Goal: Task Accomplishment & Management: Use online tool/utility

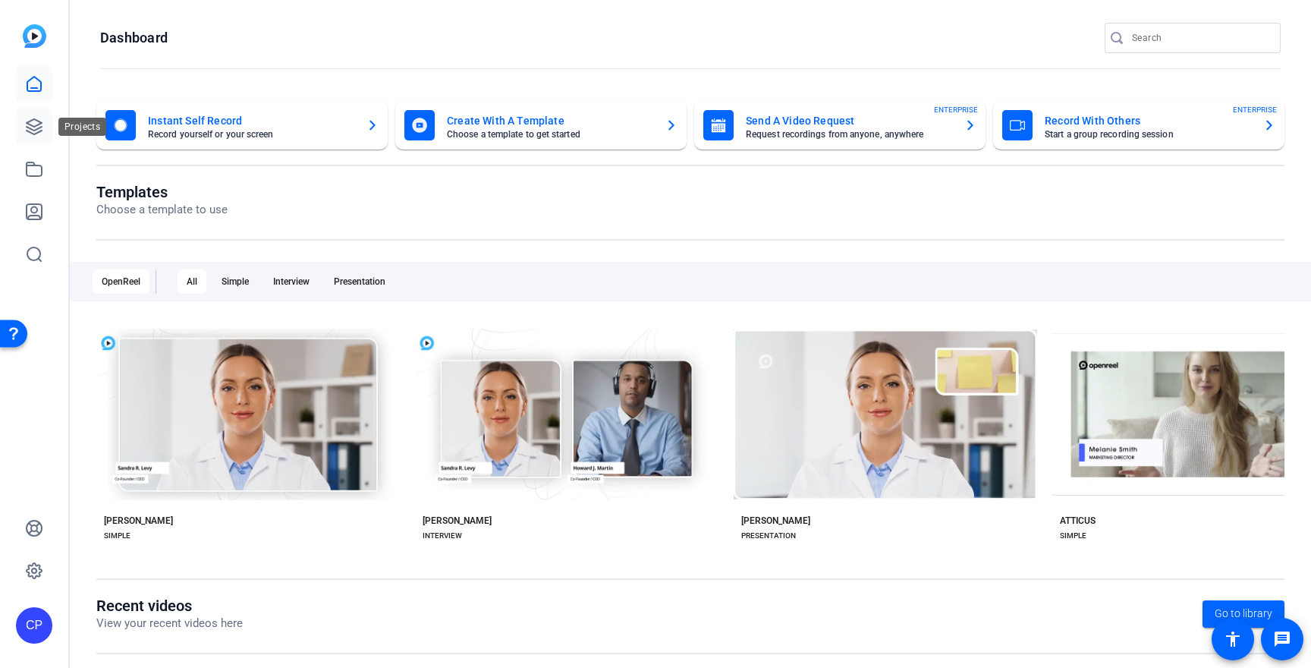
click at [46, 121] on link at bounding box center [34, 127] width 36 height 36
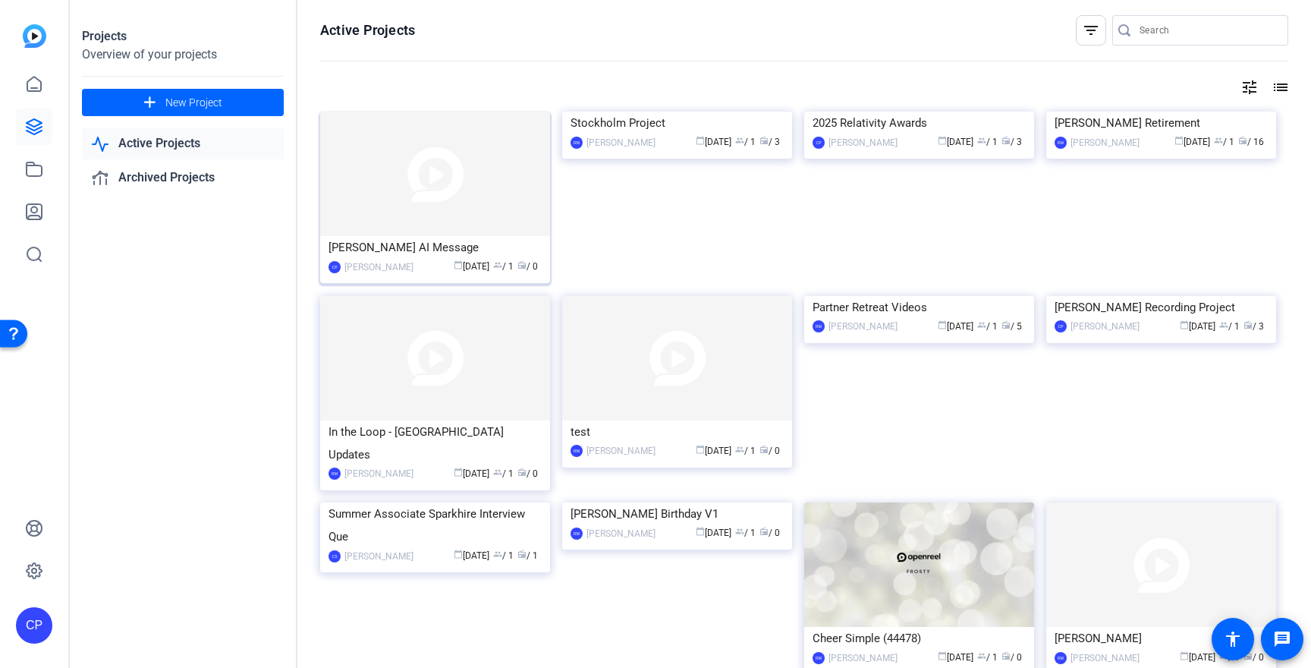
click at [442, 190] on img at bounding box center [435, 174] width 230 height 124
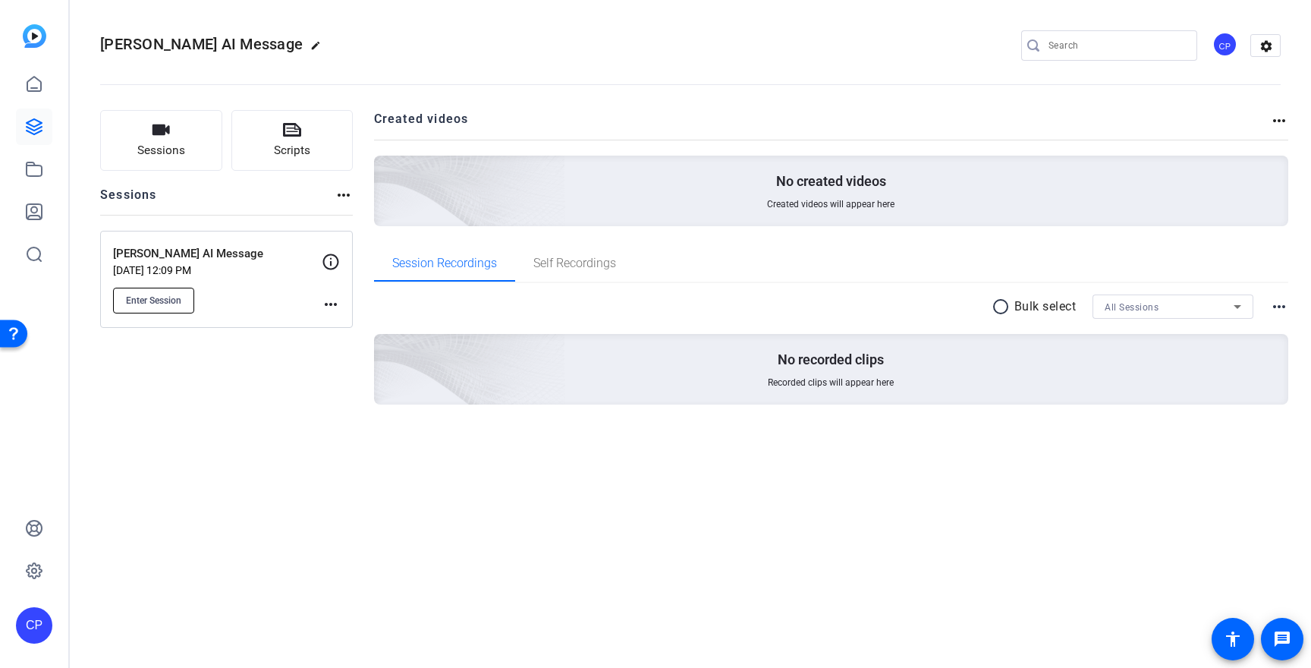
click at [164, 294] on span "Enter Session" at bounding box center [153, 300] width 55 height 12
click at [327, 302] on mat-icon "more_horiz" at bounding box center [331, 304] width 18 height 18
click at [346, 320] on span "Edit Session" at bounding box center [368, 326] width 69 height 18
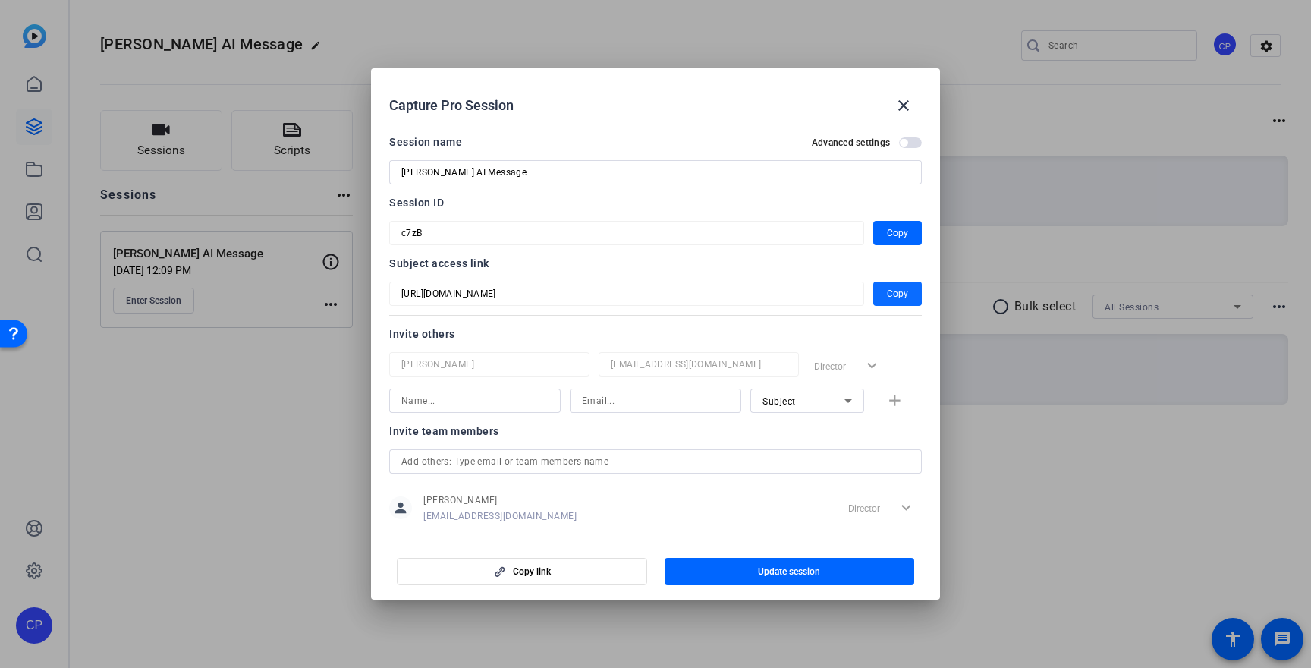
click at [897, 293] on span "Copy" at bounding box center [897, 294] width 21 height 18
click at [382, 229] on mat-dialog-content "Session name Advanced settings Roger AI Message Session ID c7zB Copy Subject ac…" at bounding box center [655, 328] width 569 height 421
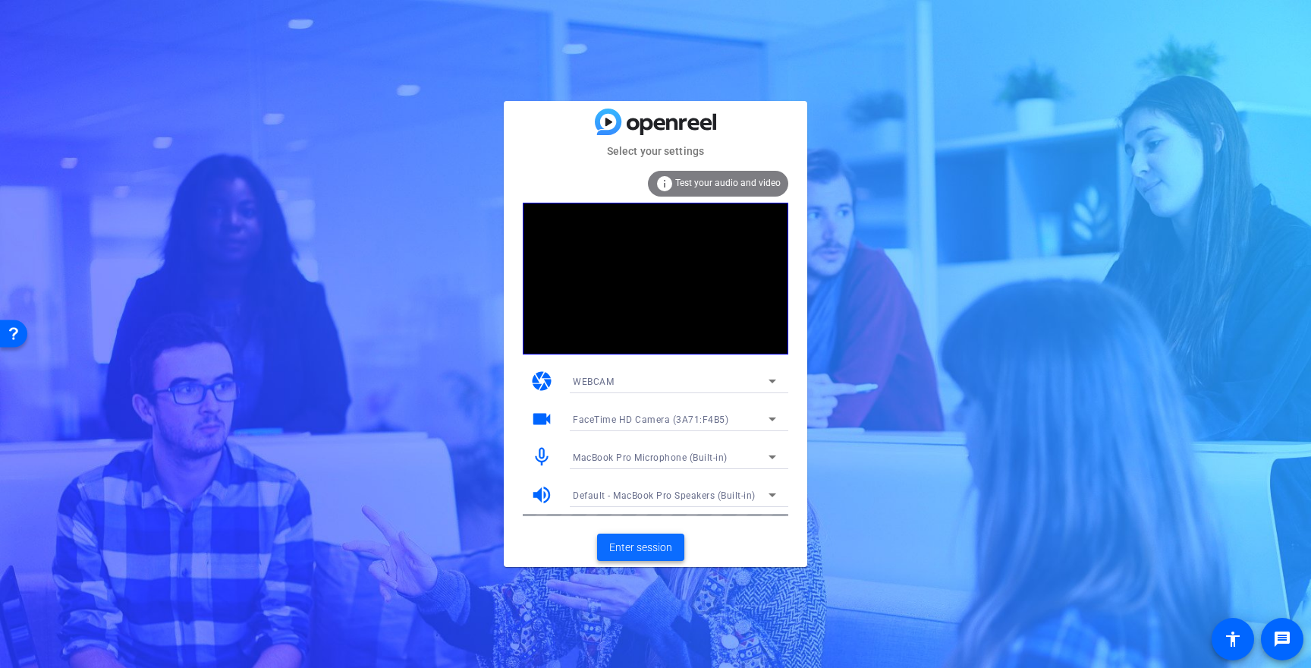
click at [634, 544] on span "Enter session" at bounding box center [640, 548] width 63 height 16
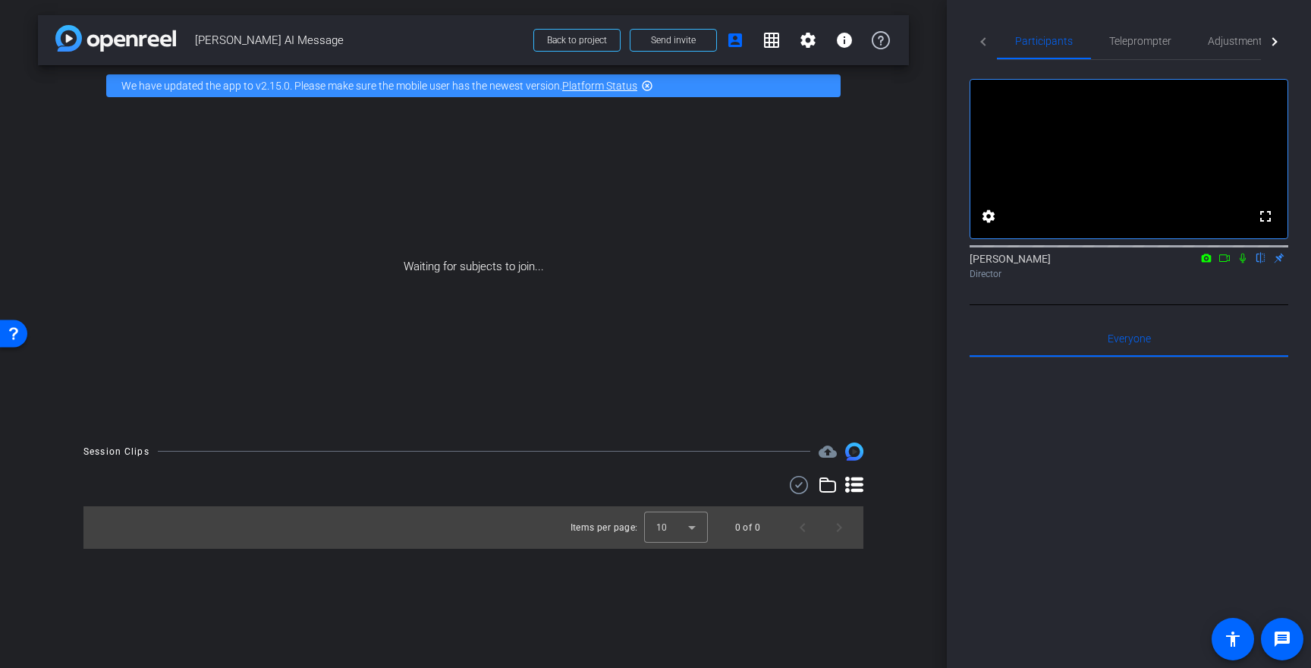
click at [649, 85] on mat-icon "highlight_off" at bounding box center [647, 86] width 12 height 12
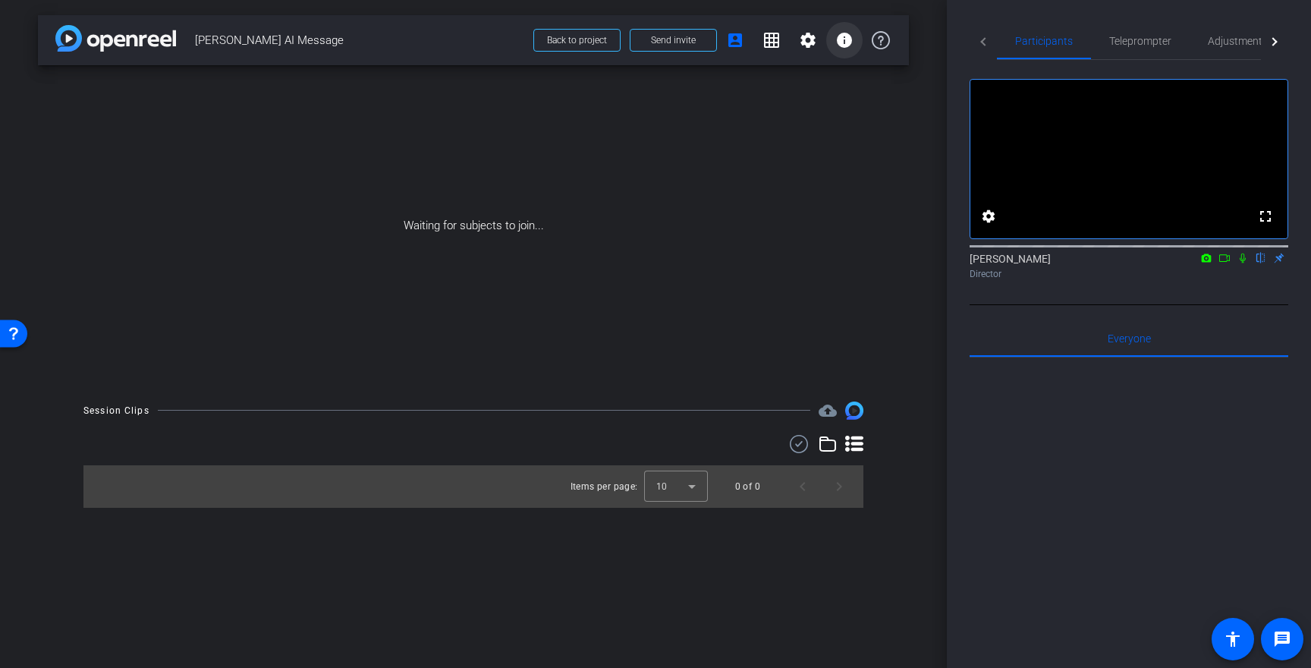
click at [848, 36] on mat-icon "info" at bounding box center [845, 40] width 18 height 18
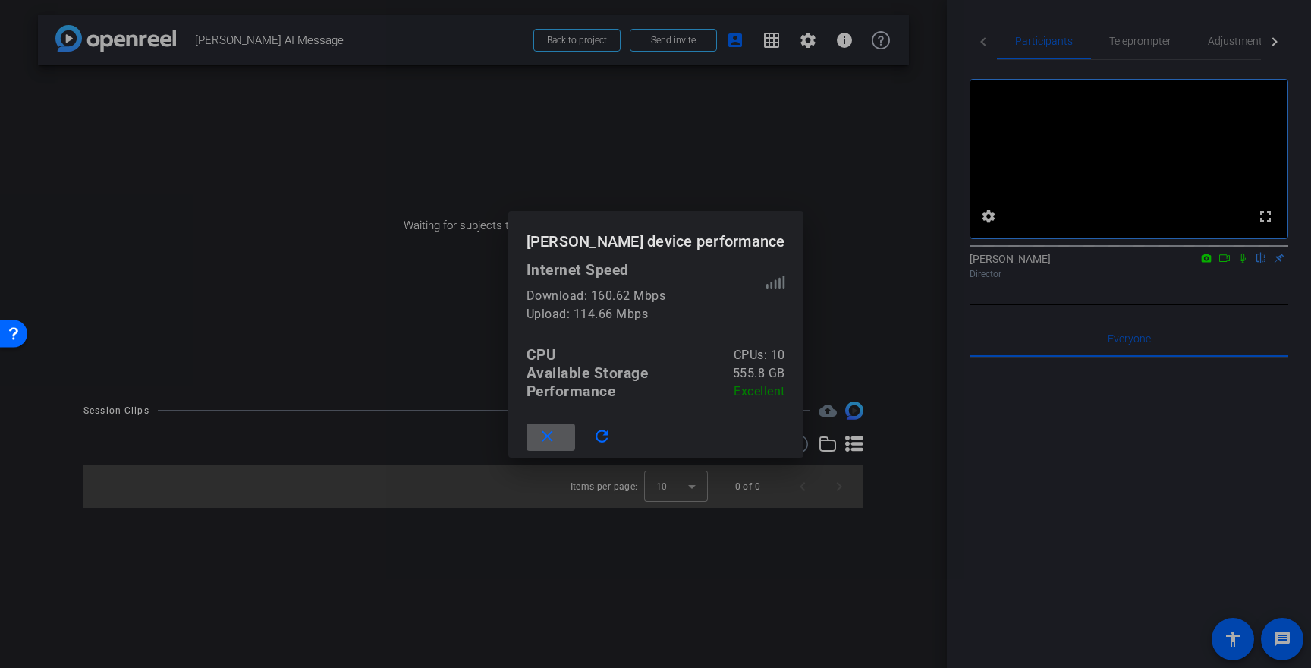
click at [556, 436] on mat-icon "close" at bounding box center [547, 436] width 19 height 19
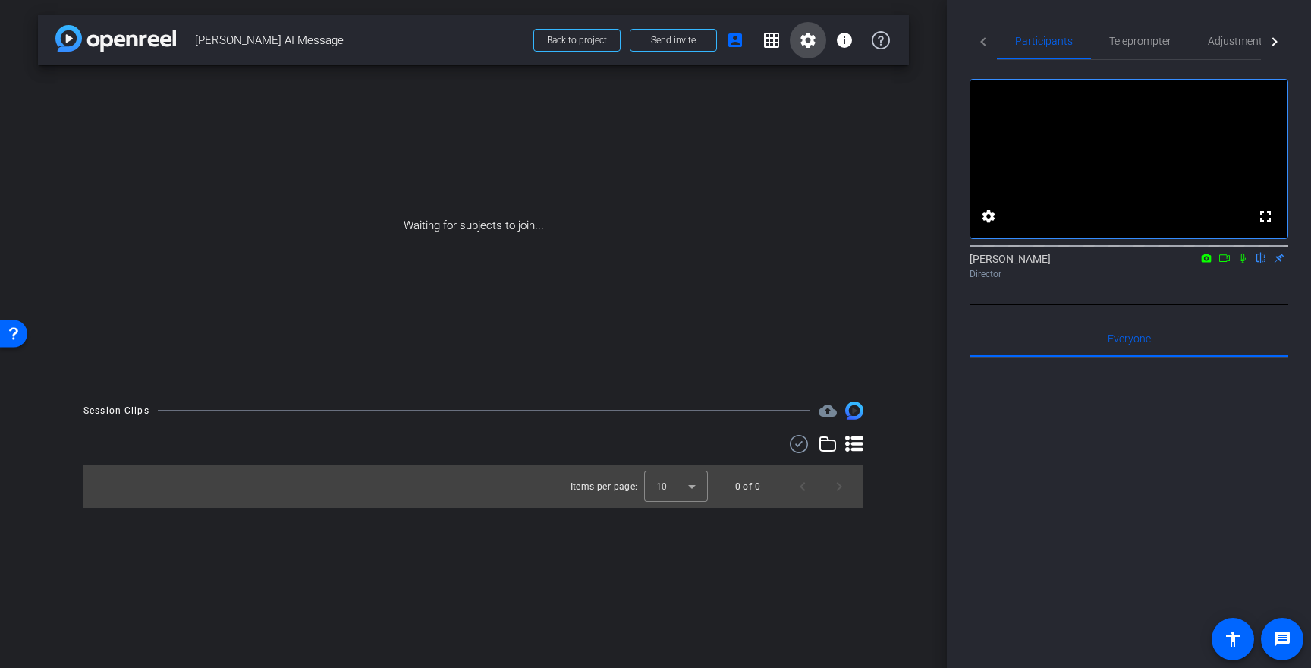
click at [807, 44] on mat-icon "settings" at bounding box center [808, 40] width 18 height 18
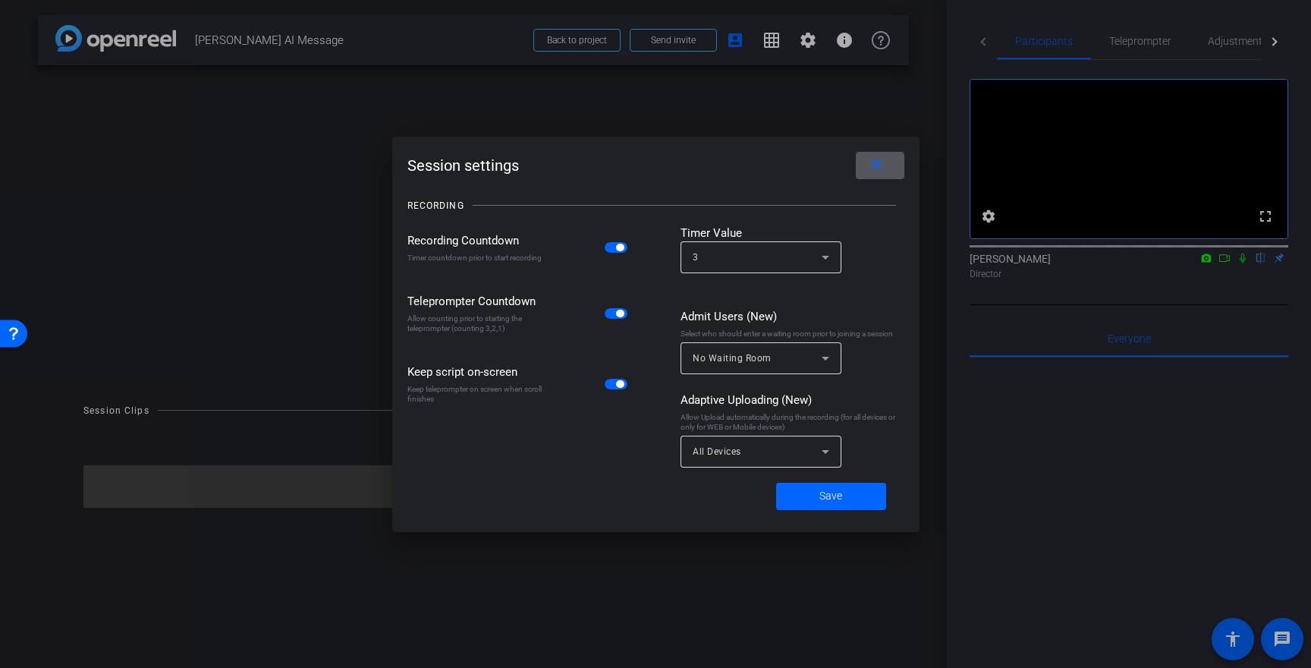
click at [892, 168] on span at bounding box center [880, 165] width 49 height 36
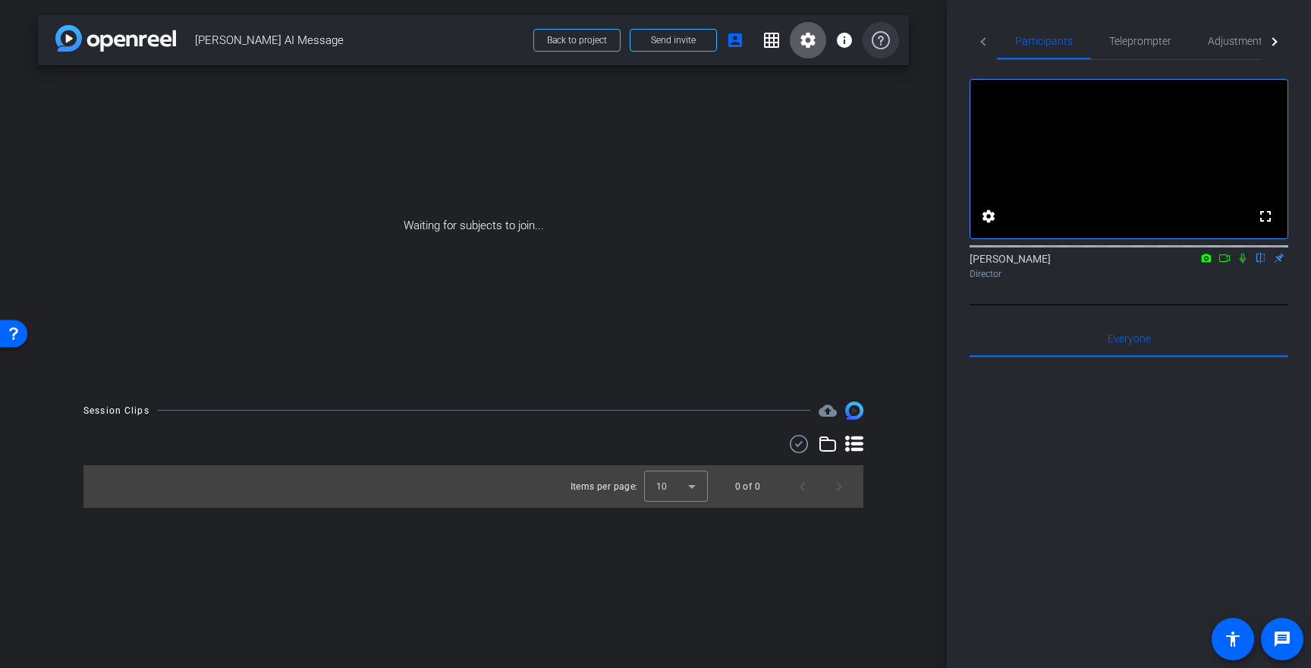
click at [881, 42] on icon at bounding box center [881, 40] width 18 height 18
click at [661, 42] on span "Send invite" at bounding box center [673, 40] width 45 height 12
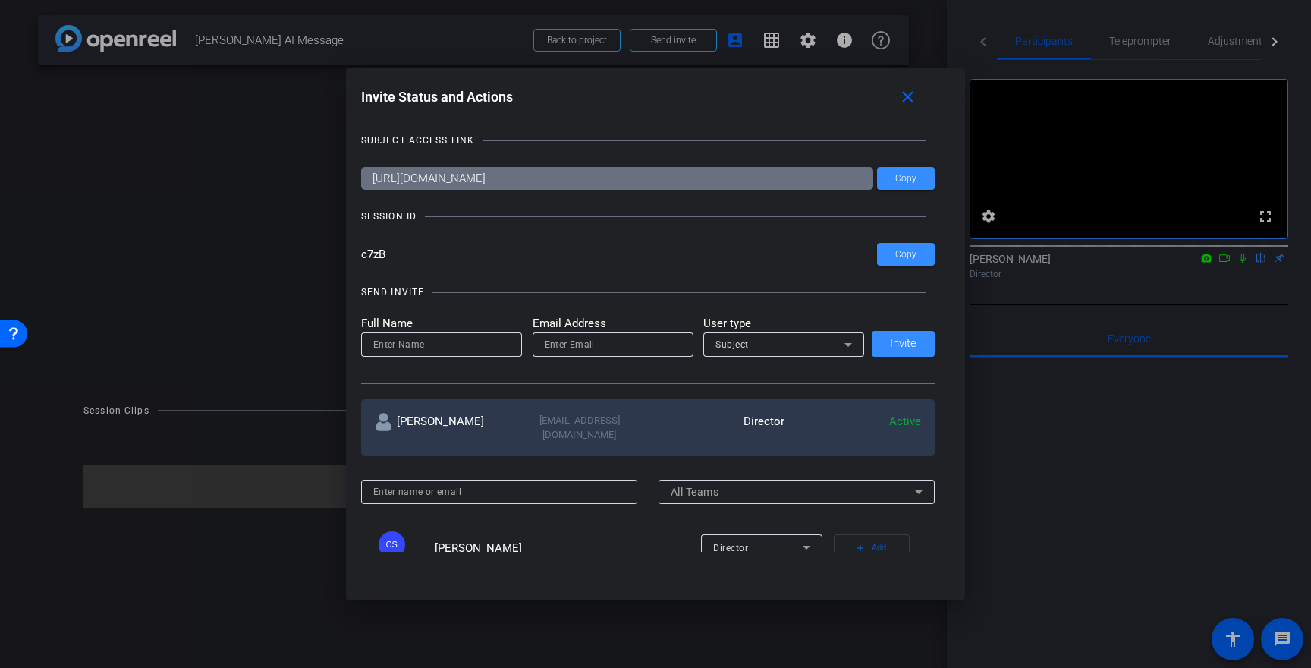
click at [1151, 540] on div at bounding box center [655, 334] width 1311 height 668
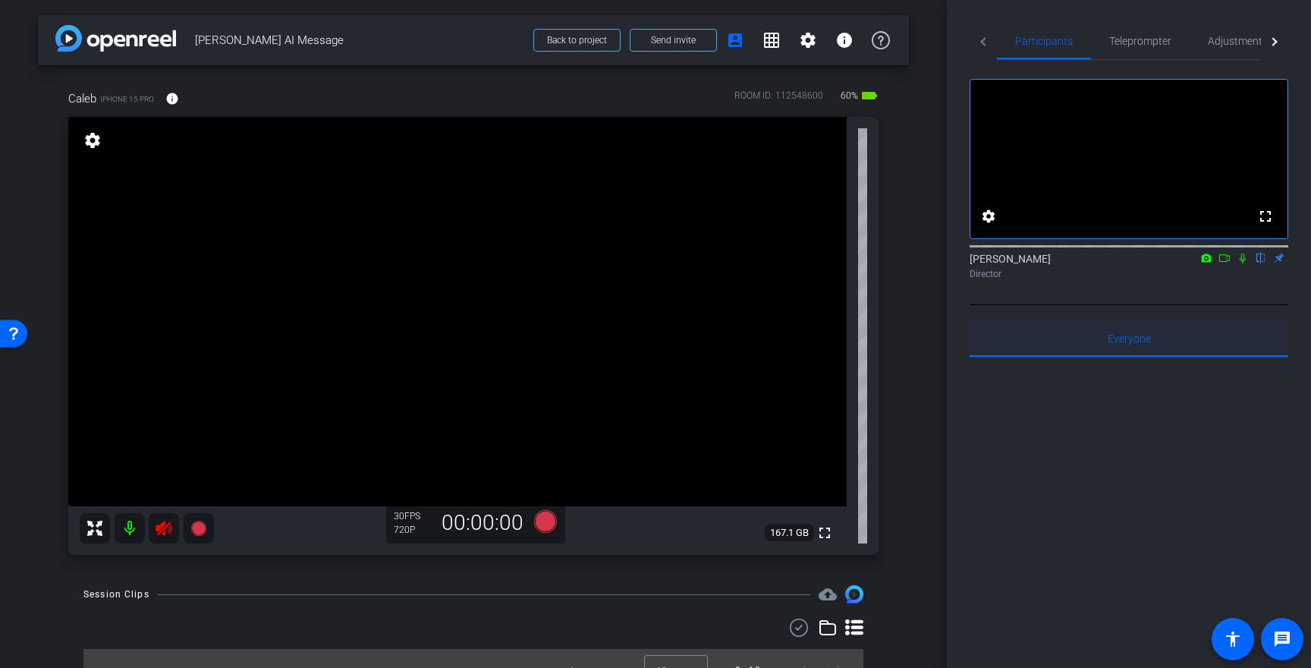
click at [1119, 344] on span "Everyone 0" at bounding box center [1129, 338] width 43 height 11
click at [994, 225] on mat-icon "settings" at bounding box center [989, 216] width 18 height 18
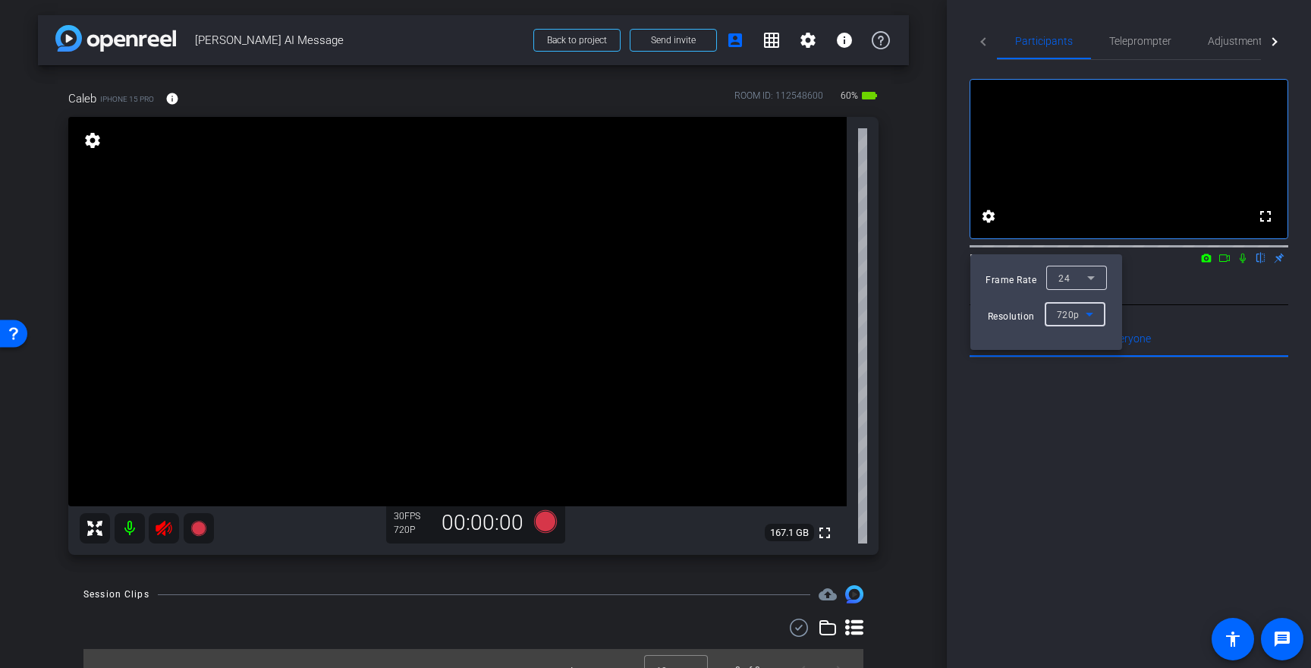
click at [1088, 309] on icon at bounding box center [1090, 314] width 18 height 18
click at [1068, 365] on span "1080p" at bounding box center [1070, 369] width 28 height 18
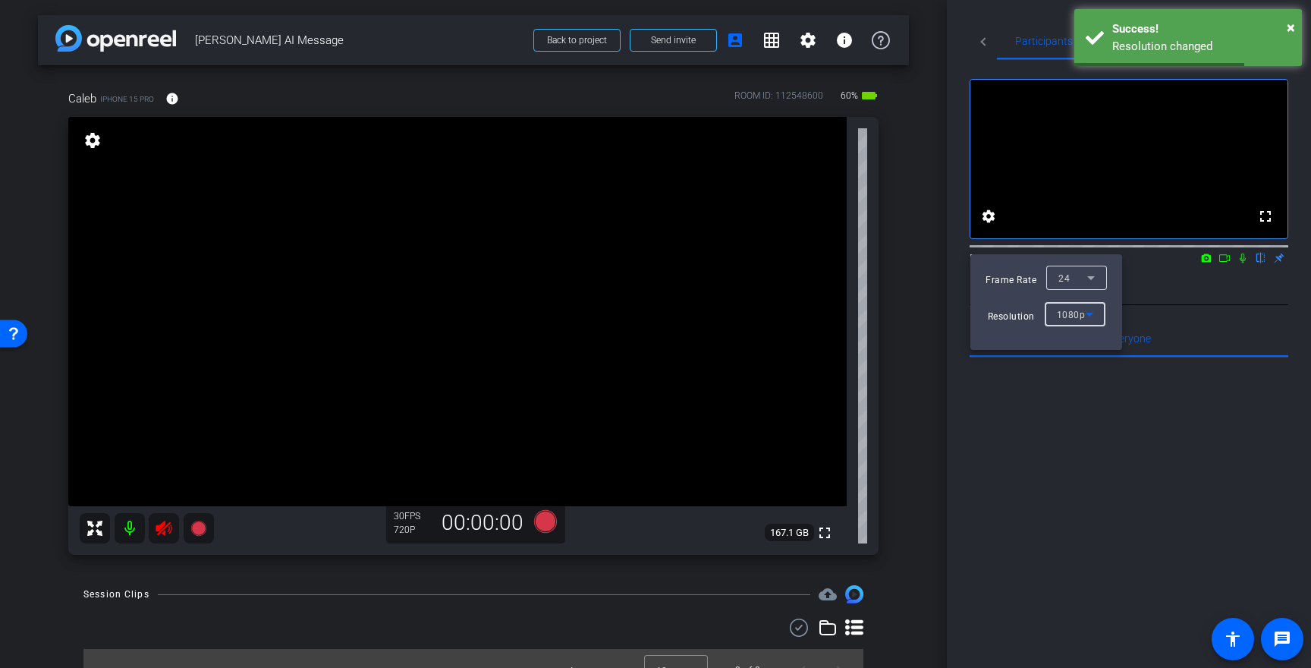
click at [1196, 337] on div at bounding box center [655, 334] width 1311 height 668
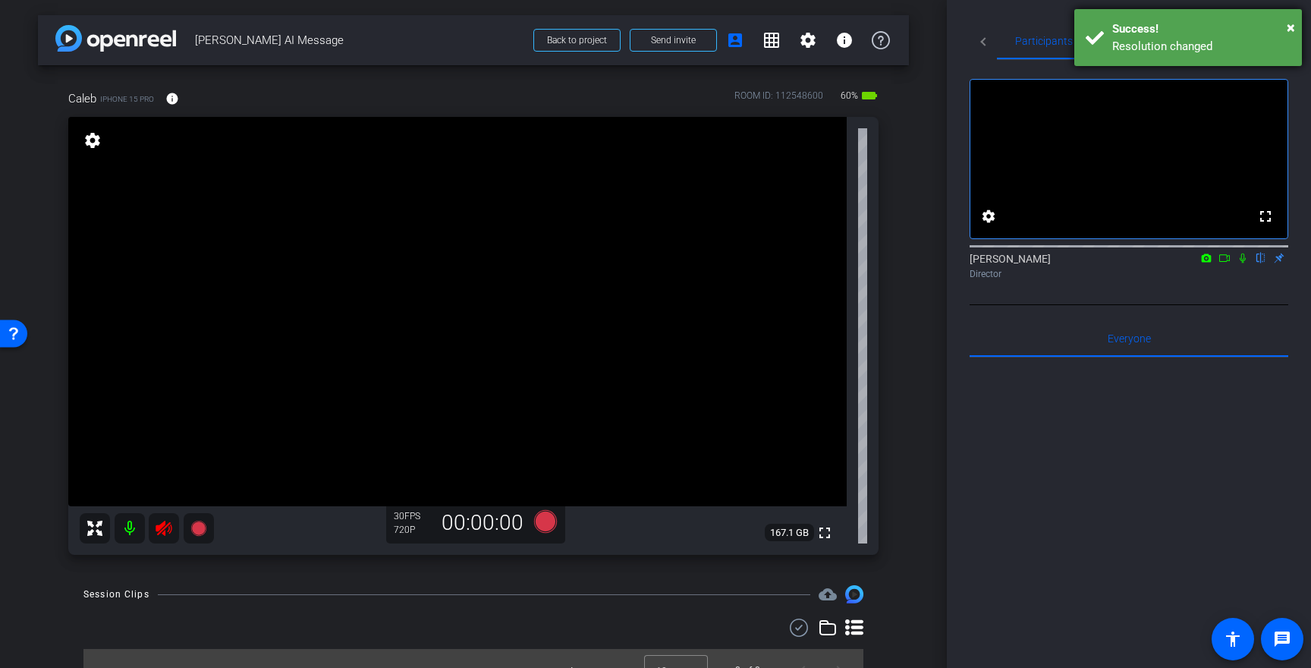
click at [1283, 25] on div "Success!" at bounding box center [1202, 28] width 178 height 17
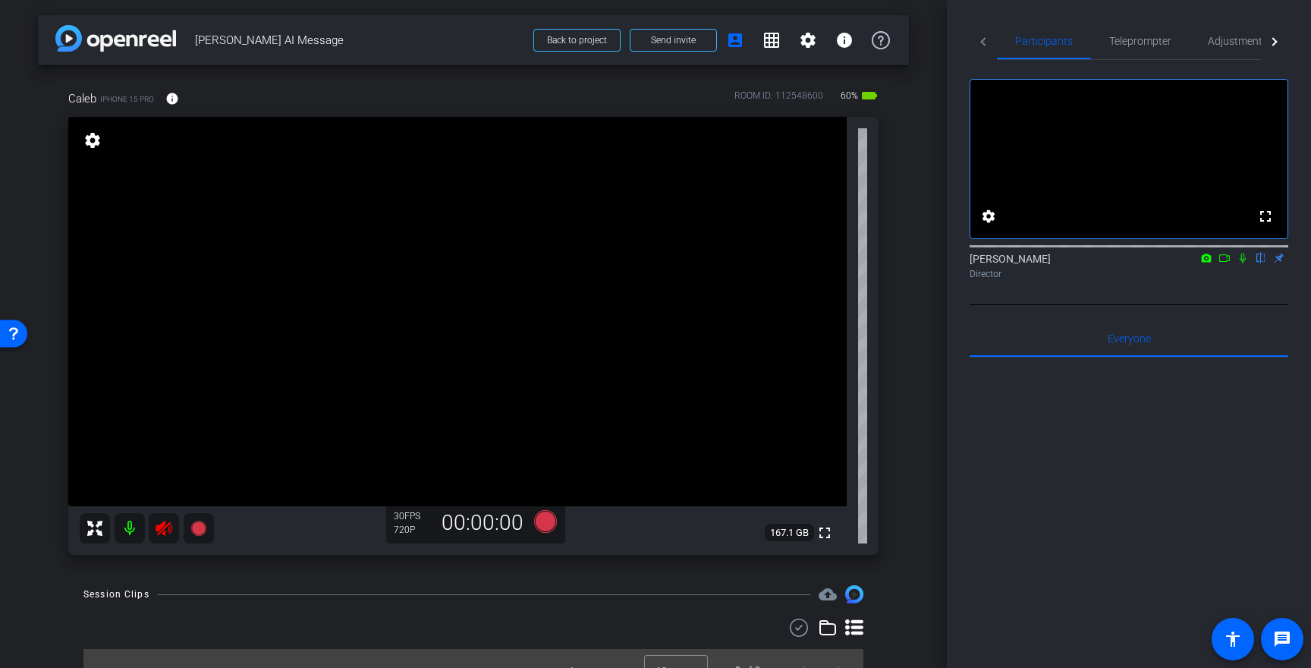
click at [89, 140] on mat-icon "settings" at bounding box center [92, 140] width 21 height 18
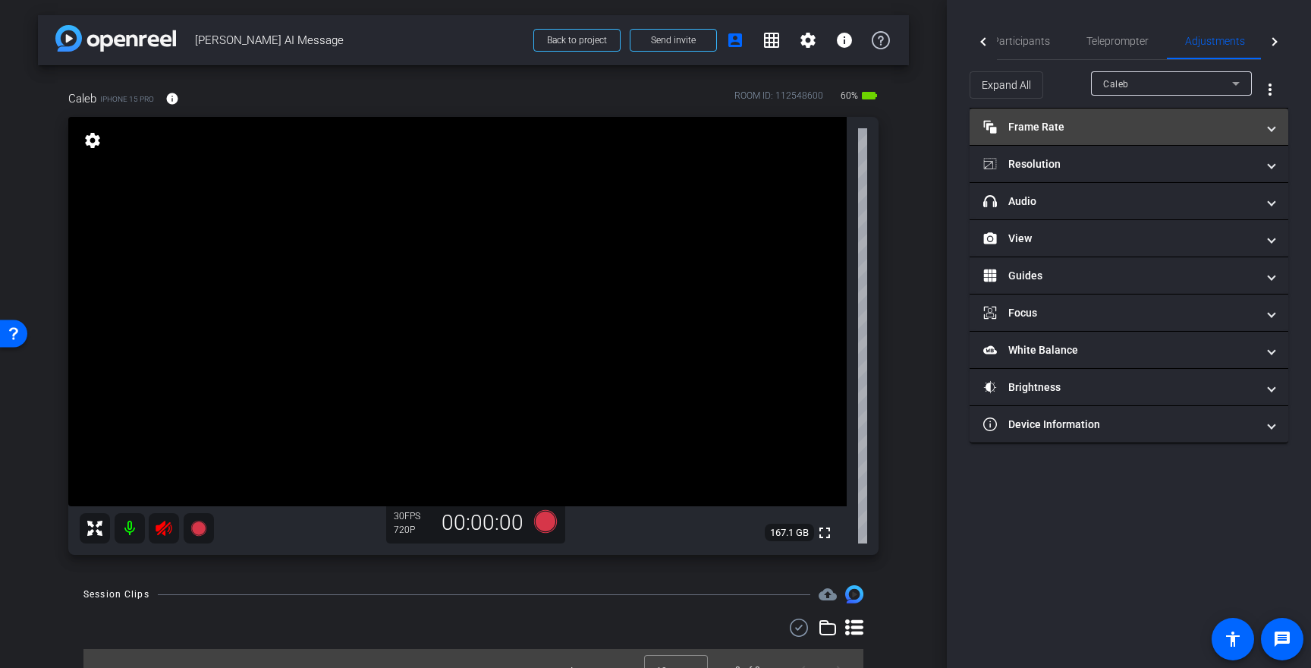
click at [1253, 124] on mat-panel-title "Frame Rate Frame Rate" at bounding box center [1120, 127] width 273 height 16
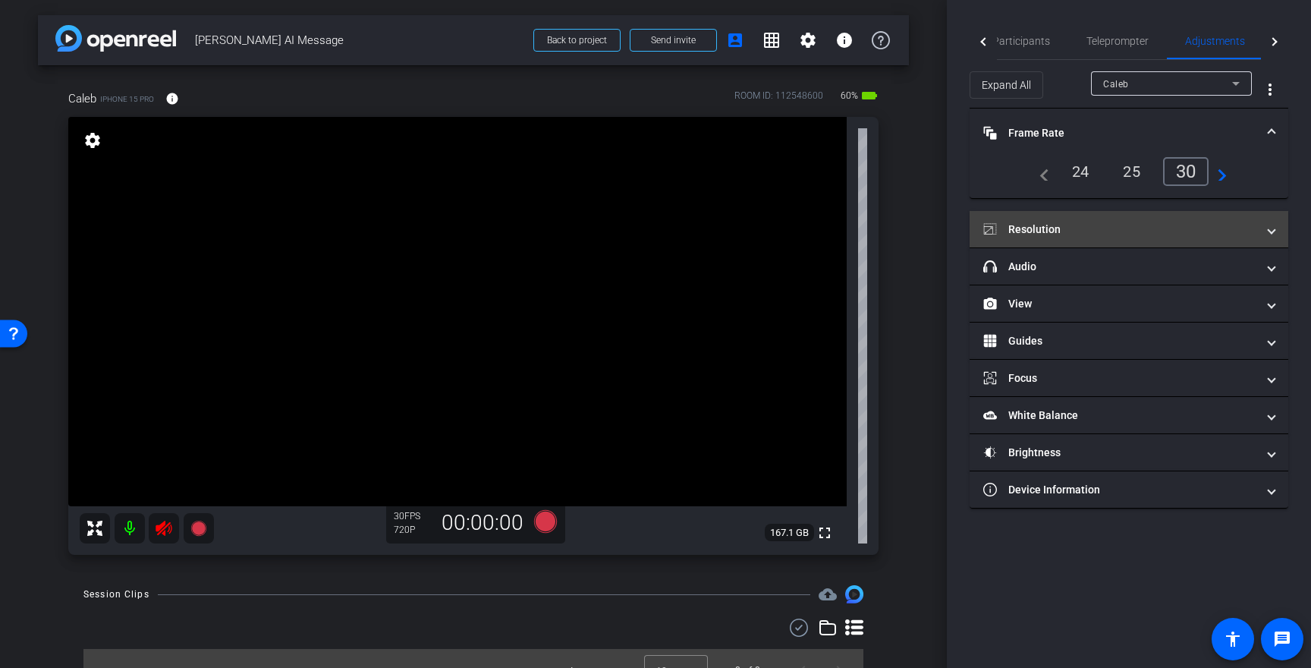
click at [1042, 229] on mat-panel-title "Resolution" at bounding box center [1120, 230] width 273 height 16
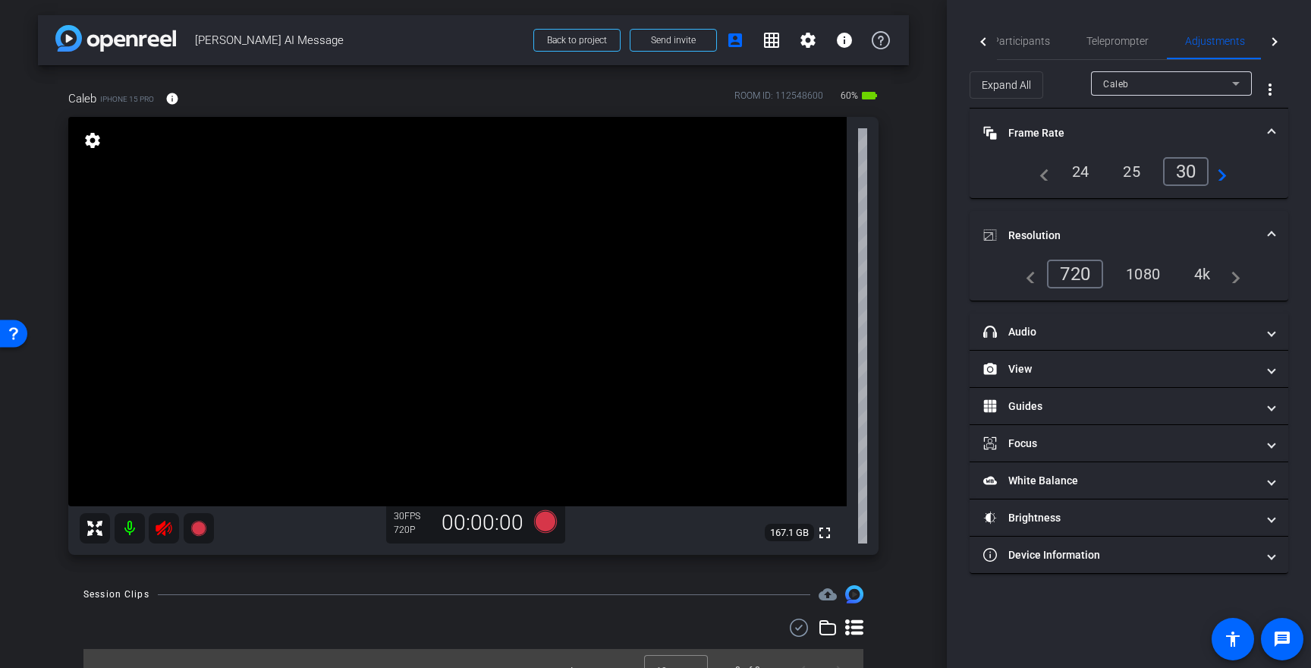
click at [1198, 269] on div "4k" at bounding box center [1202, 274] width 39 height 26
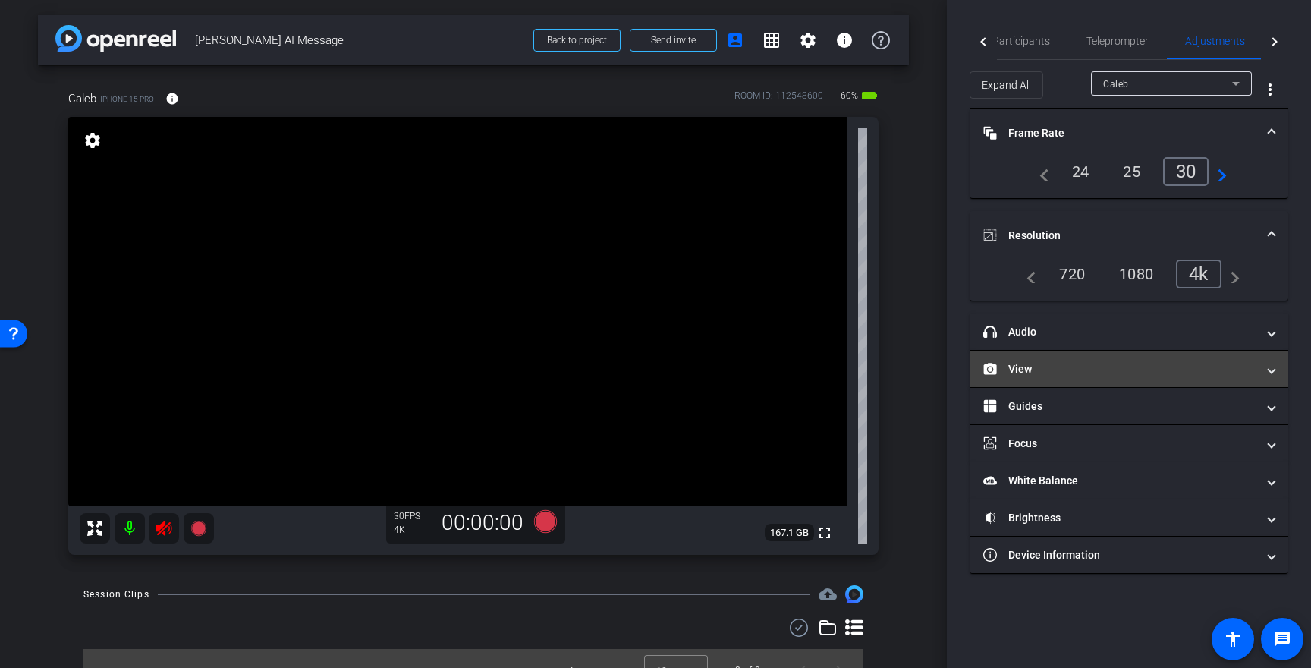
click at [1125, 376] on mat-panel-title "View" at bounding box center [1120, 369] width 273 height 16
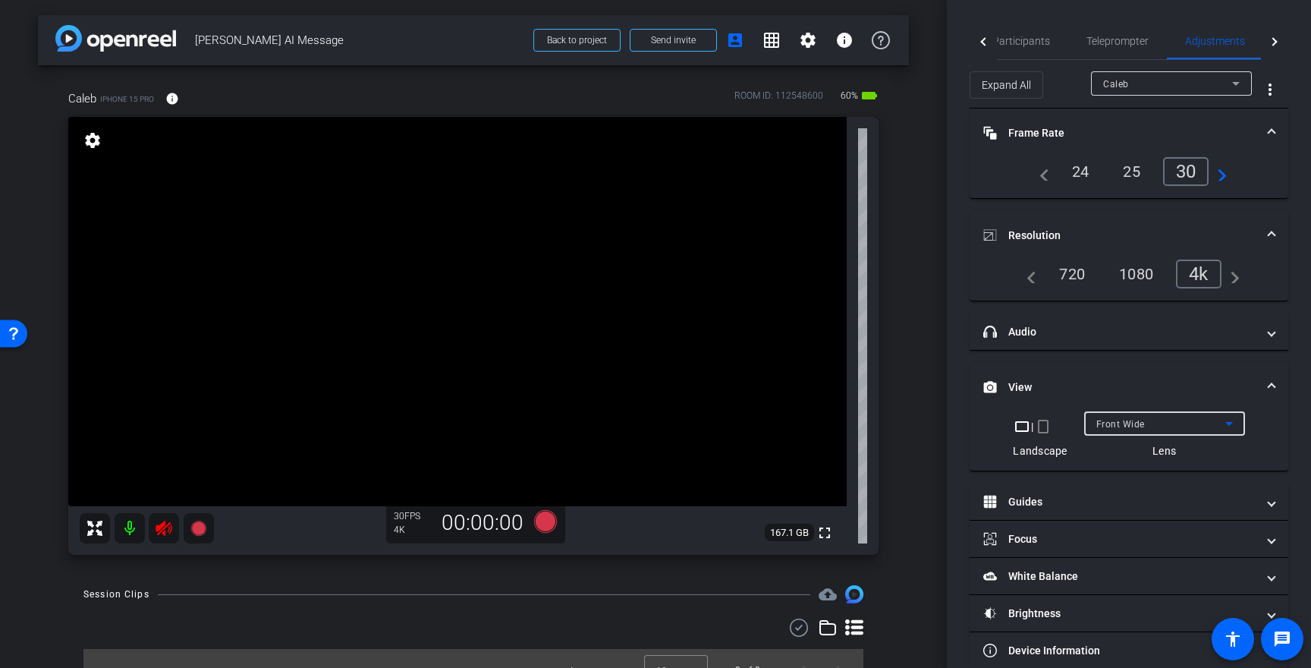
click at [1123, 421] on span "Front Wide" at bounding box center [1121, 424] width 49 height 11
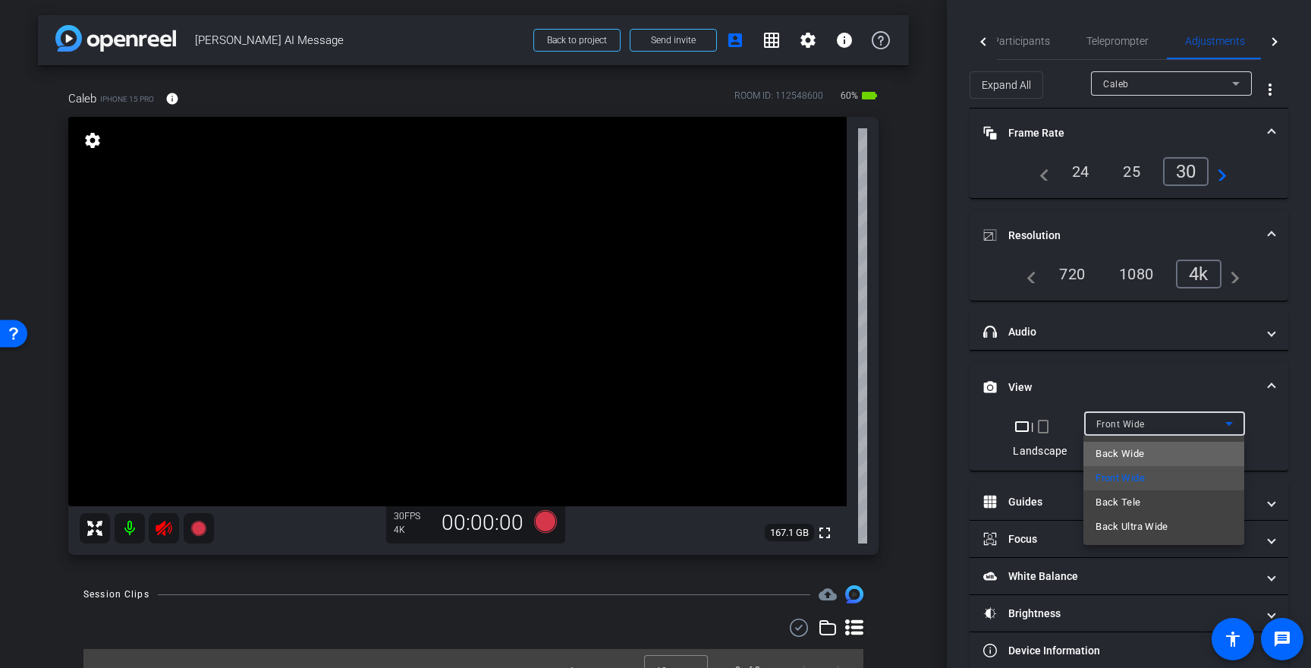
click at [1123, 450] on span "Back Wide" at bounding box center [1120, 454] width 49 height 18
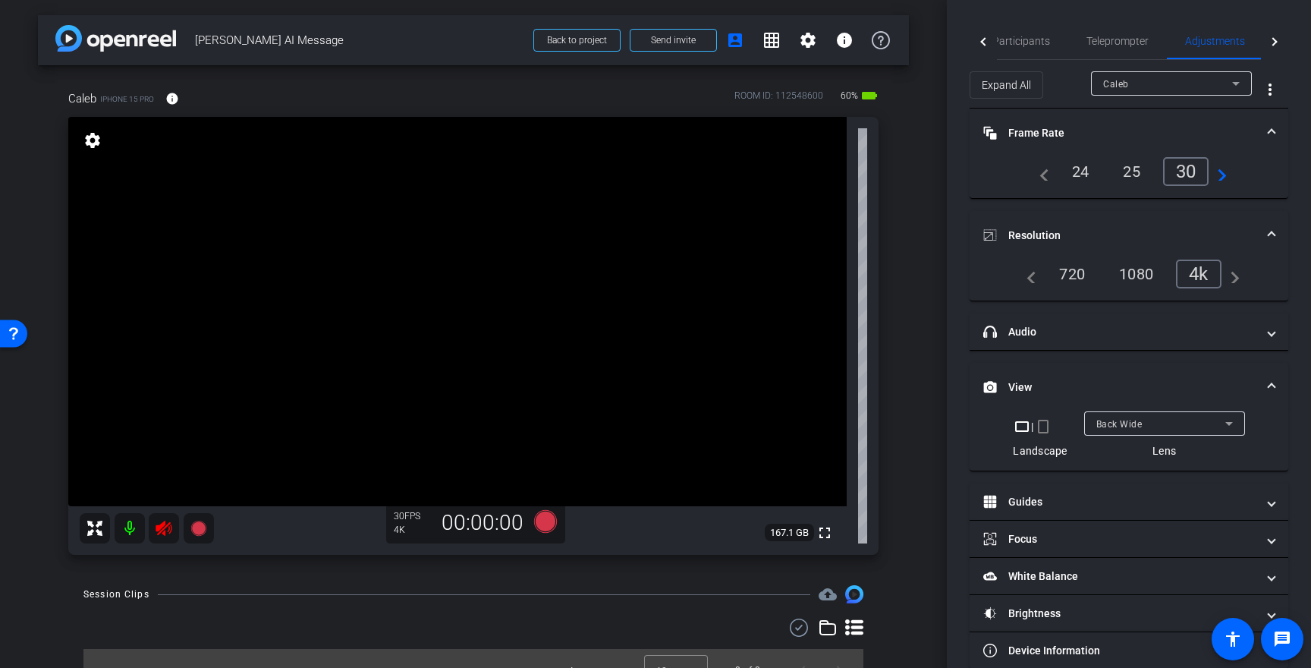
click at [1192, 270] on div "4k" at bounding box center [1199, 274] width 46 height 29
click at [1195, 433] on div "Back Wide" at bounding box center [1165, 423] width 137 height 24
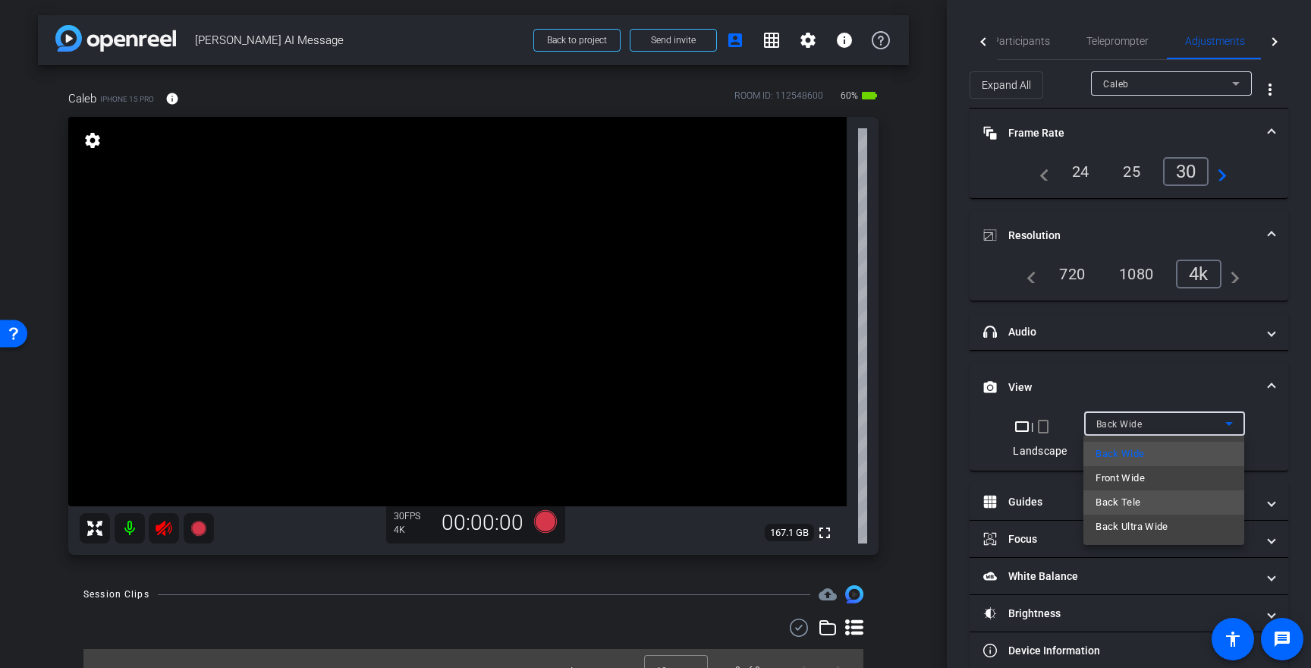
click at [1169, 499] on mat-option "Back Tele" at bounding box center [1164, 502] width 161 height 24
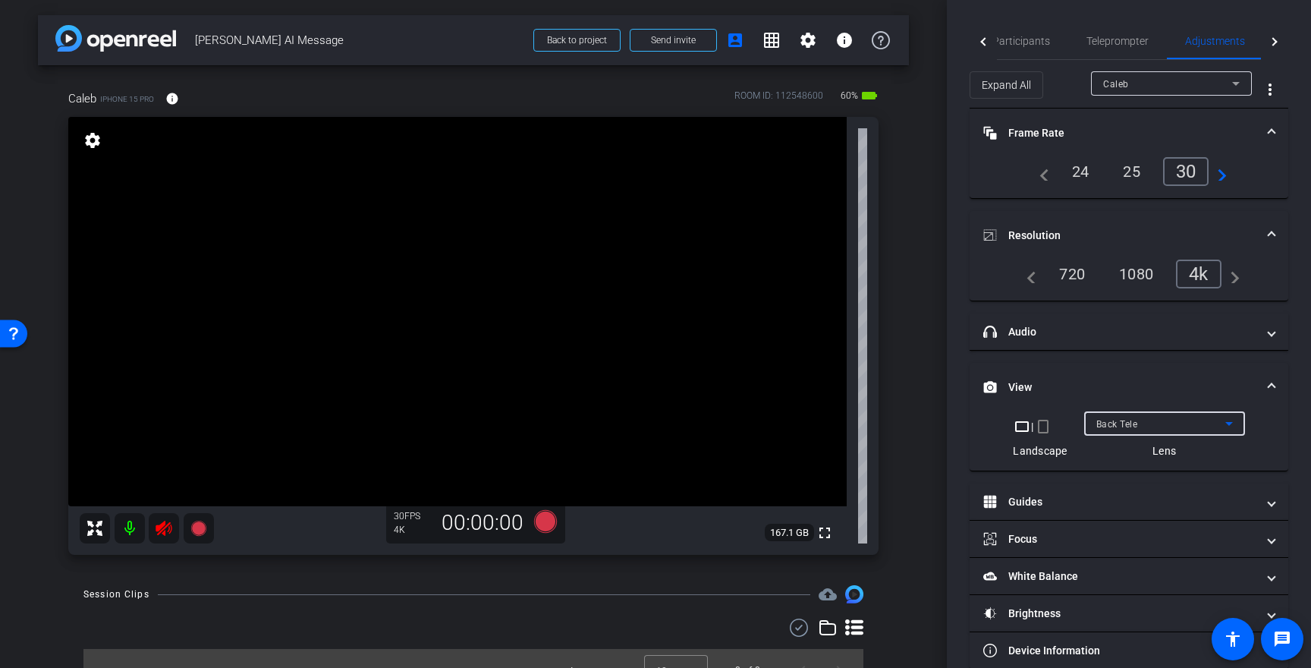
click at [1164, 426] on div "Back Tele" at bounding box center [1161, 423] width 129 height 19
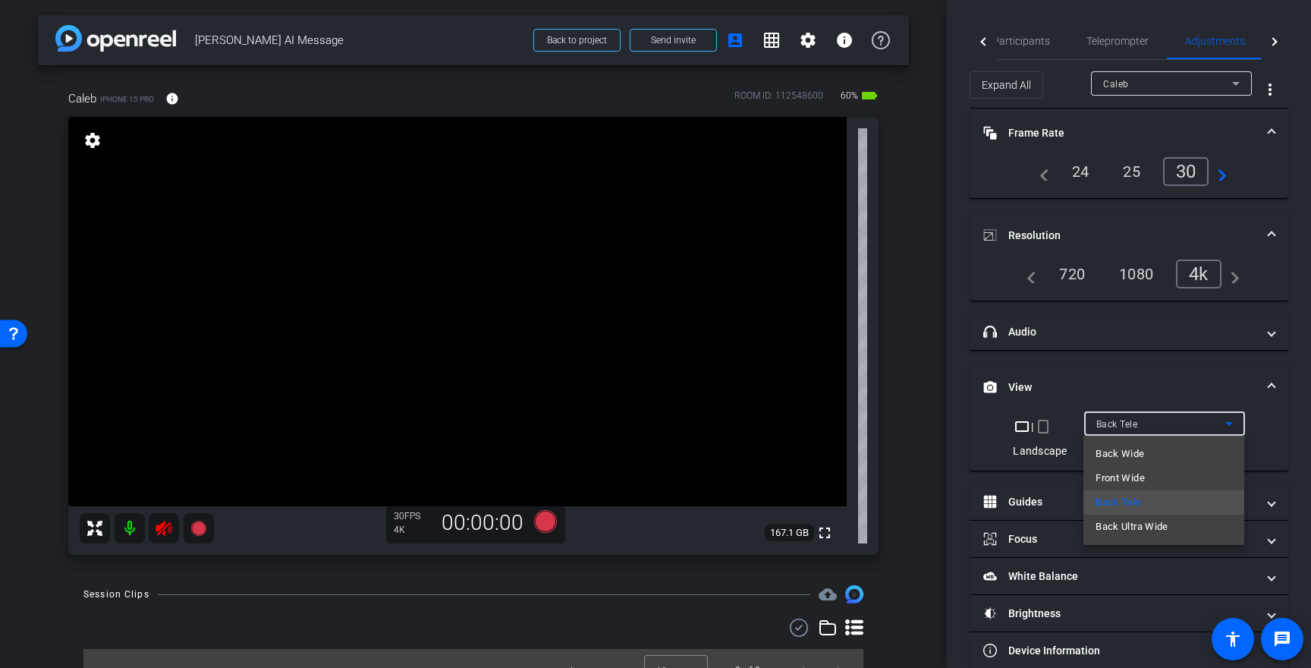
click at [1130, 518] on span "Back Ultra Wide" at bounding box center [1132, 527] width 73 height 18
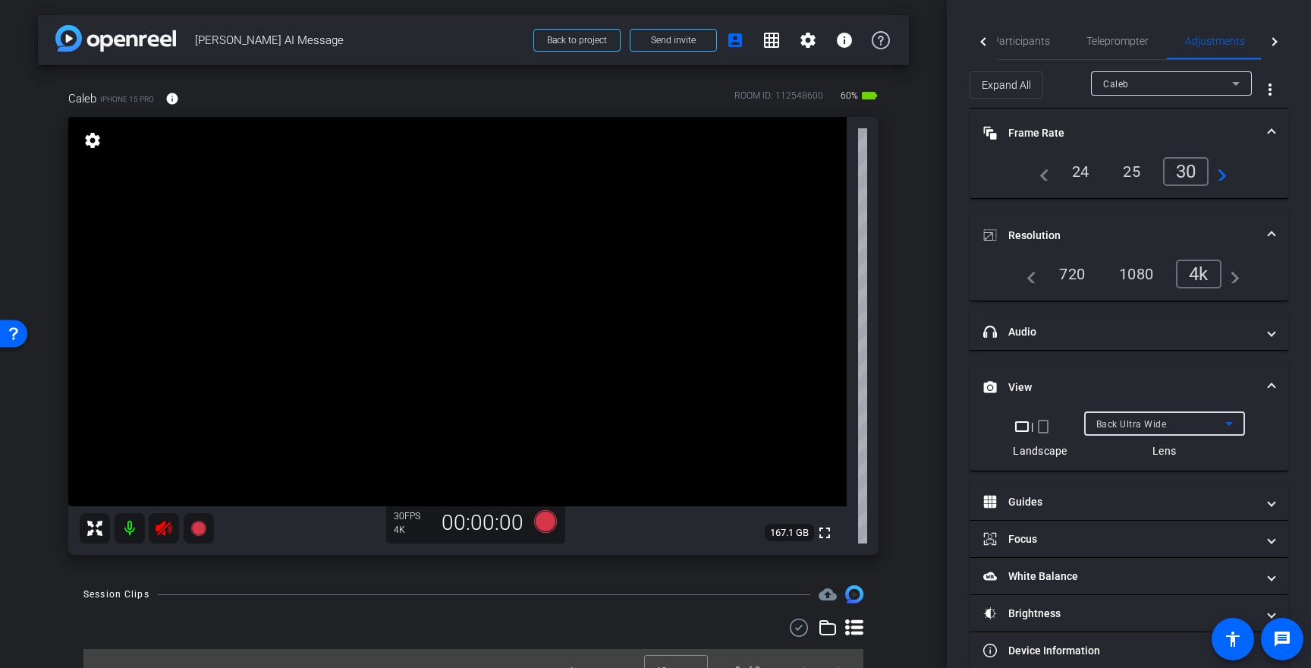
click at [1123, 424] on span "Back Ultra Wide" at bounding box center [1132, 424] width 71 height 11
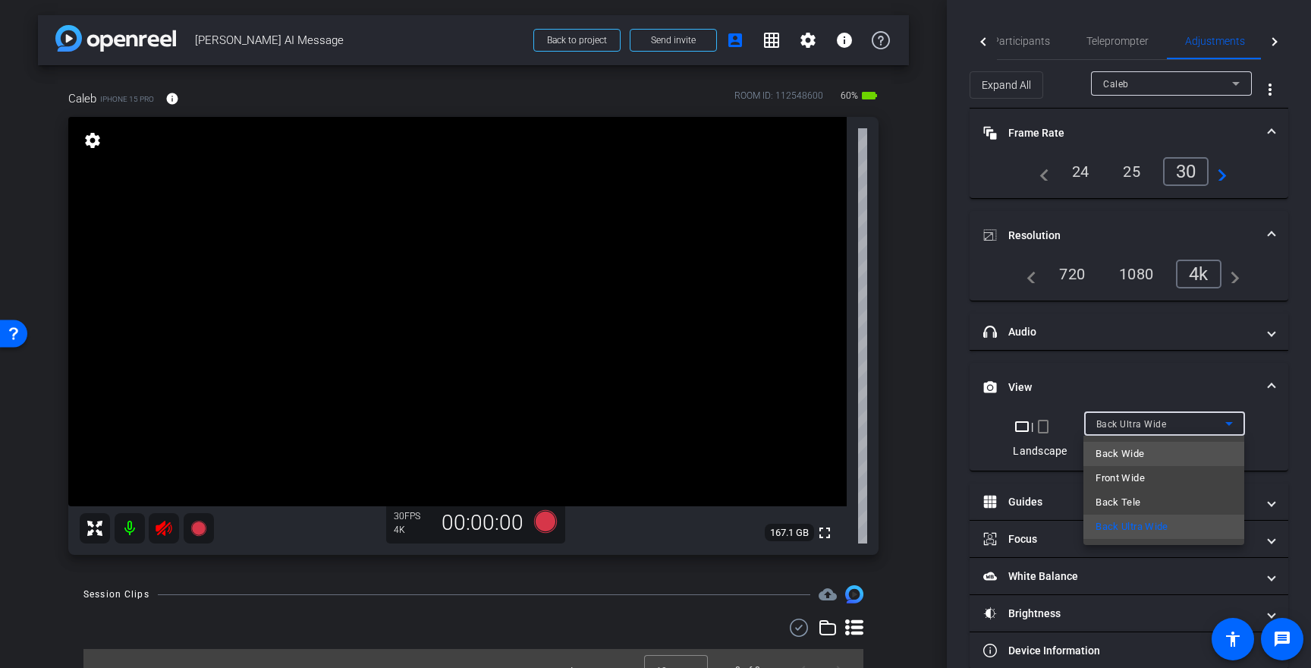
click at [1114, 455] on span "Back Wide" at bounding box center [1120, 454] width 49 height 18
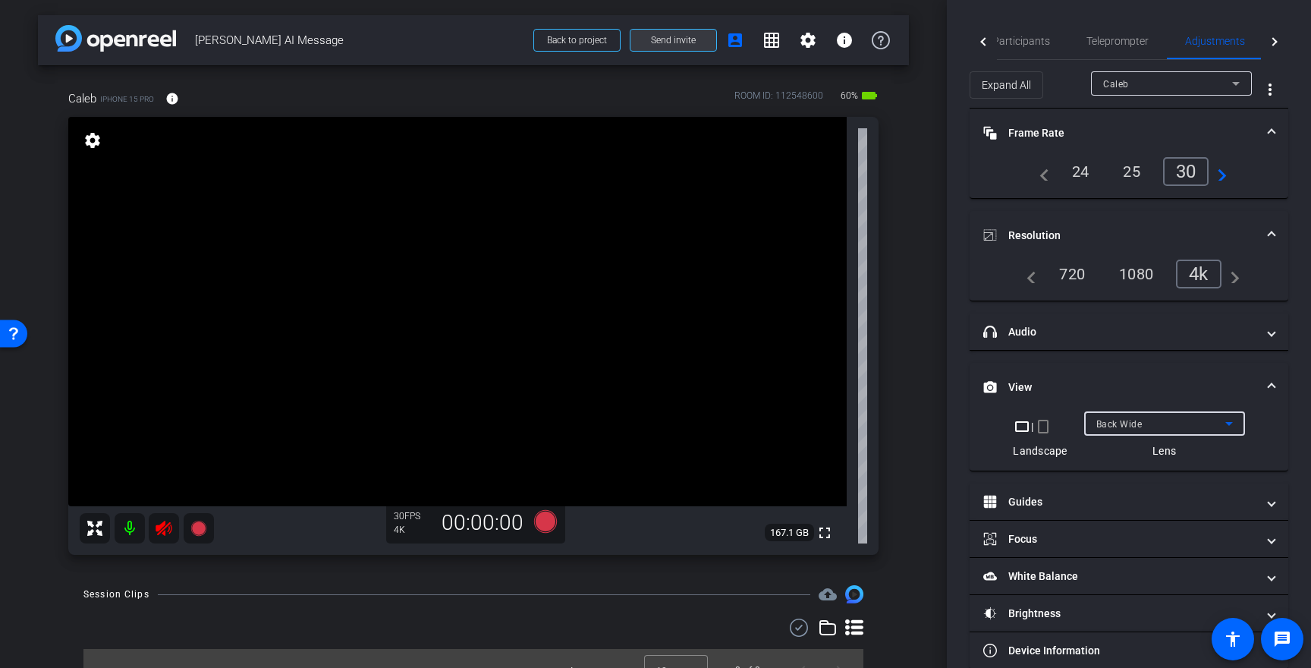
click at [663, 38] on span "Send invite" at bounding box center [673, 40] width 45 height 12
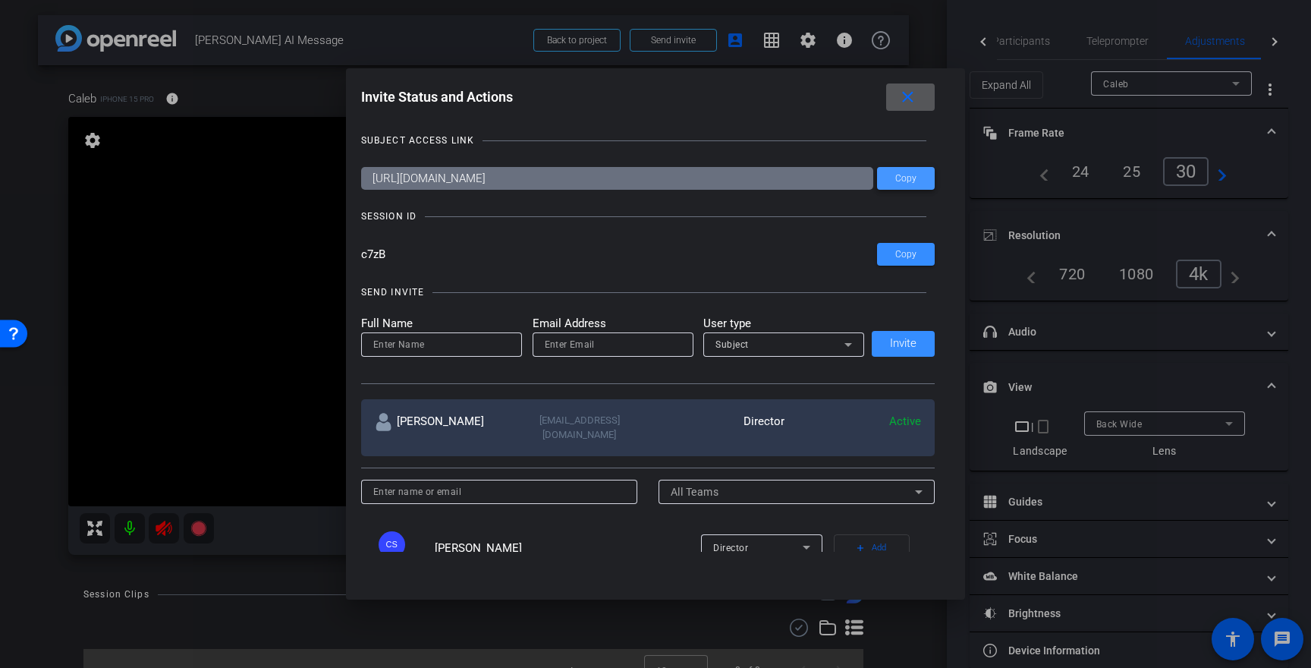
click at [905, 176] on span "Copy" at bounding box center [906, 178] width 21 height 11
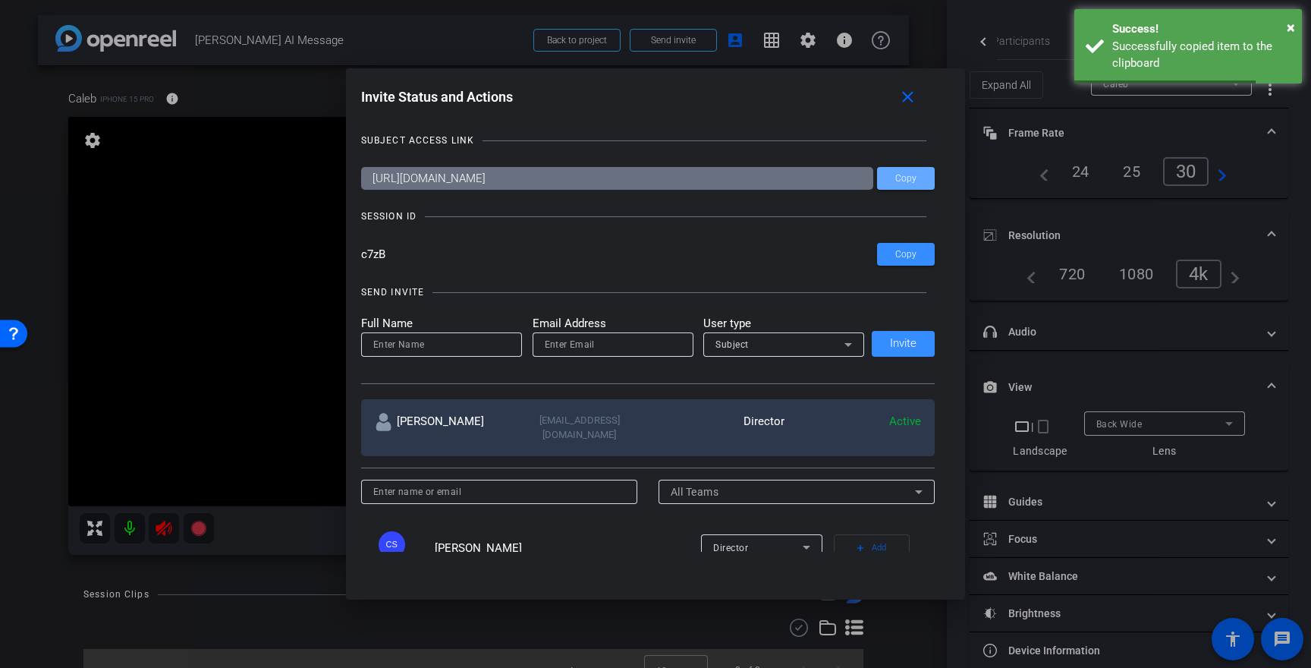
click at [494, 37] on div at bounding box center [655, 334] width 1311 height 668
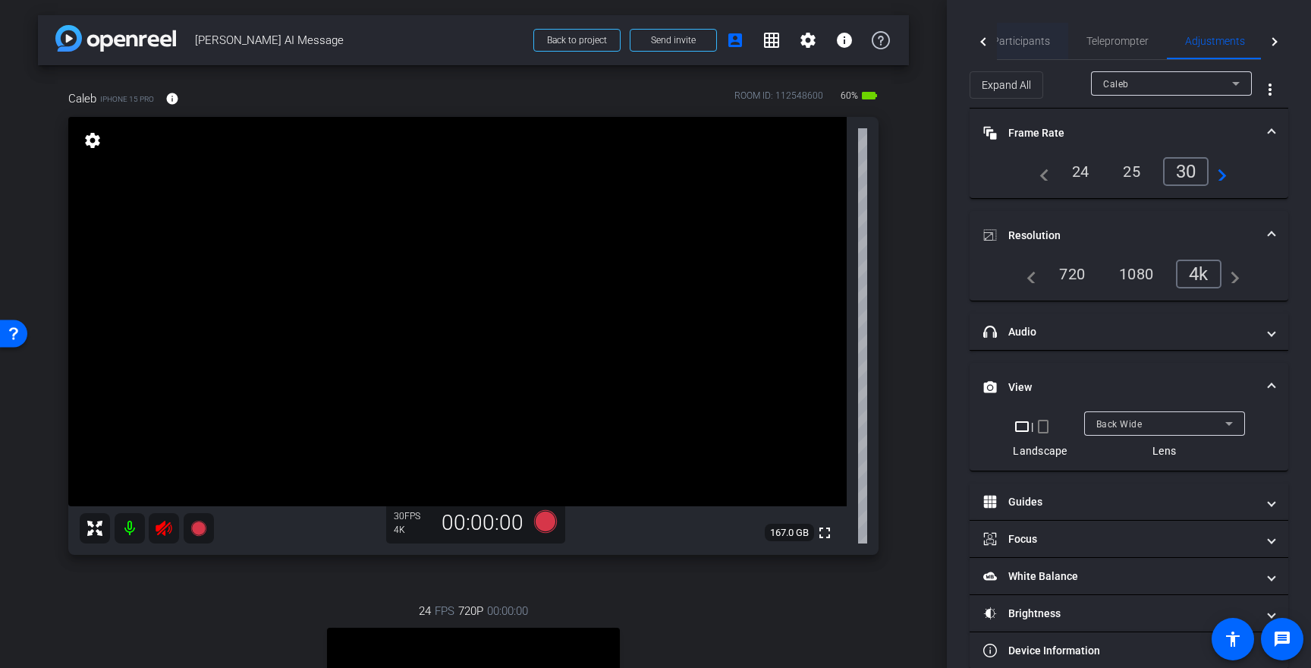
click at [1016, 39] on span "Participants" at bounding box center [1022, 41] width 58 height 11
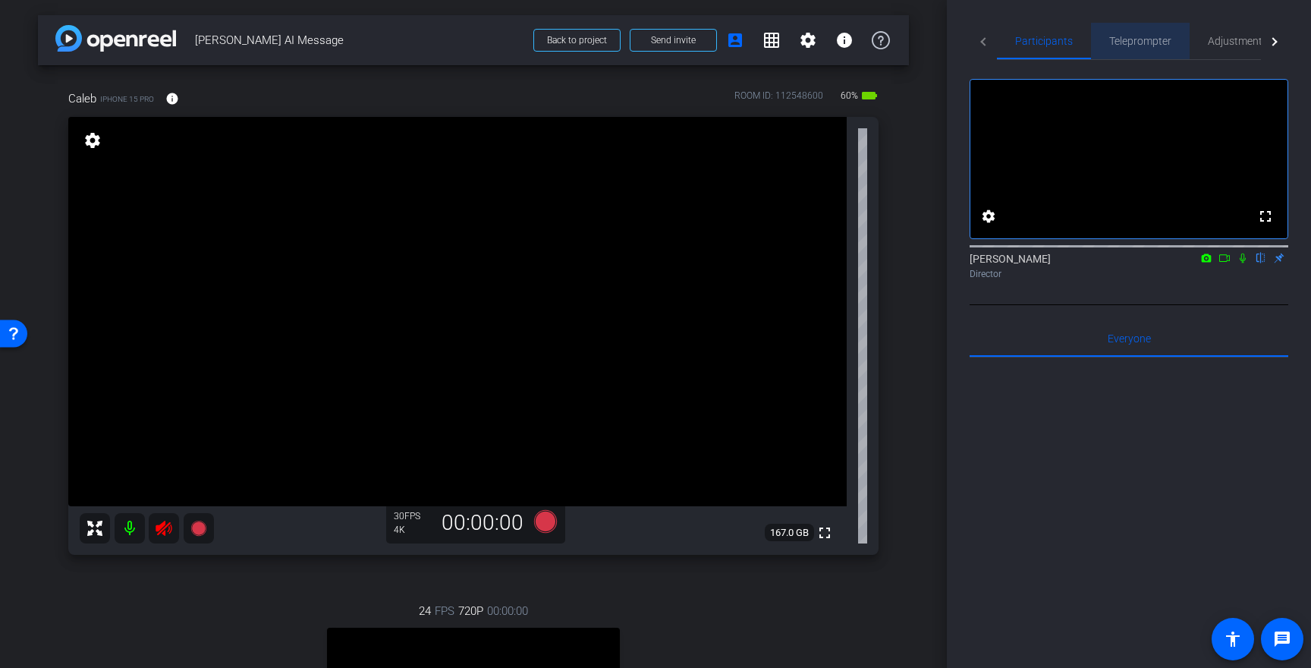
click at [1132, 31] on span "Teleprompter" at bounding box center [1141, 41] width 62 height 36
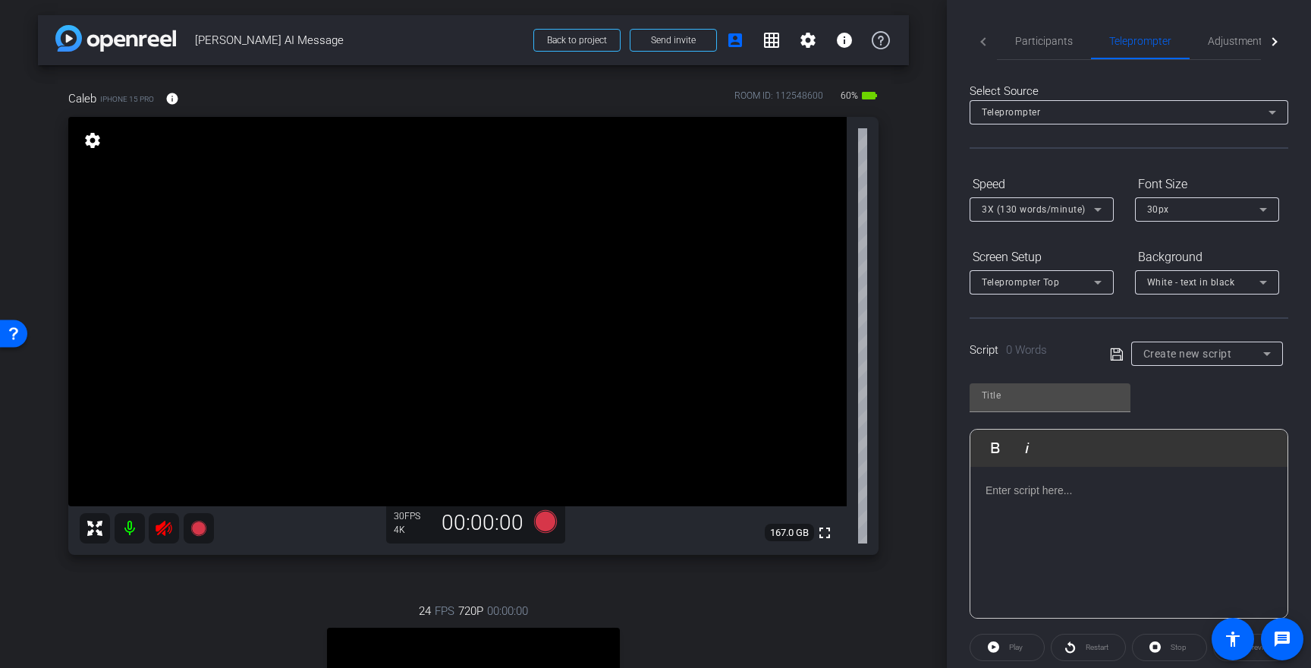
click at [1026, 502] on div at bounding box center [1129, 543] width 317 height 152
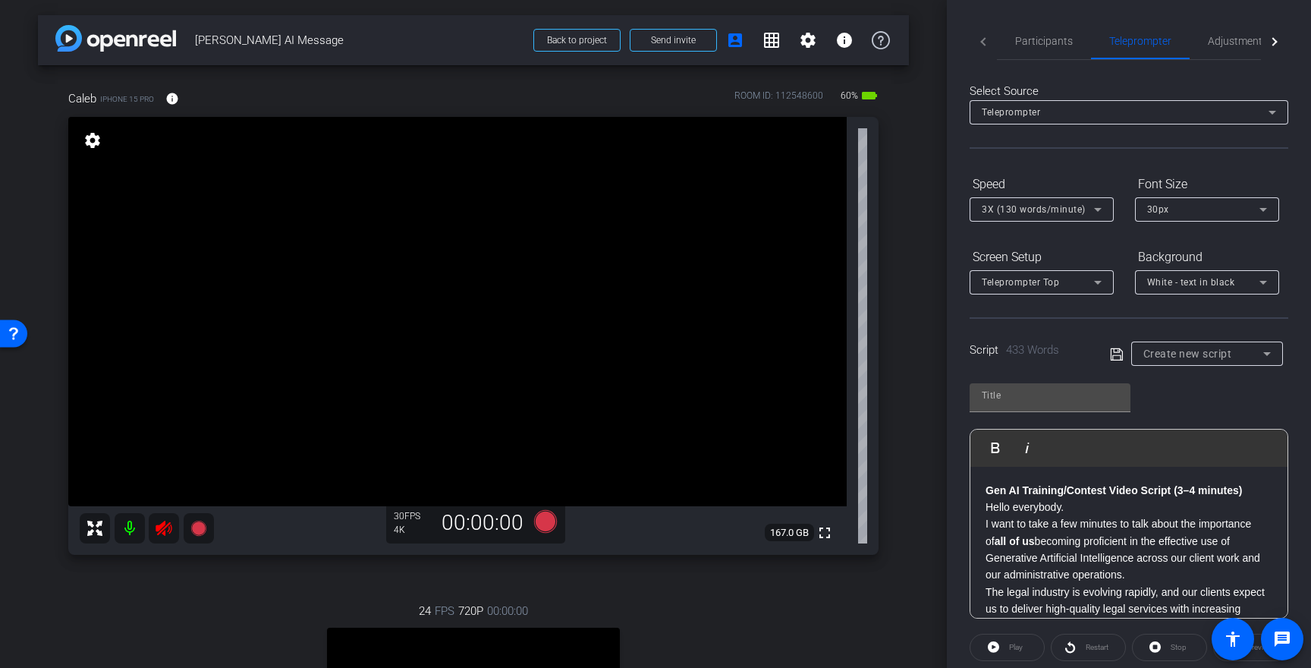
click at [1071, 488] on strong "Gen AI Training/Contest Video Script (3–4 minutes)" at bounding box center [1114, 490] width 257 height 12
click at [1011, 394] on input "text" at bounding box center [1050, 395] width 137 height 18
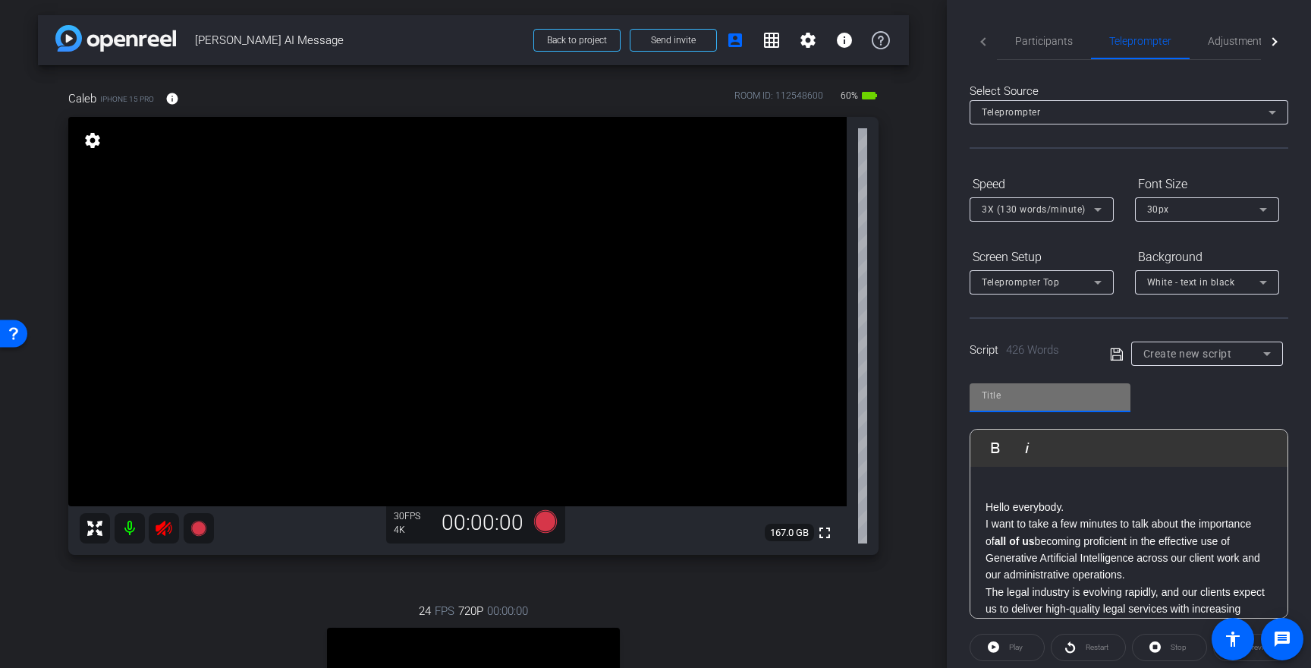
paste input "Gen AI Training/Contest Video Script (3–4 minutes)"
type input "Gen AI Training/Contest Video Script (3–4 minutes)"
click at [1058, 483] on p at bounding box center [1129, 490] width 287 height 17
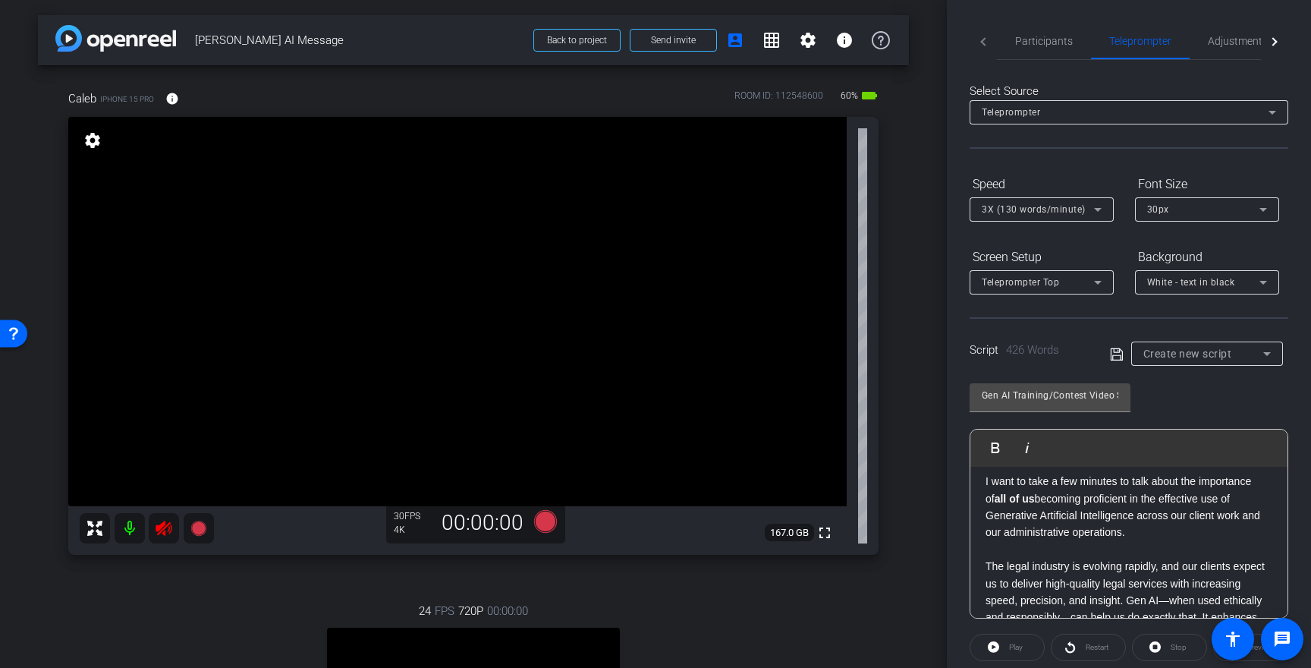
scroll to position [54, 0]
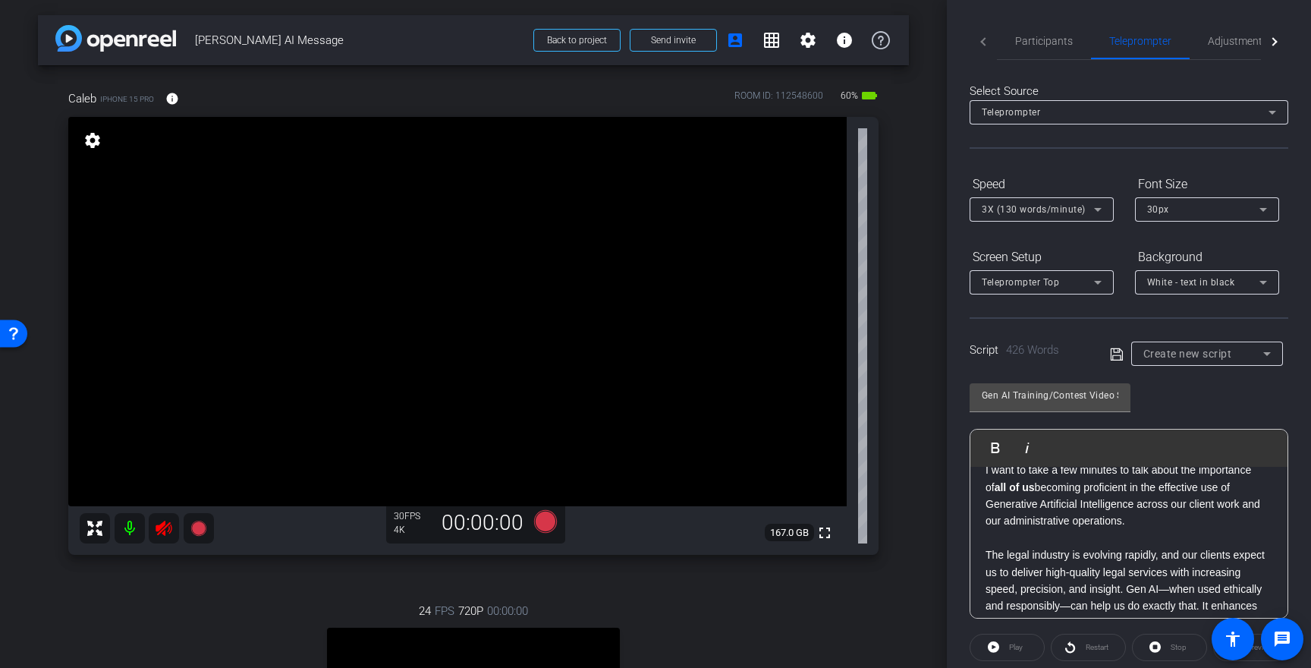
click at [1018, 644] on div "Play" at bounding box center [1007, 647] width 75 height 27
click at [992, 643] on div "Play" at bounding box center [1007, 647] width 75 height 27
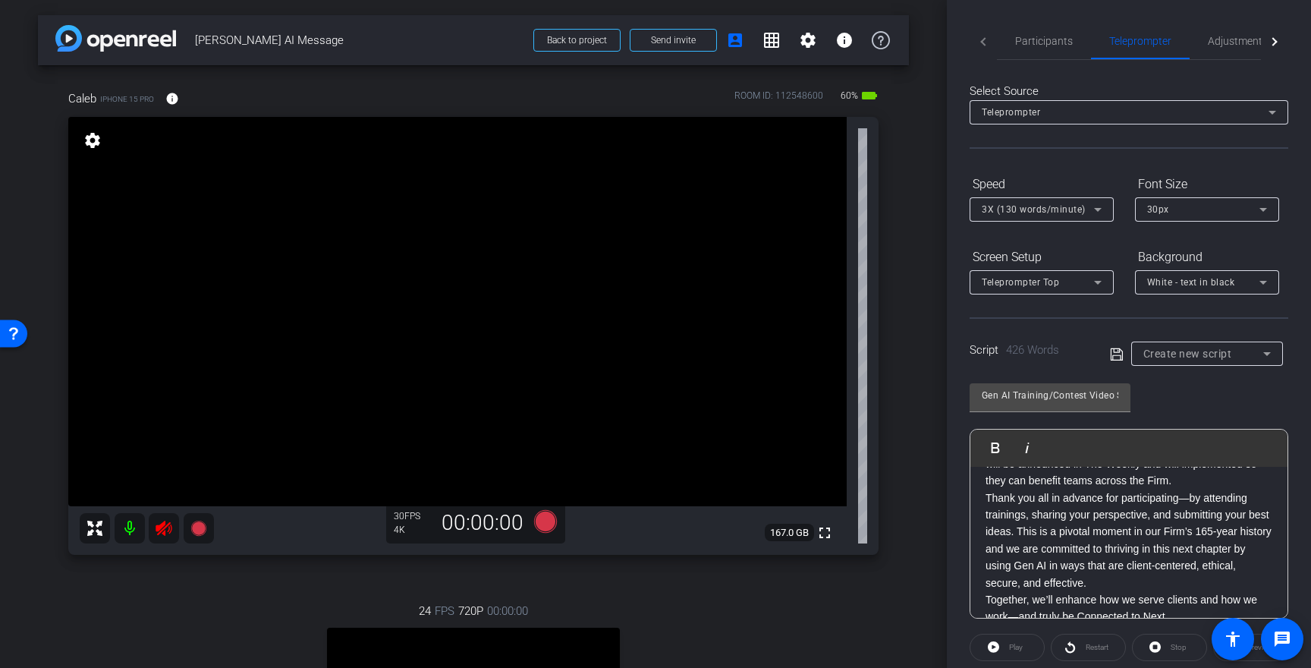
scroll to position [745, 0]
click at [1122, 559] on p "Thank you all in advance for participating—by attending trainings, sharing your…" at bounding box center [1129, 535] width 287 height 102
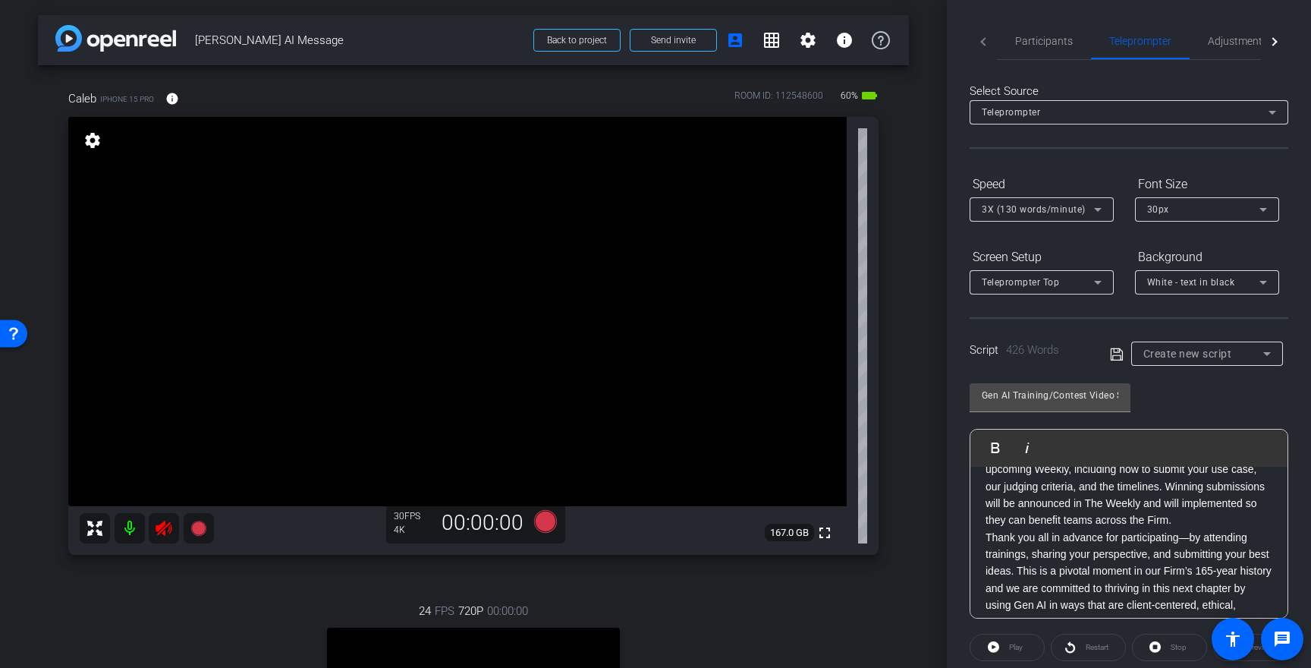
scroll to position [695, 0]
click at [1186, 505] on p "There will be more details in my email [DATE] and the upcoming Weekly, includin…" at bounding box center [1129, 491] width 287 height 85
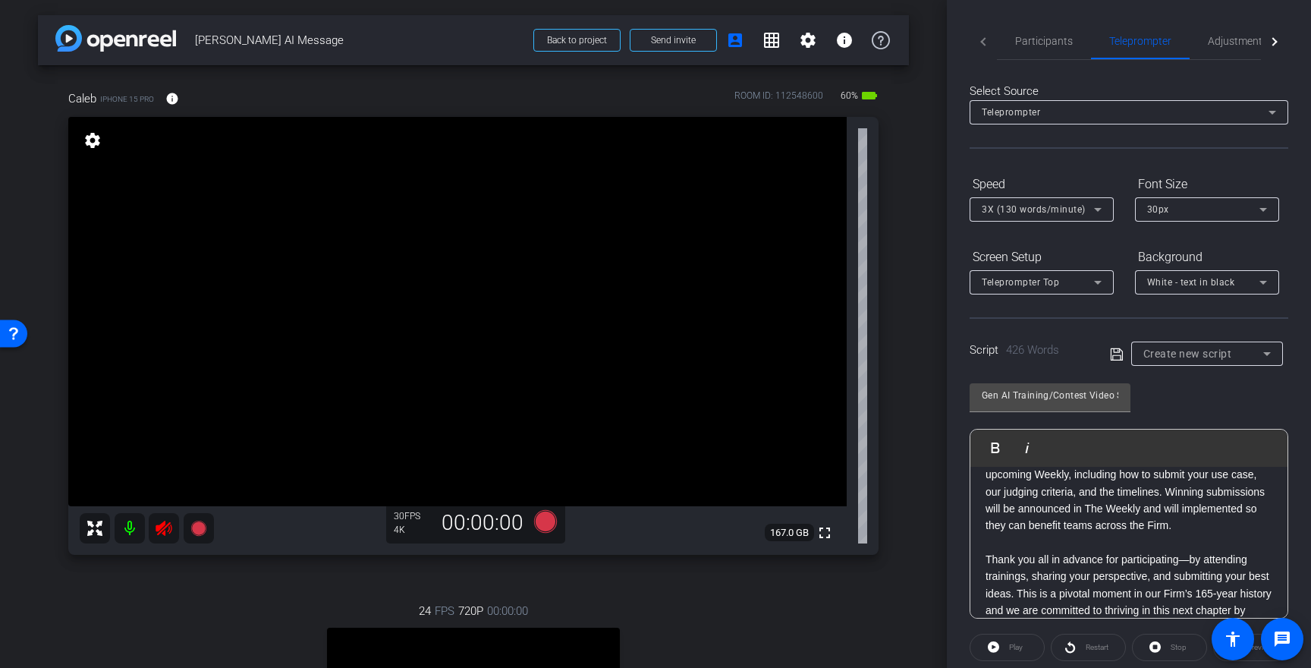
scroll to position [713, 0]
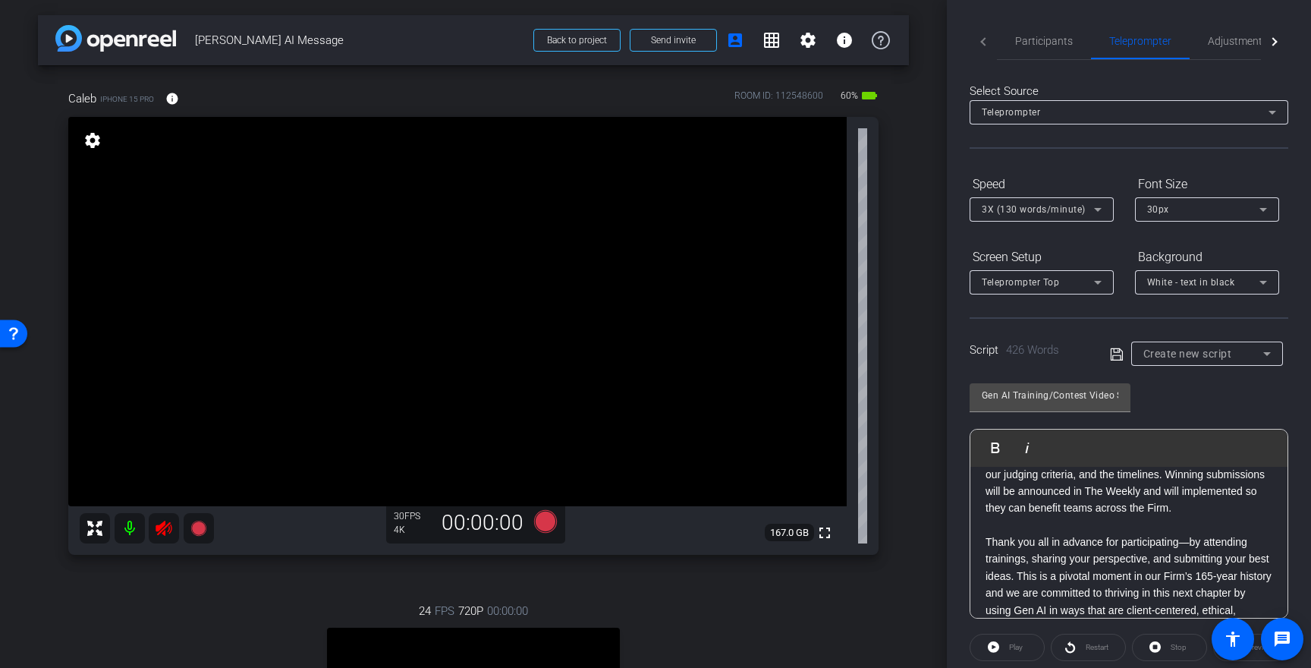
click at [992, 646] on div "Play" at bounding box center [1007, 647] width 75 height 27
click at [1167, 410] on div "Gen AI Training/Contest Video Script (3–4 minutes) Play Play from this location…" at bounding box center [1129, 495] width 319 height 247
click at [1176, 362] on div "Create new script" at bounding box center [1204, 354] width 120 height 18
click at [1163, 382] on span "Create new script" at bounding box center [1184, 384] width 80 height 18
click at [1111, 355] on icon at bounding box center [1117, 354] width 14 height 18
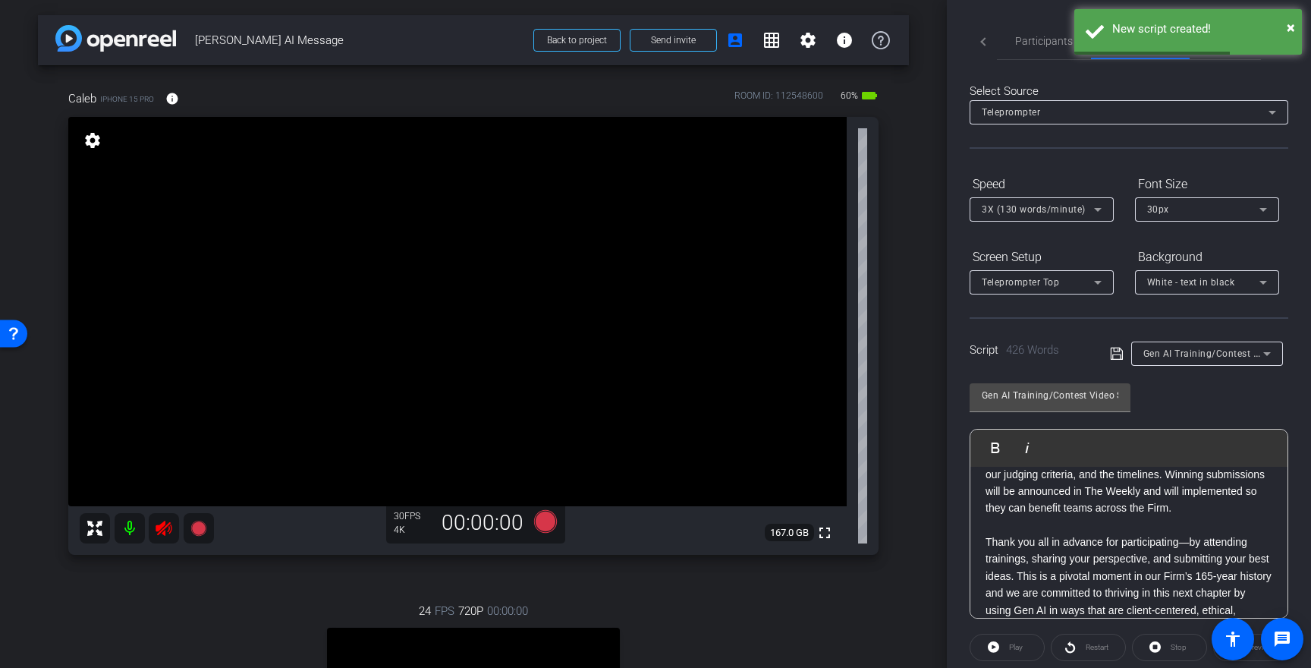
click at [1088, 517] on p at bounding box center [1129, 525] width 287 height 17
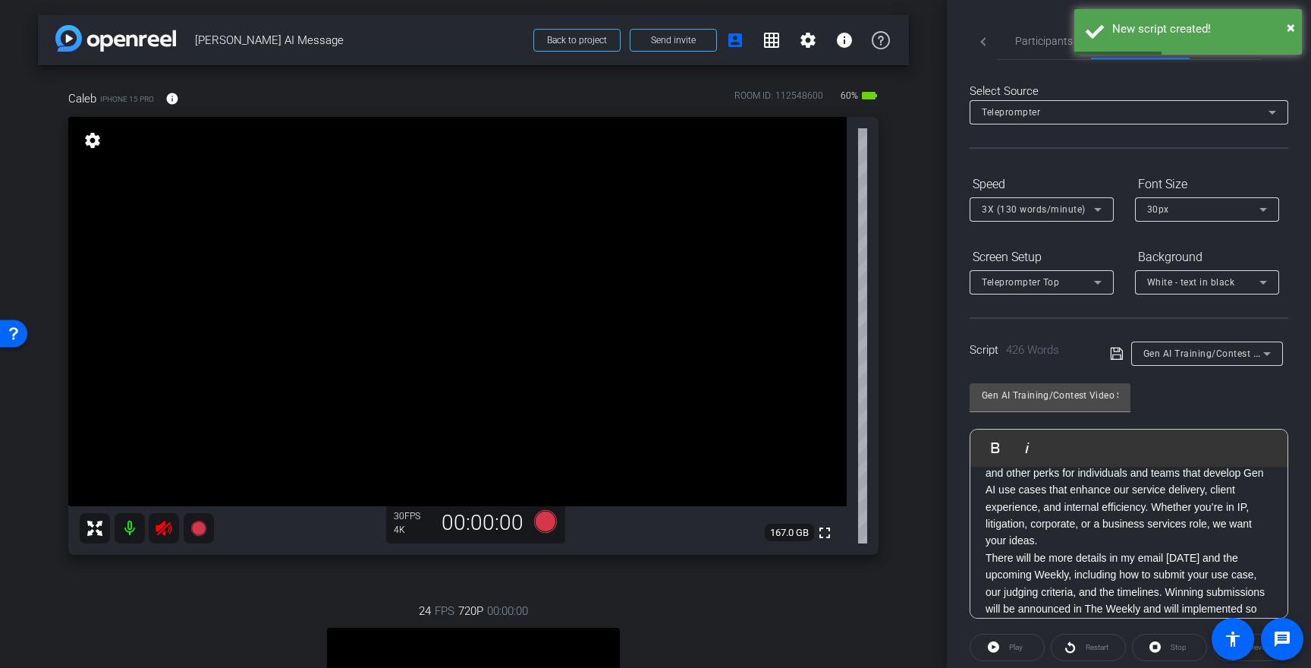
scroll to position [591, 0]
click at [1201, 529] on p "And there’s one more thing: I’m thrilled to announce The Kweries, our Firmwide …" at bounding box center [1129, 468] width 287 height 170
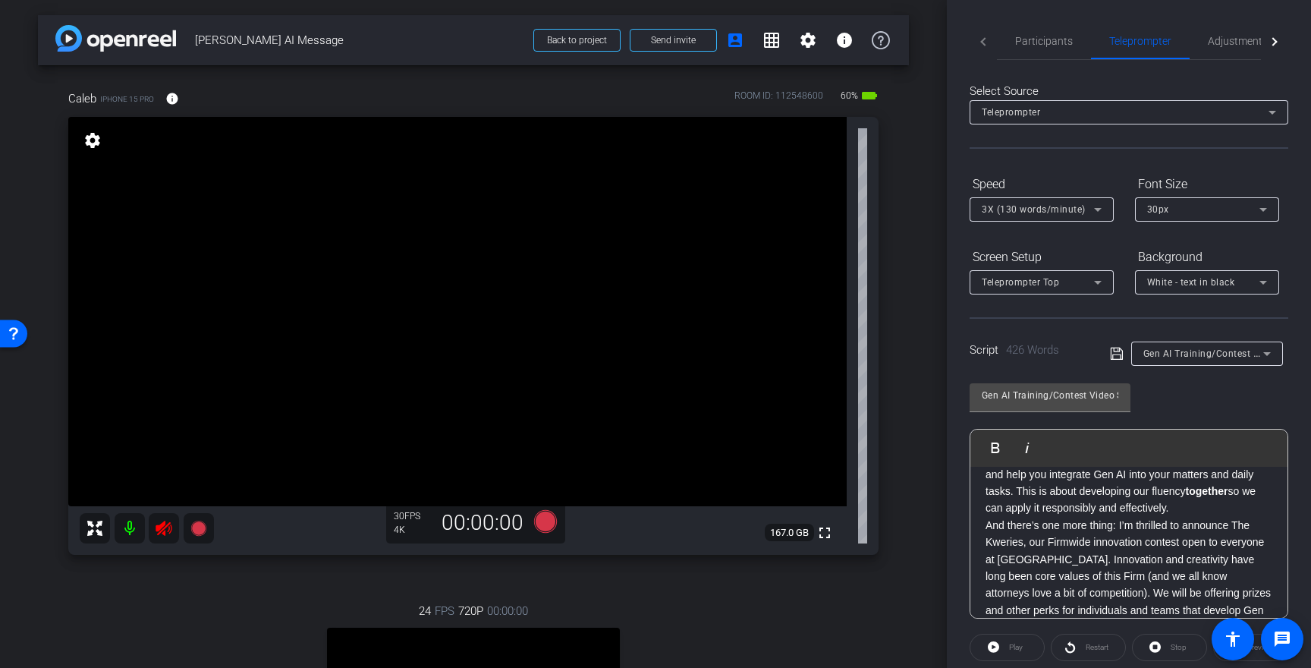
click at [1157, 505] on p "What excites me most about this initiative is that it’s built by and for [PERSO…" at bounding box center [1129, 465] width 287 height 102
click at [1221, 498] on p "The legal industry is evolving rapidly, and our clients expect us to deliver hi…" at bounding box center [1129, 439] width 287 height 136
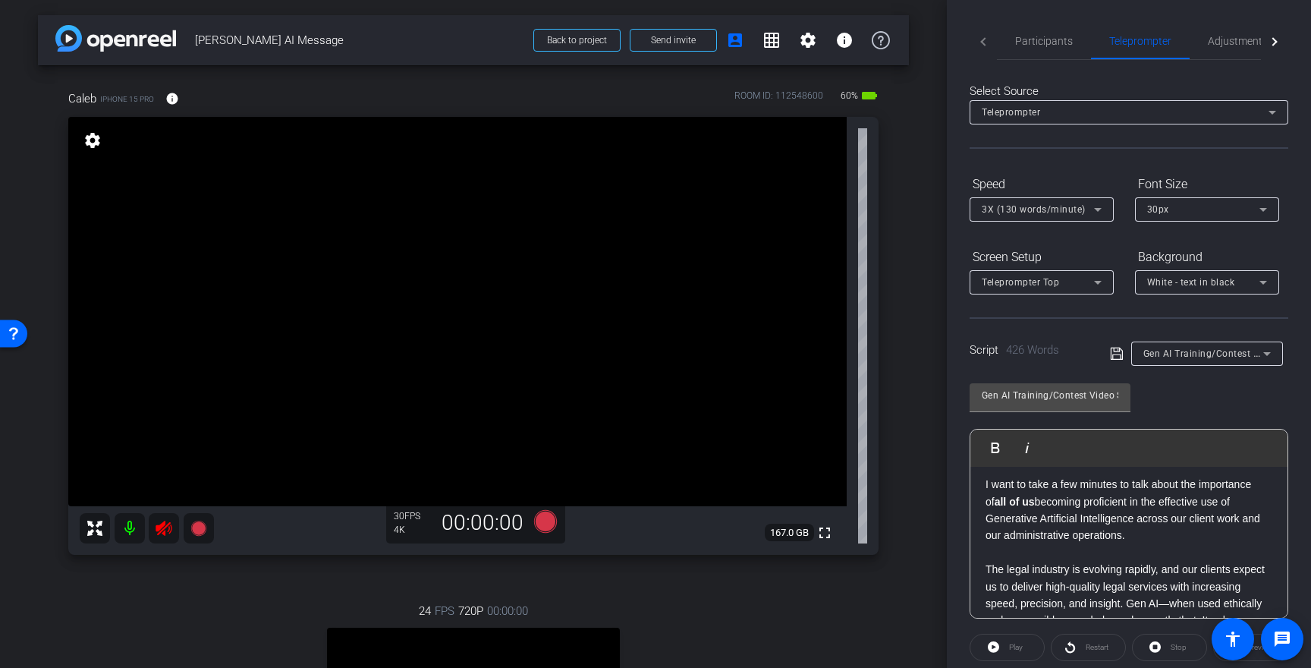
scroll to position [0, 0]
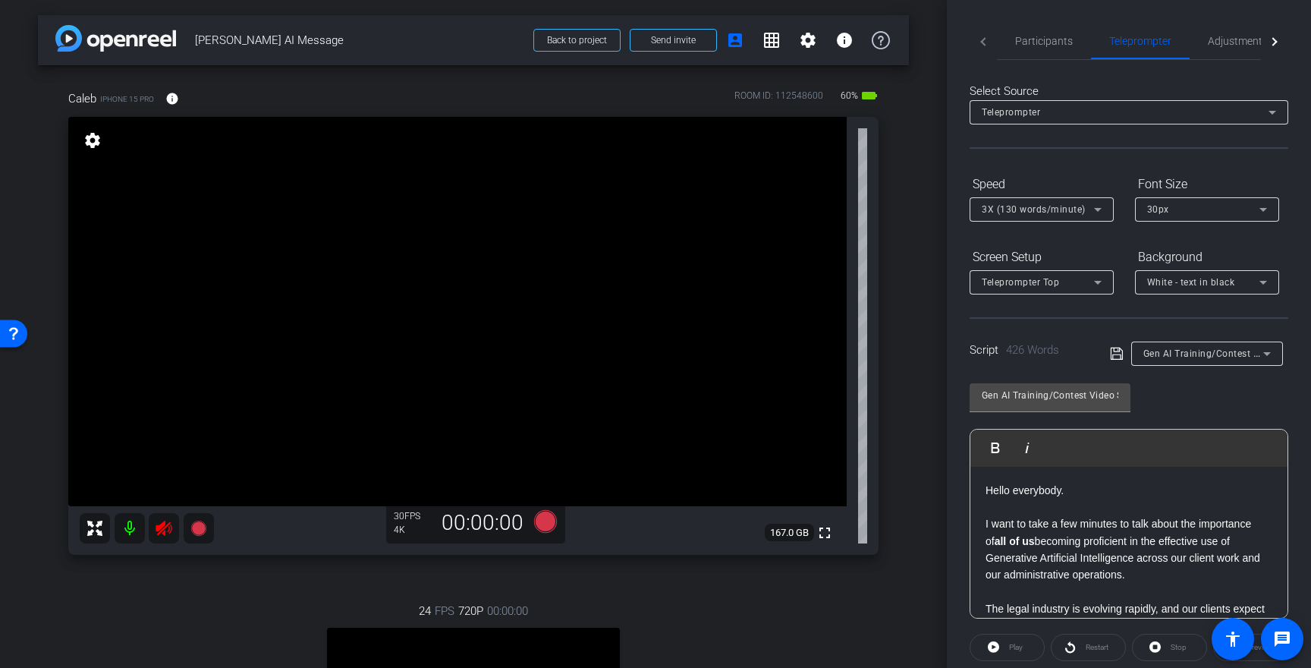
drag, startPoint x: 1280, startPoint y: 640, endPoint x: 1284, endPoint y: 461, distance: 178.4
click at [1284, 461] on openreel-root "menu arrow_forward_ios keyboard_return Close forward_to_inbox Send invite accou…" at bounding box center [655, 334] width 1311 height 668
click at [998, 644] on div "Play" at bounding box center [1007, 647] width 75 height 27
click at [990, 645] on div "Play" at bounding box center [1007, 647] width 75 height 27
click at [1080, 649] on div "Restart" at bounding box center [1088, 647] width 75 height 27
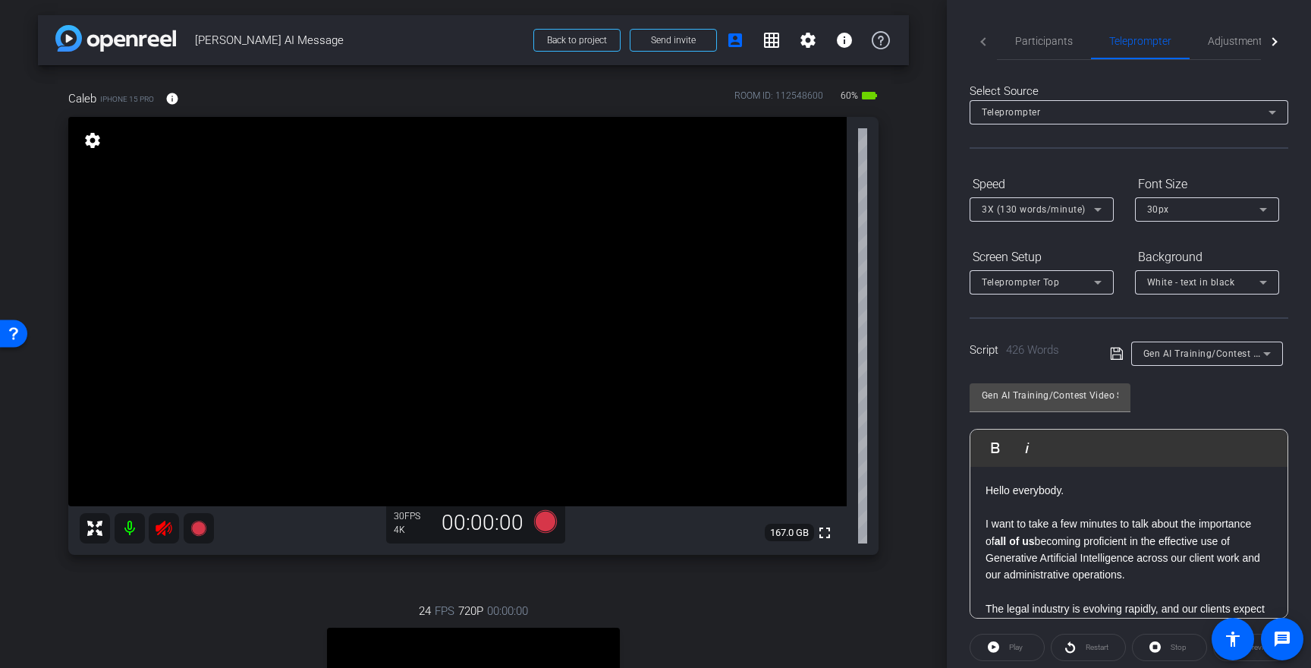
click at [1098, 551] on p "I want to take a few minutes to talk about the importance of all of us becoming…" at bounding box center [1129, 549] width 287 height 68
click at [1117, 357] on icon at bounding box center [1117, 354] width 14 height 18
click at [1220, 42] on span "Adjustments" at bounding box center [1238, 41] width 60 height 11
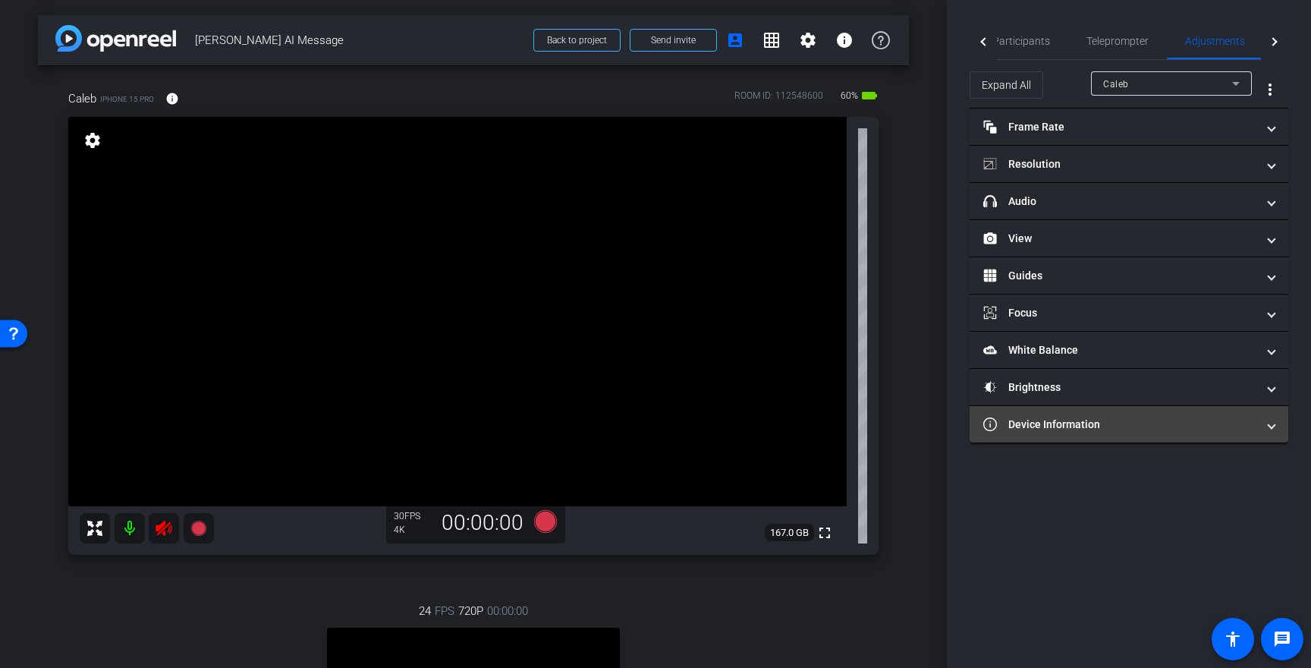
click at [1075, 420] on mat-panel-title "Device Information" at bounding box center [1120, 425] width 273 height 16
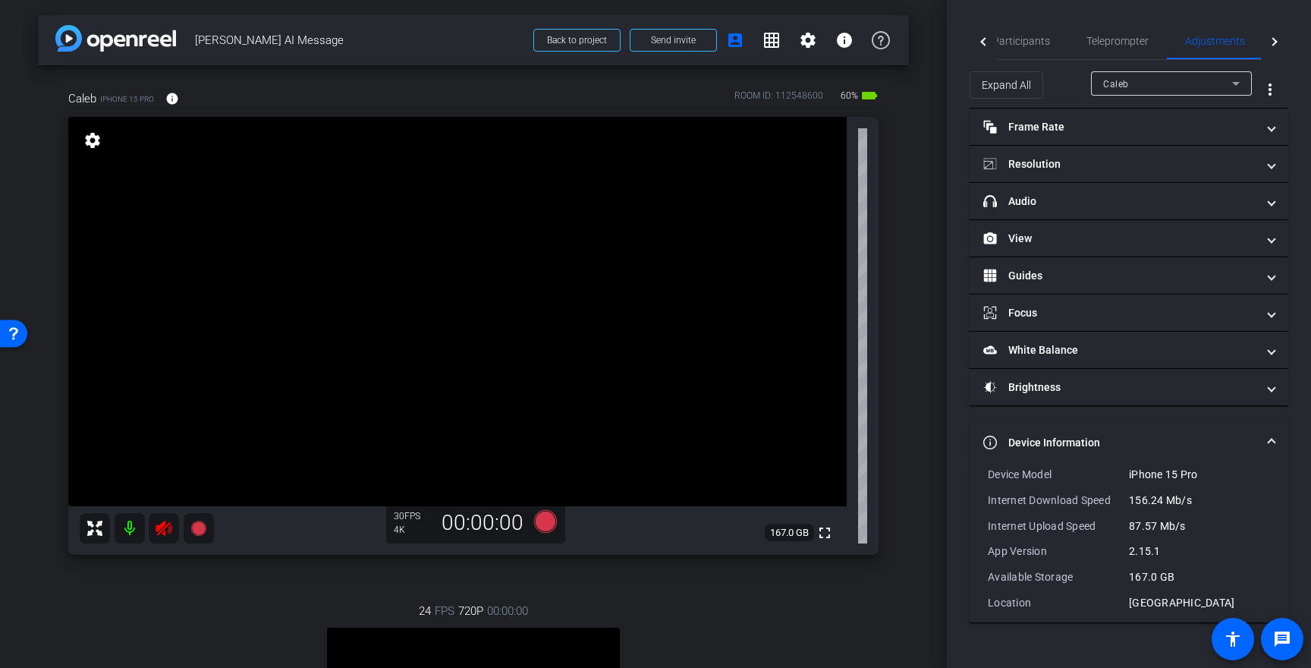
click at [1075, 420] on mat-expansion-panel-header "Device Information" at bounding box center [1129, 442] width 319 height 49
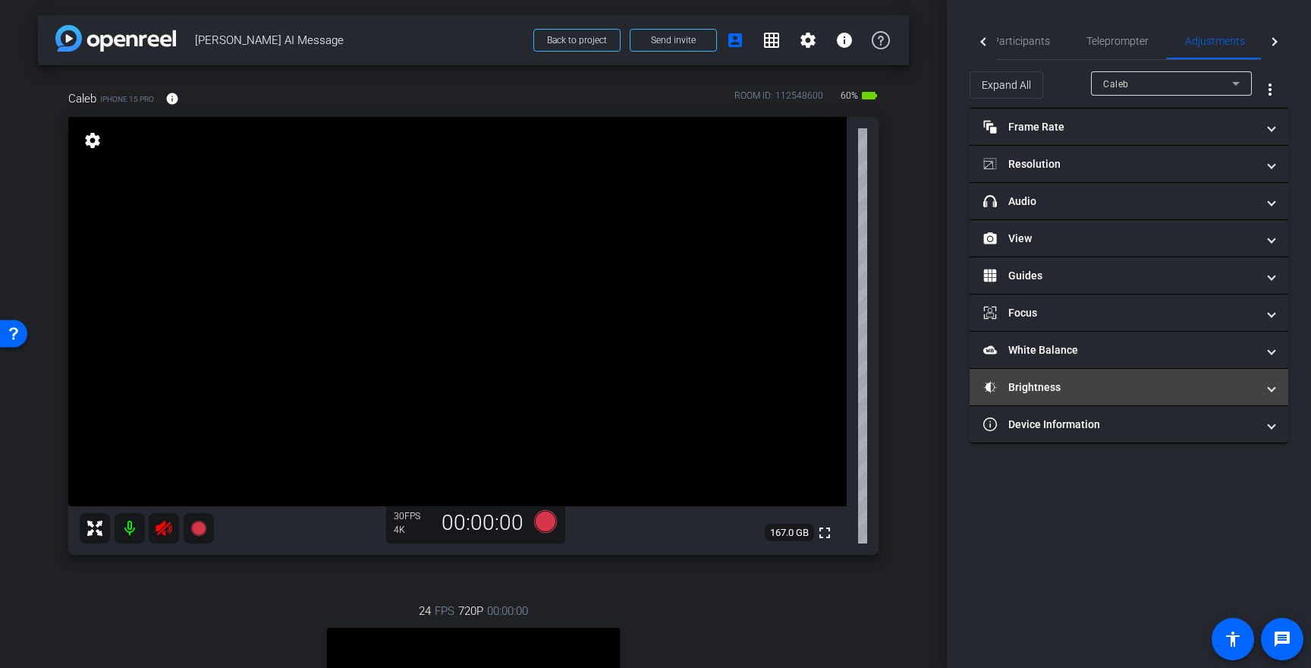
click at [1062, 389] on mat-panel-title "Brightness" at bounding box center [1120, 387] width 273 height 16
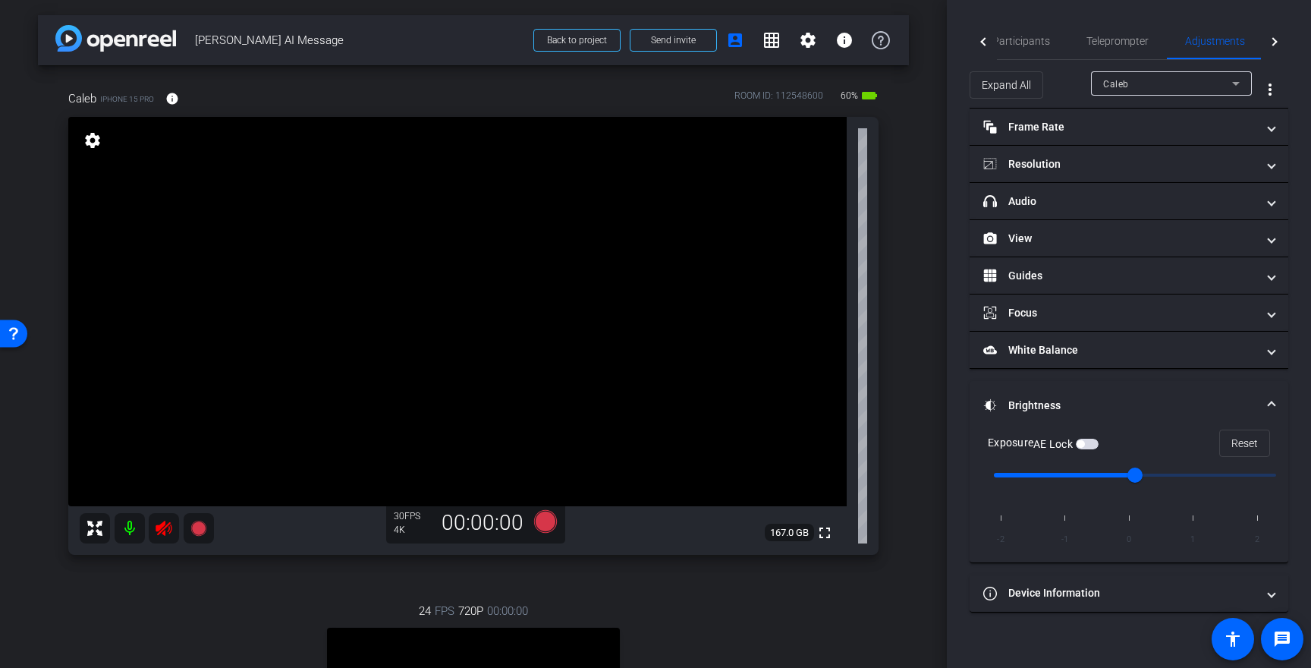
click at [1062, 389] on mat-expansion-panel-header "Brightness" at bounding box center [1129, 405] width 319 height 49
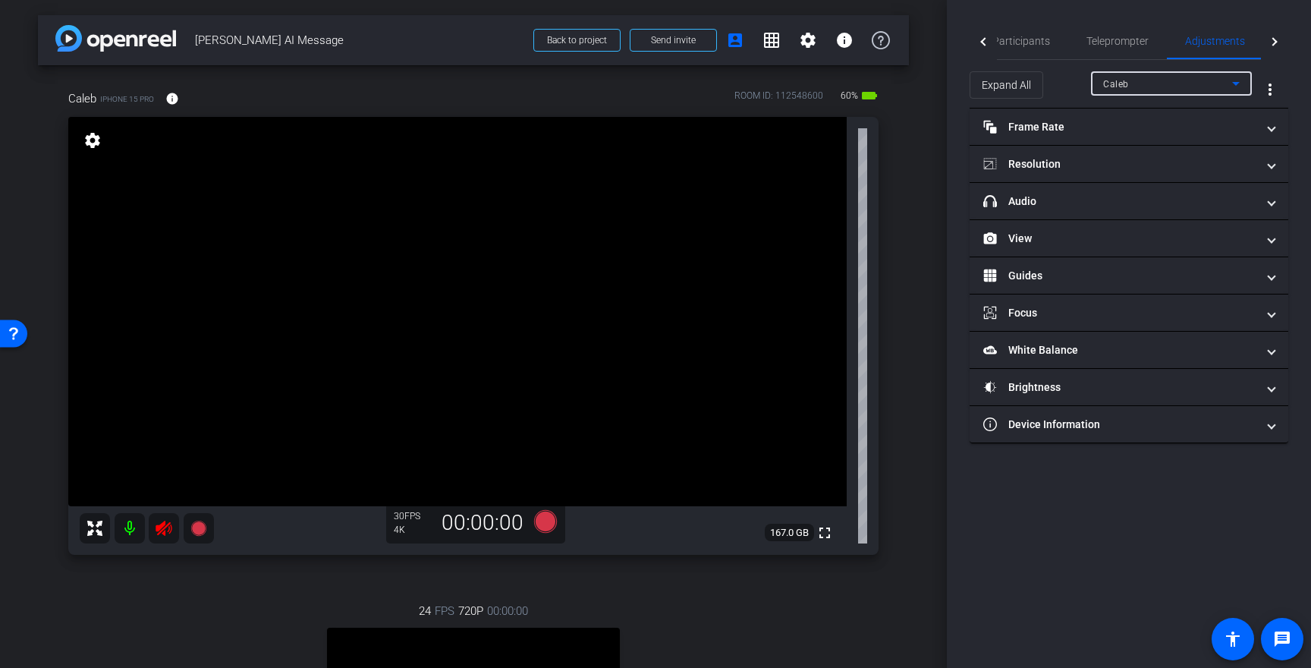
click at [1172, 85] on div "Caleb" at bounding box center [1167, 83] width 129 height 19
click at [1118, 108] on span "Caleb" at bounding box center [1116, 114] width 26 height 18
click at [1119, 82] on span "Caleb" at bounding box center [1116, 84] width 26 height 11
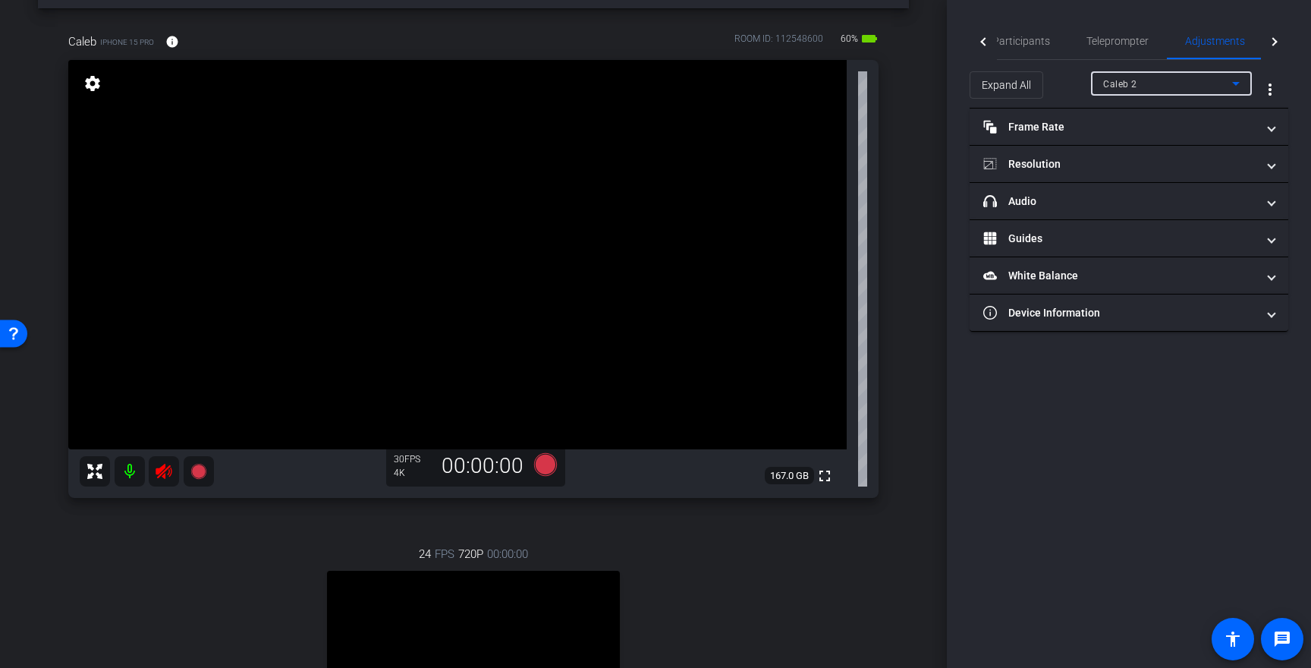
scroll to position [34, 0]
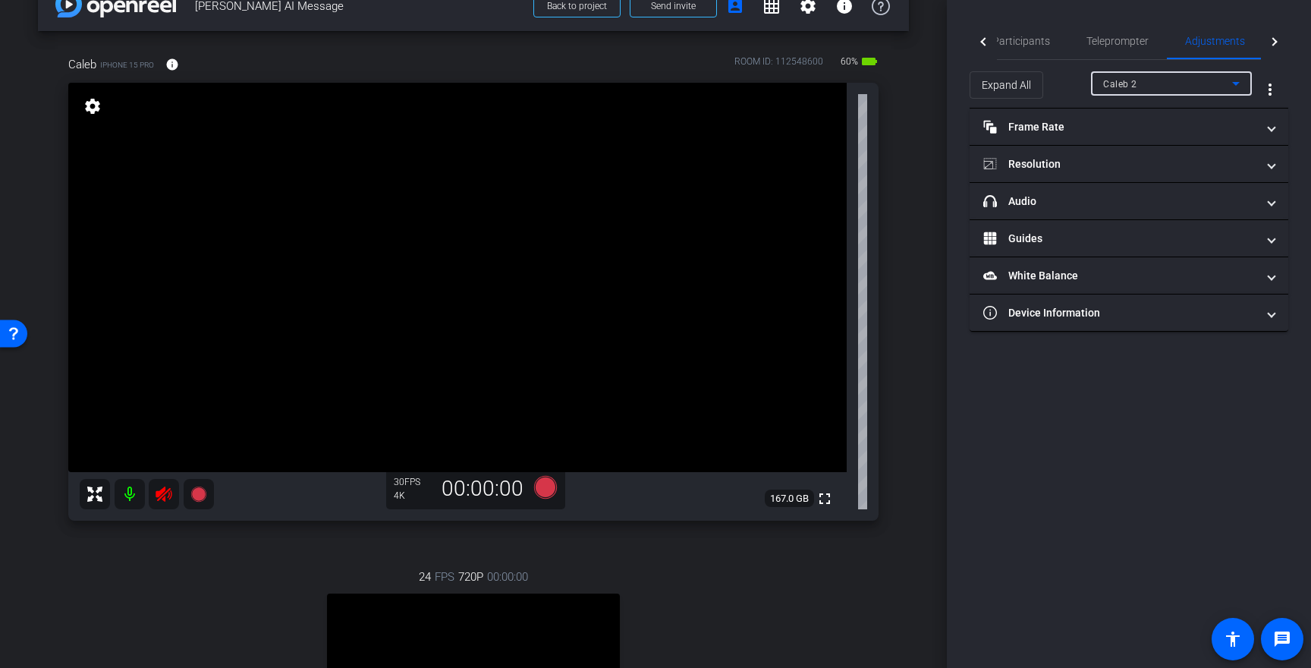
click at [1145, 83] on div "Caleb 2" at bounding box center [1167, 83] width 129 height 19
click at [1110, 119] on span "Caleb" at bounding box center [1116, 114] width 26 height 18
click at [1276, 39] on div at bounding box center [1274, 41] width 27 height 37
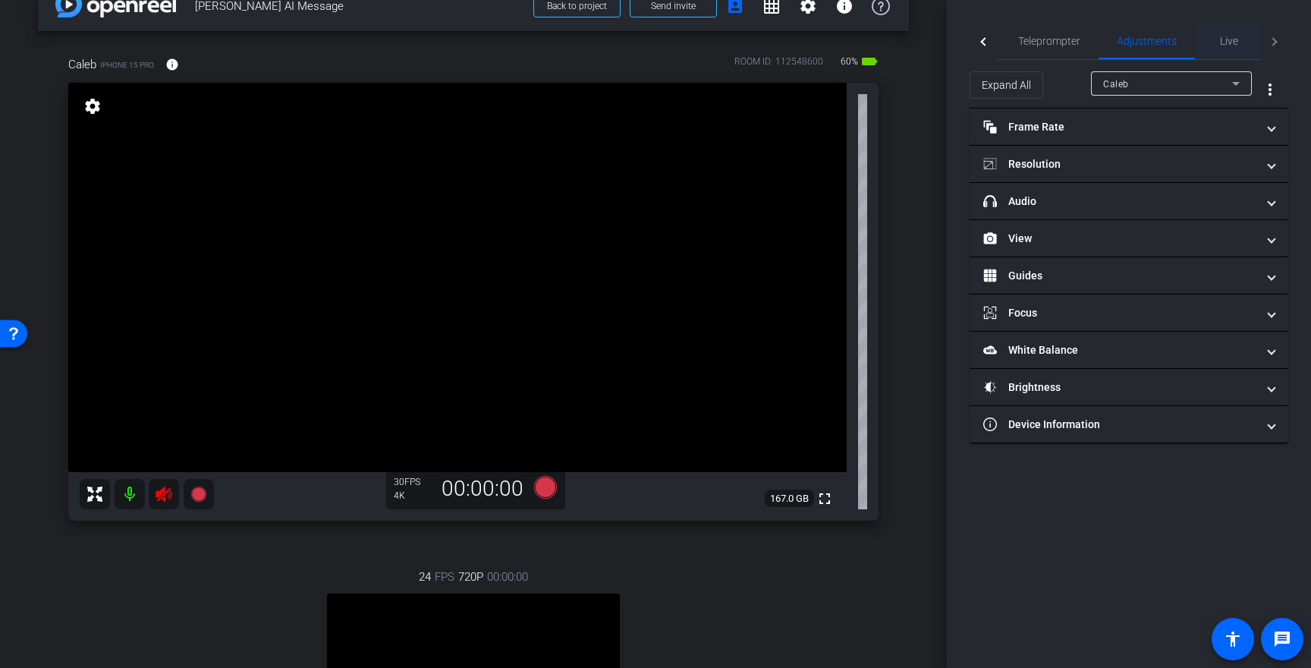
click at [1241, 42] on div "Live" at bounding box center [1229, 41] width 68 height 36
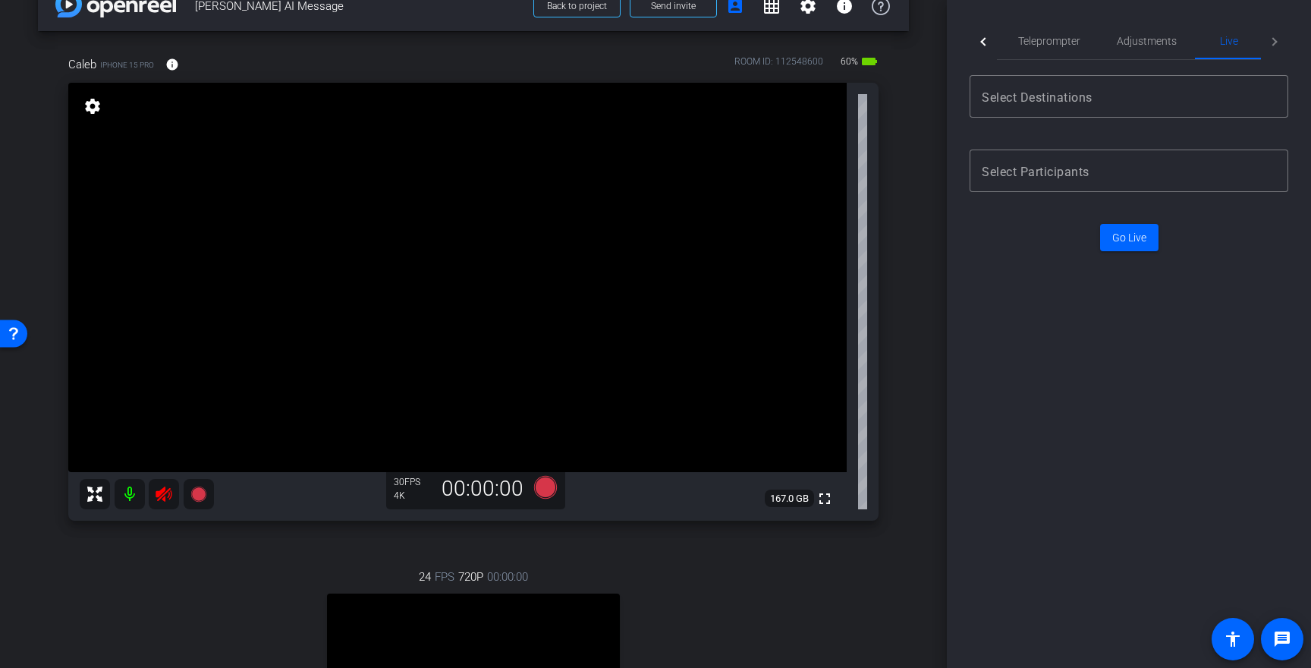
click at [1276, 42] on mat-tab-header "Participants Teleprompter Adjustments Live" at bounding box center [1129, 41] width 319 height 37
click at [1046, 45] on span "Teleprompter" at bounding box center [1049, 41] width 62 height 11
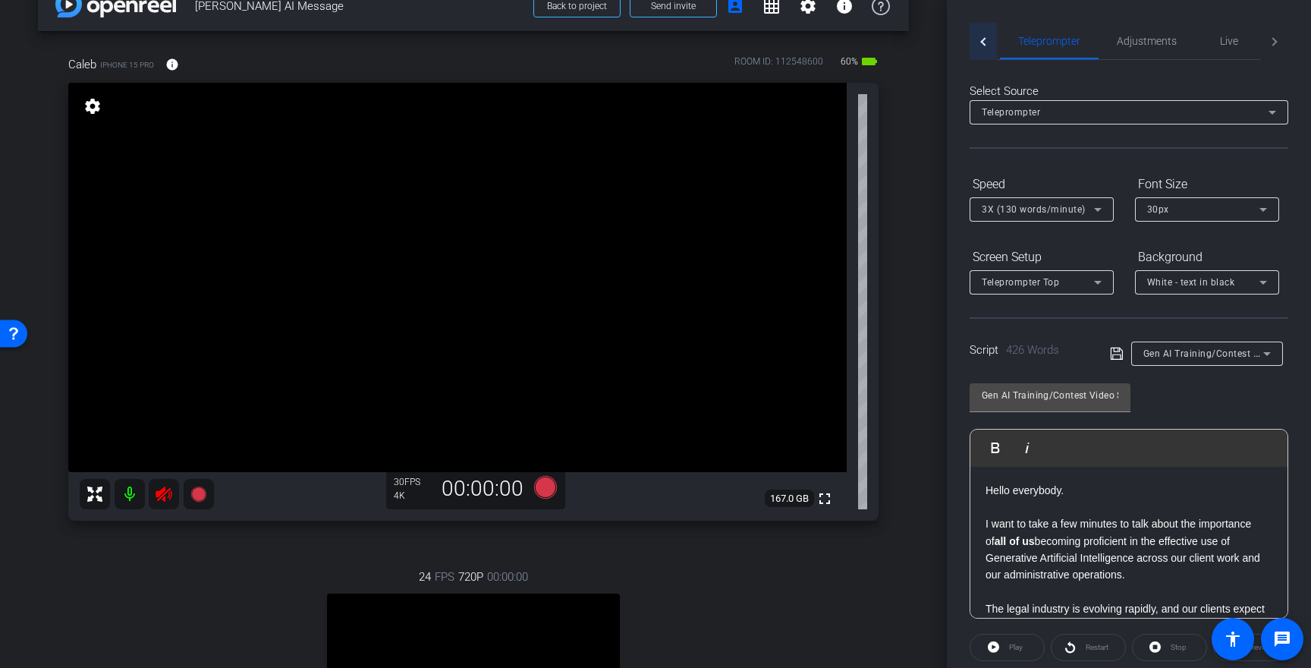
click at [977, 39] on div at bounding box center [983, 41] width 27 height 37
click at [1037, 49] on span "Participants" at bounding box center [1041, 41] width 58 height 36
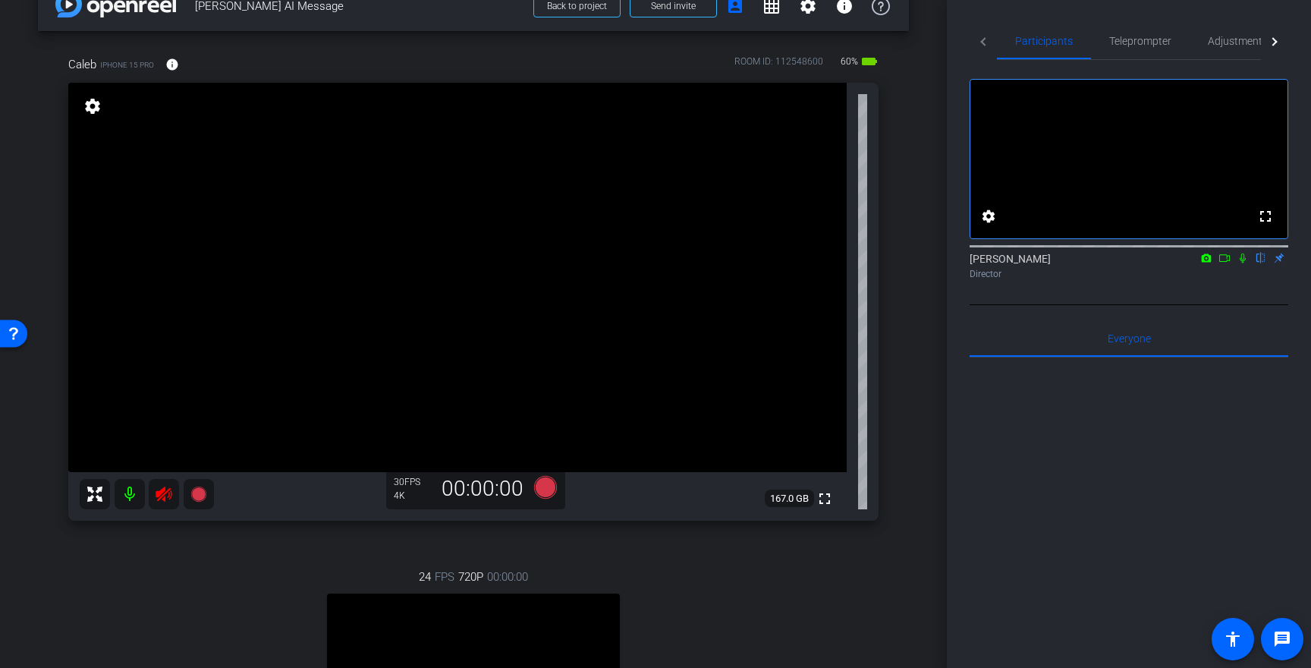
scroll to position [0, 0]
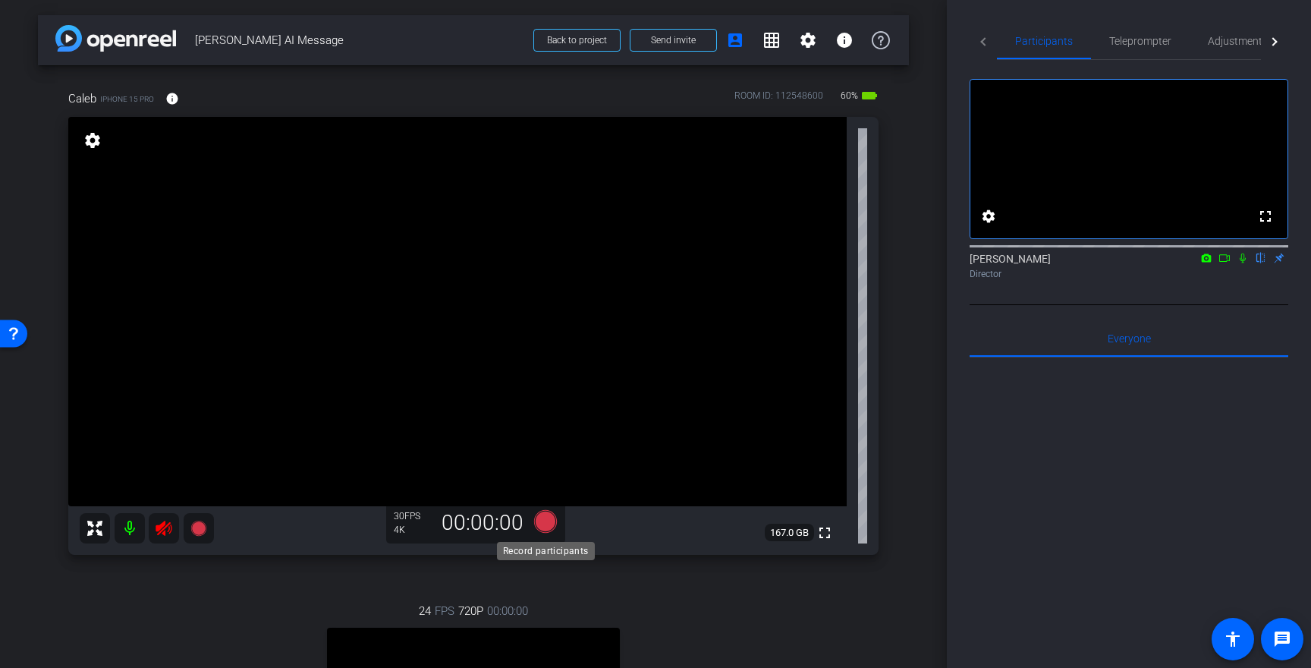
click at [550, 522] on icon at bounding box center [545, 521] width 23 height 23
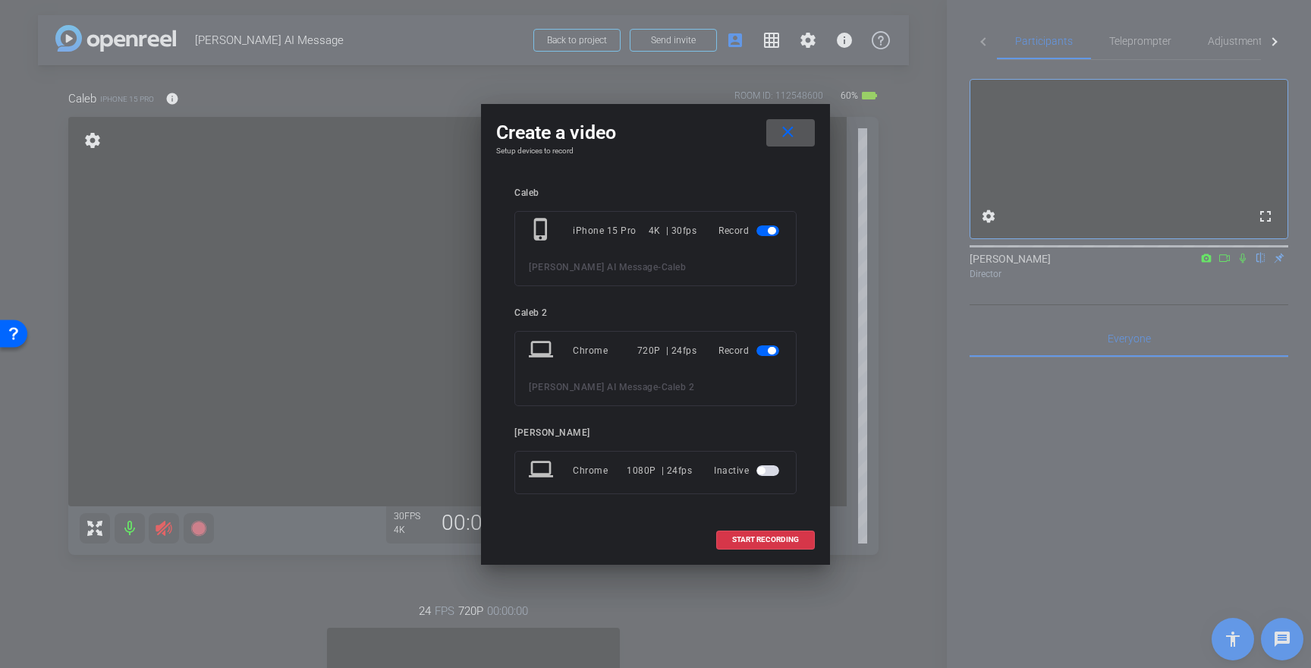
click at [803, 127] on span at bounding box center [790, 133] width 49 height 36
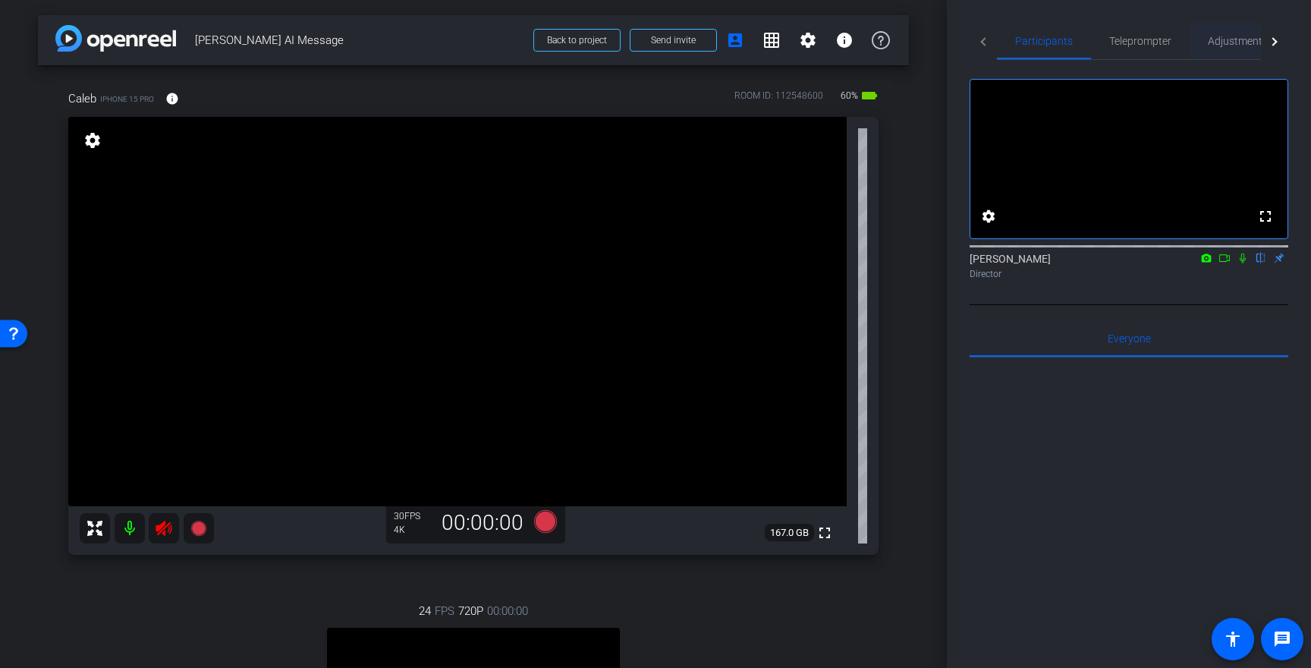
click at [1222, 42] on span "Adjustments" at bounding box center [1238, 41] width 60 height 11
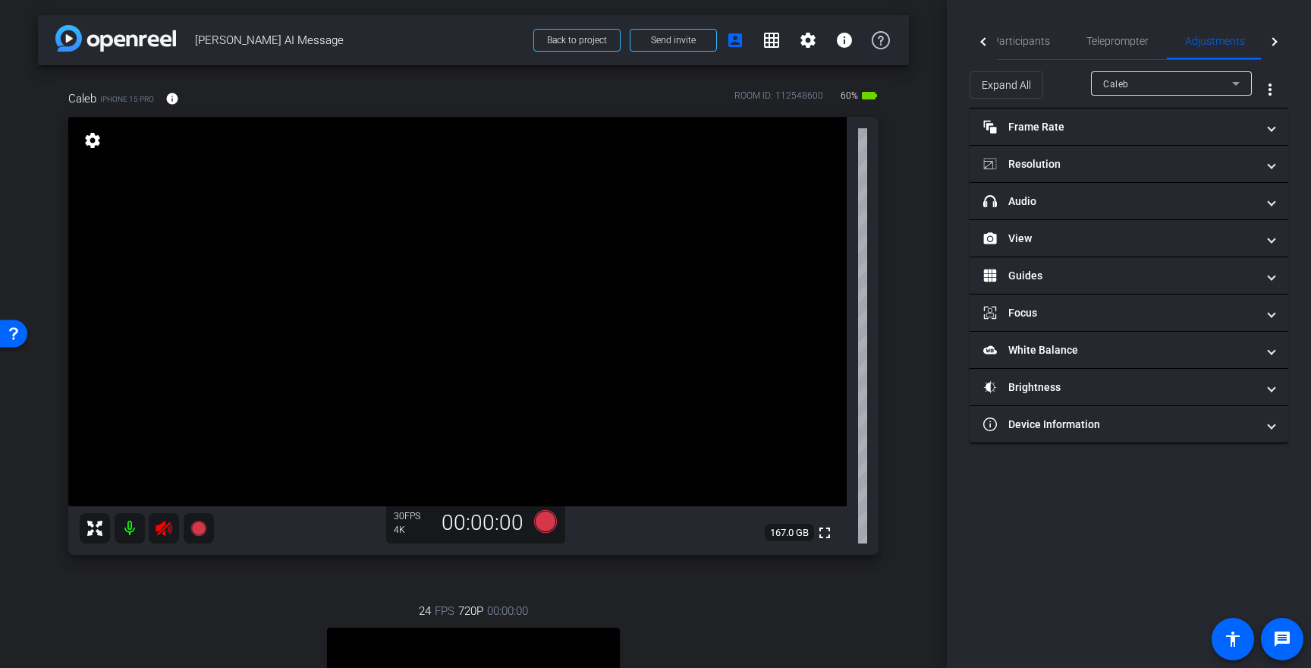
click at [1176, 83] on div "Caleb" at bounding box center [1167, 83] width 129 height 19
click at [1115, 143] on span "Caleb 2" at bounding box center [1120, 138] width 34 height 18
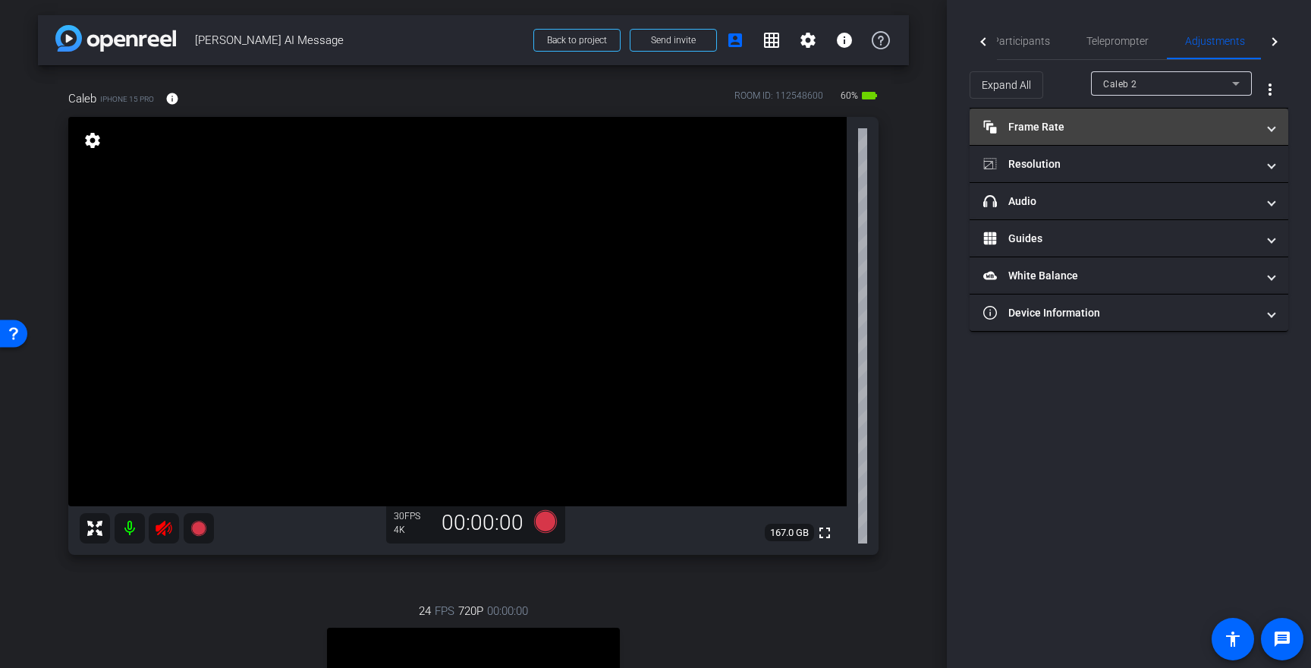
click at [1102, 119] on mat-panel-title "Frame Rate Frame Rate" at bounding box center [1120, 127] width 273 height 16
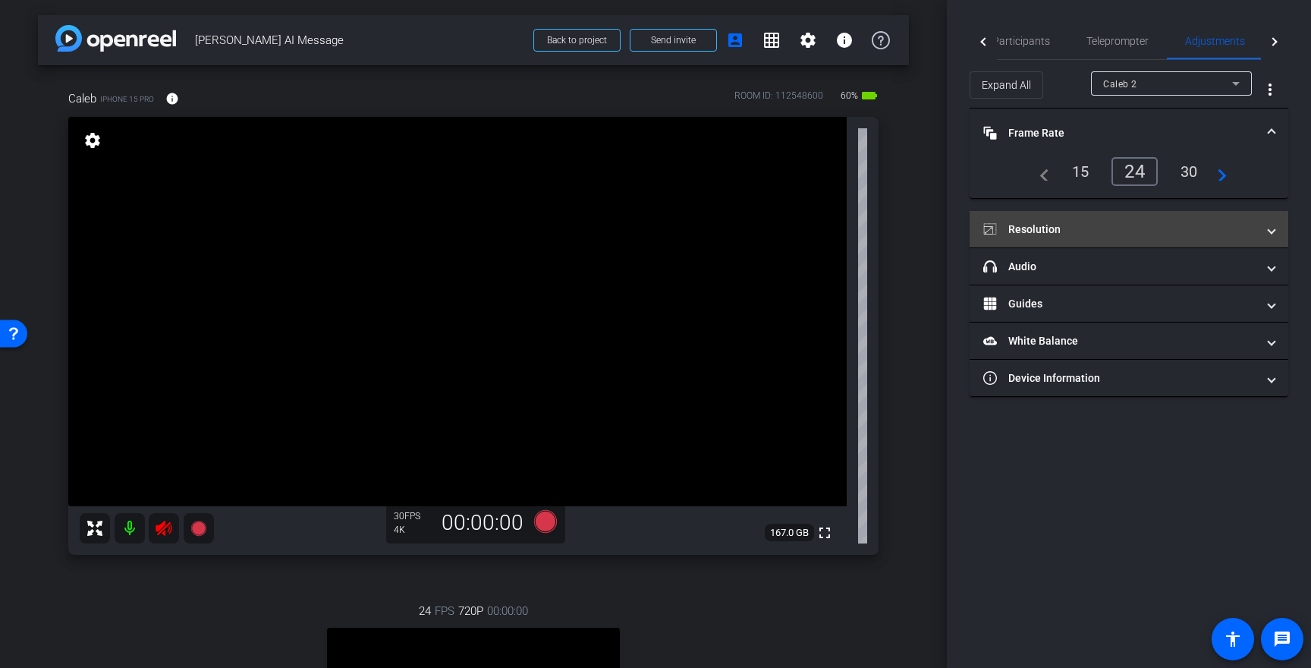
click at [1075, 236] on mat-panel-title "Resolution" at bounding box center [1120, 230] width 273 height 16
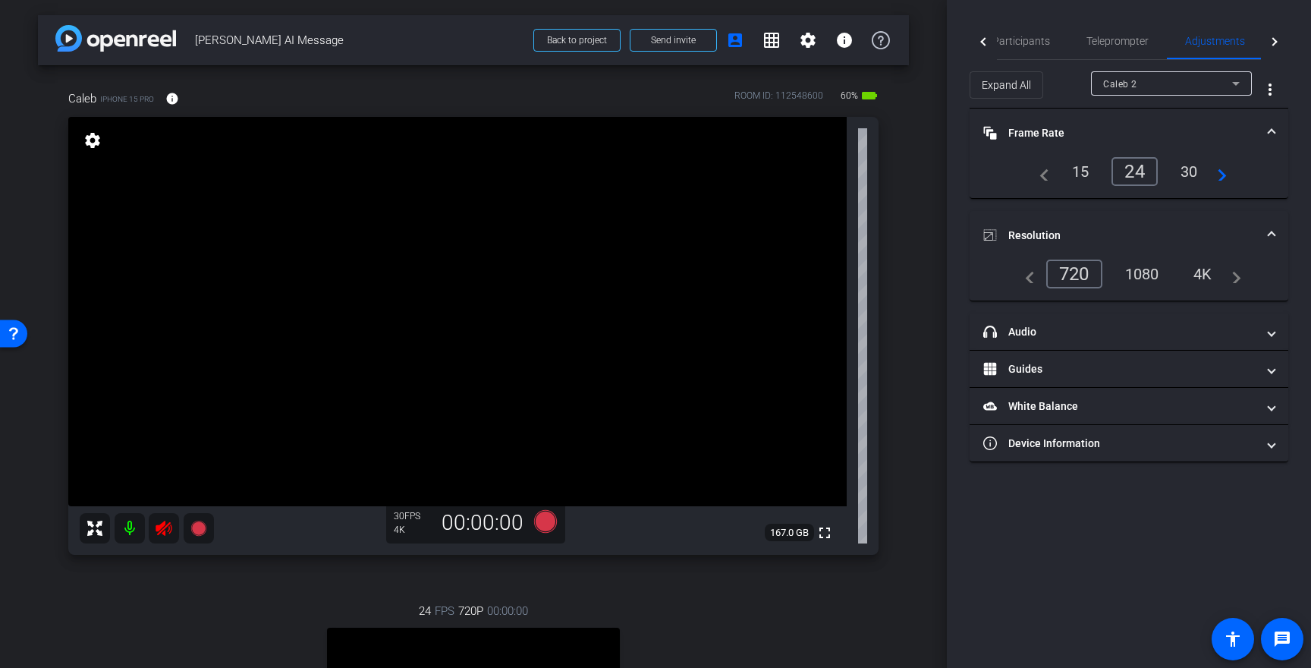
click at [1204, 270] on div "4K" at bounding box center [1203, 274] width 42 height 26
click at [1119, 272] on div "1080" at bounding box center [1139, 274] width 66 height 29
click at [1159, 73] on div "Caleb 2" at bounding box center [1171, 83] width 137 height 24
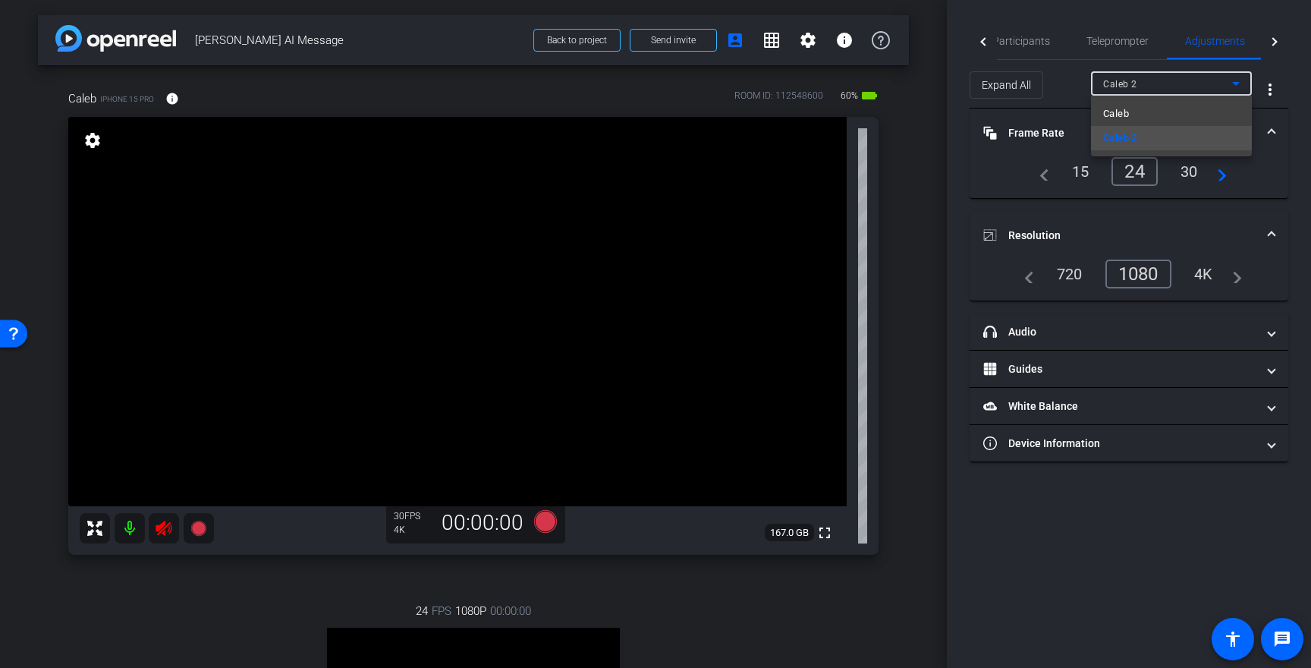
click at [1016, 42] on div at bounding box center [655, 334] width 1311 height 668
click at [1003, 47] on span "Participants" at bounding box center [1022, 41] width 58 height 36
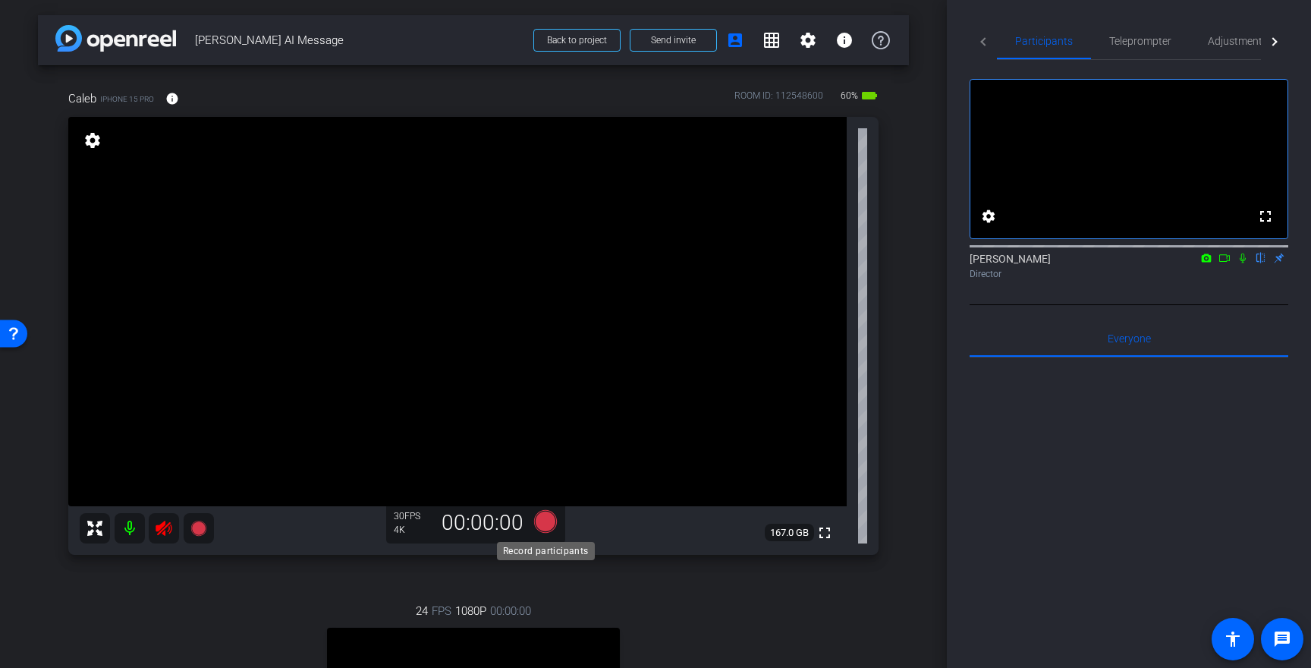
click at [542, 516] on icon at bounding box center [545, 521] width 23 height 23
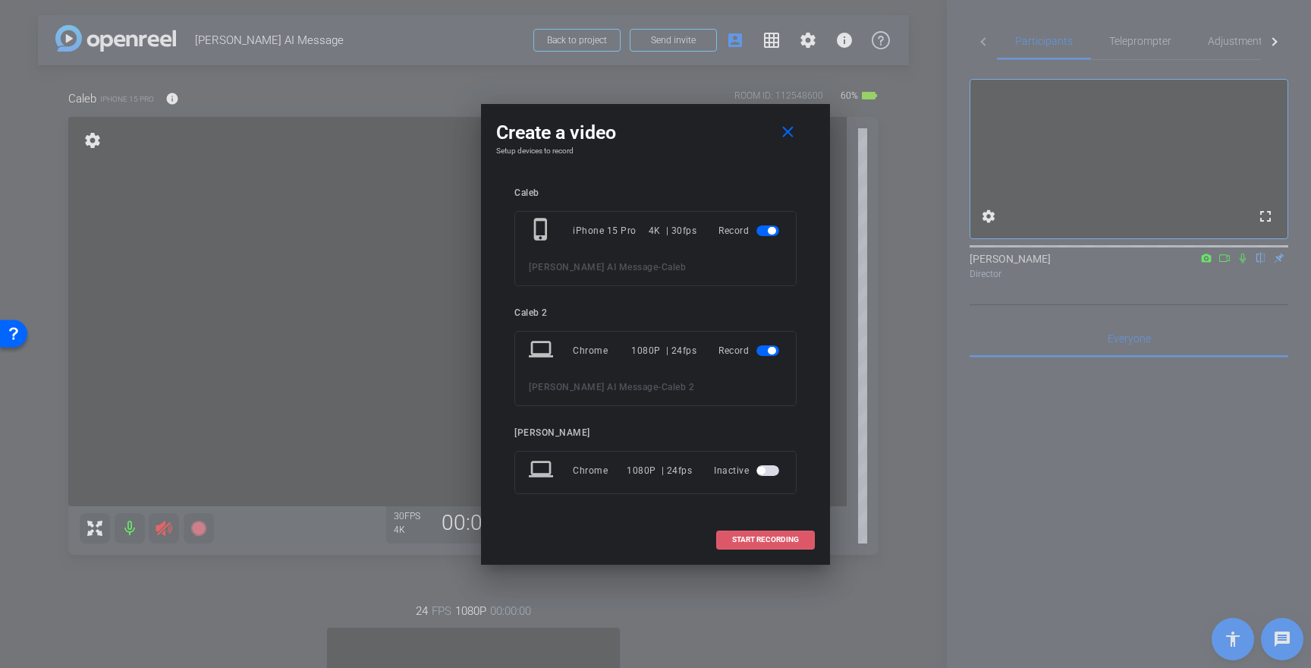
click at [763, 537] on span "START RECORDING" at bounding box center [765, 540] width 67 height 8
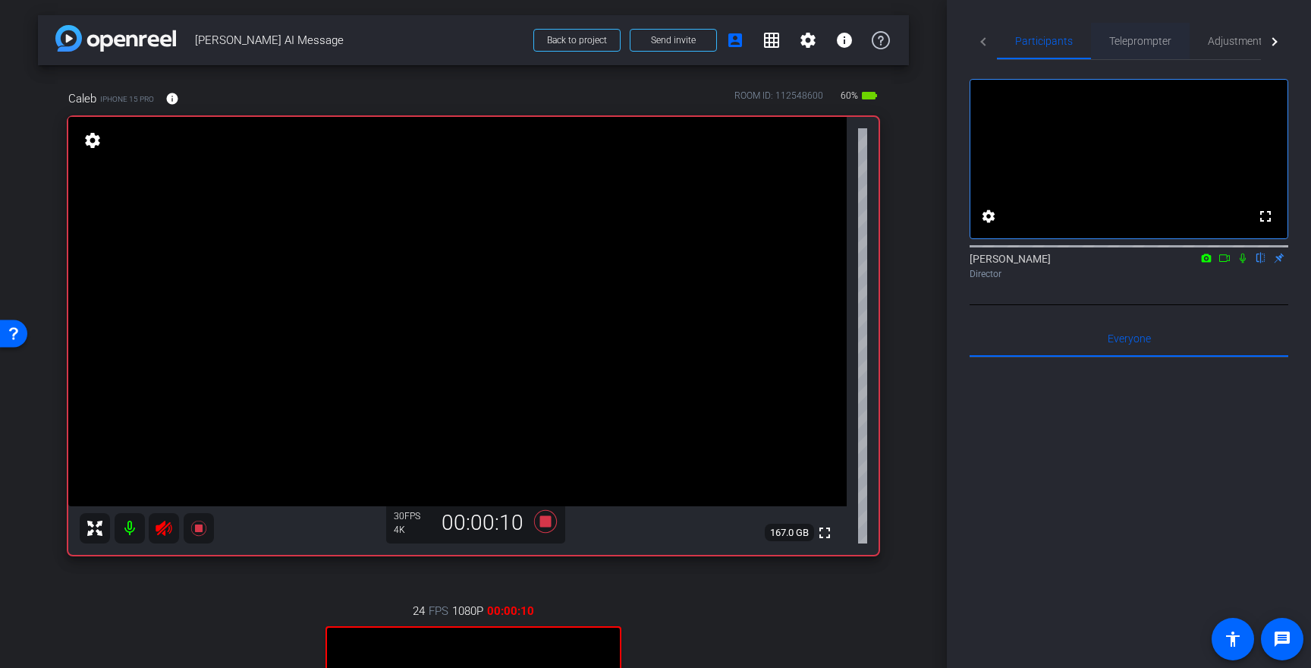
click at [1150, 33] on span "Teleprompter" at bounding box center [1141, 41] width 62 height 36
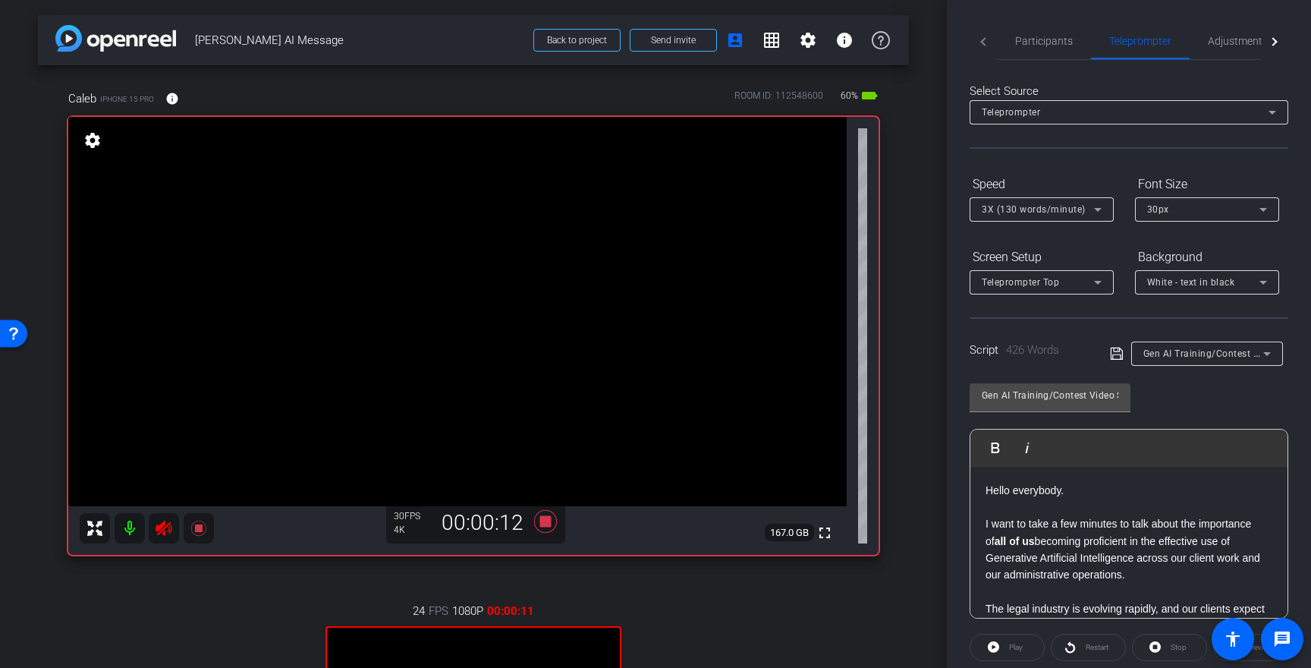
click at [994, 647] on div "Play" at bounding box center [1007, 647] width 75 height 27
click at [548, 520] on icon at bounding box center [545, 521] width 23 height 23
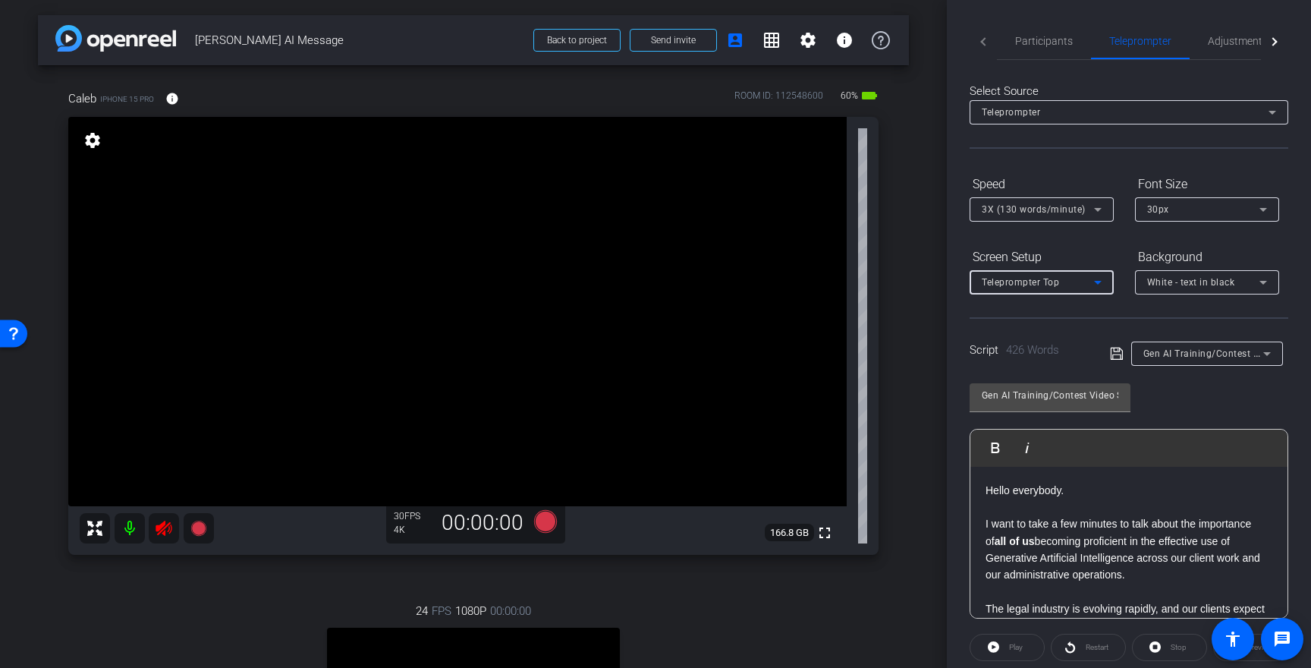
click at [1069, 276] on div "Teleprompter Top" at bounding box center [1038, 281] width 112 height 19
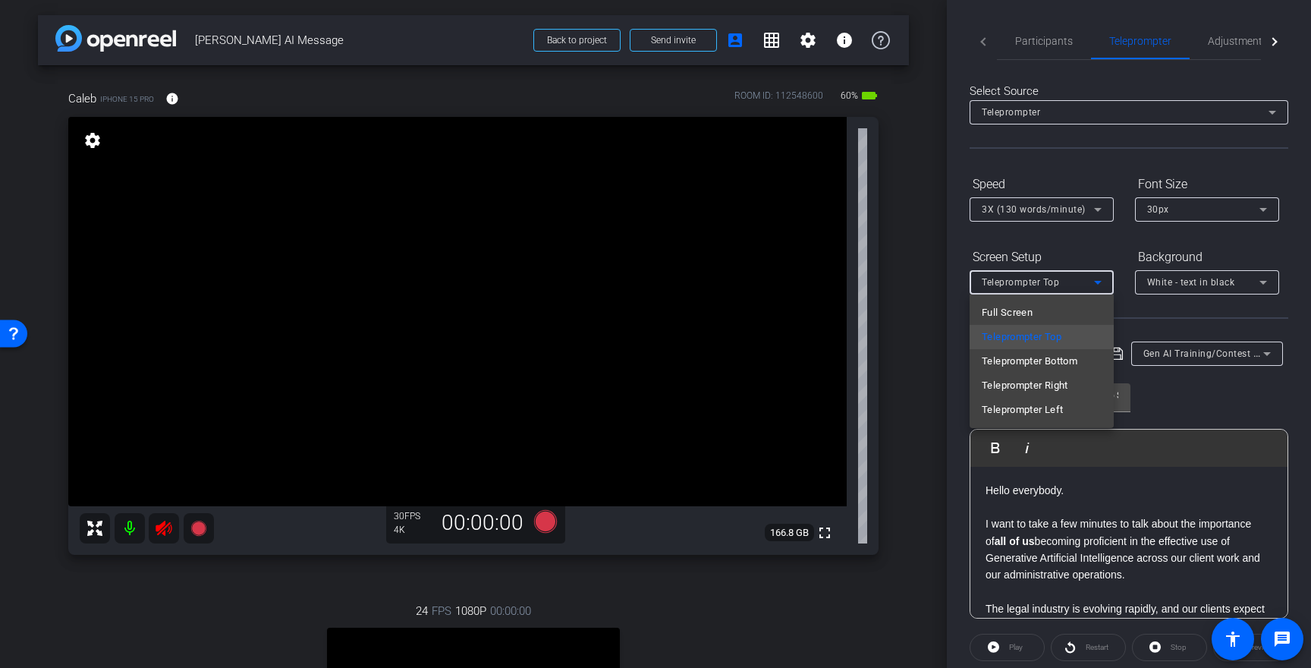
click at [1069, 276] on div at bounding box center [655, 334] width 1311 height 668
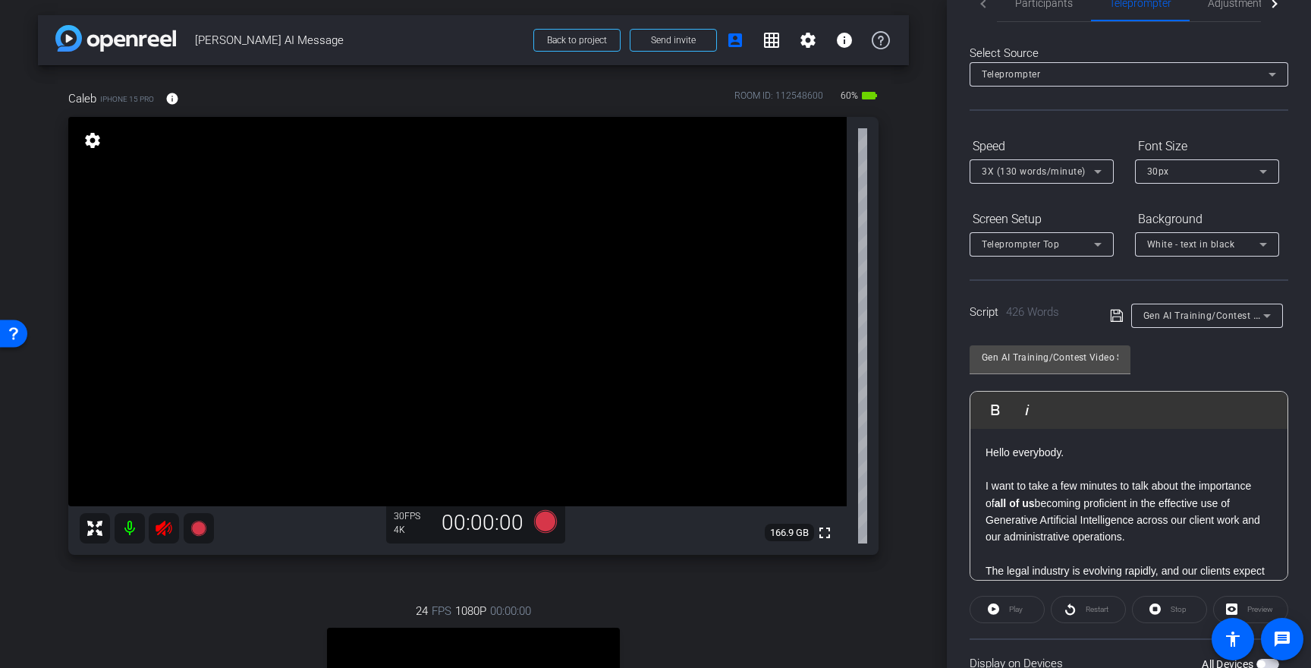
scroll to position [47, 0]
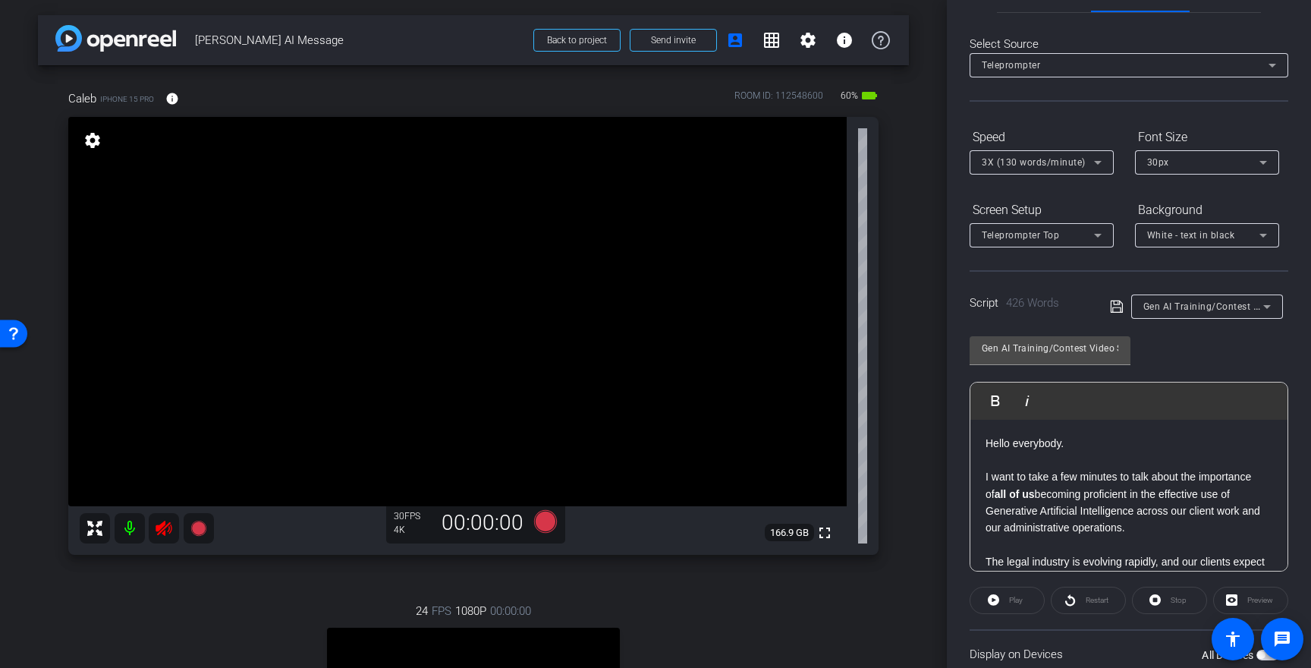
click at [1064, 74] on div "Teleprompter" at bounding box center [1125, 64] width 287 height 19
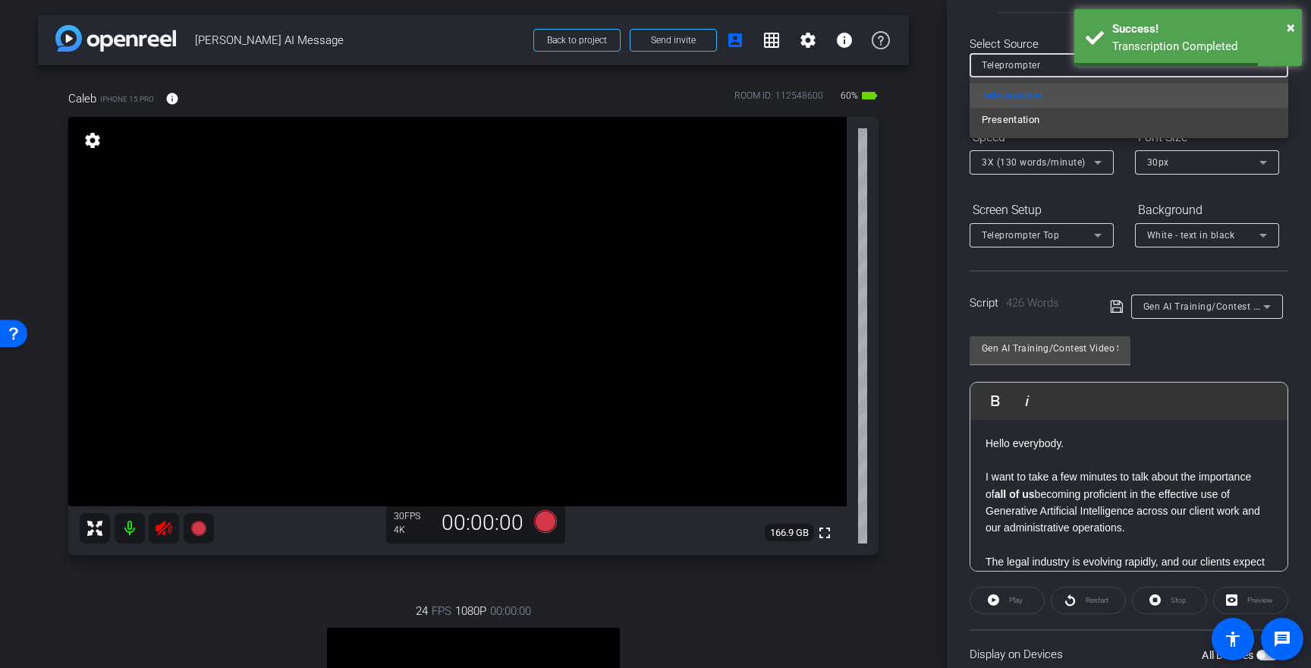
click at [1034, 58] on div at bounding box center [655, 334] width 1311 height 668
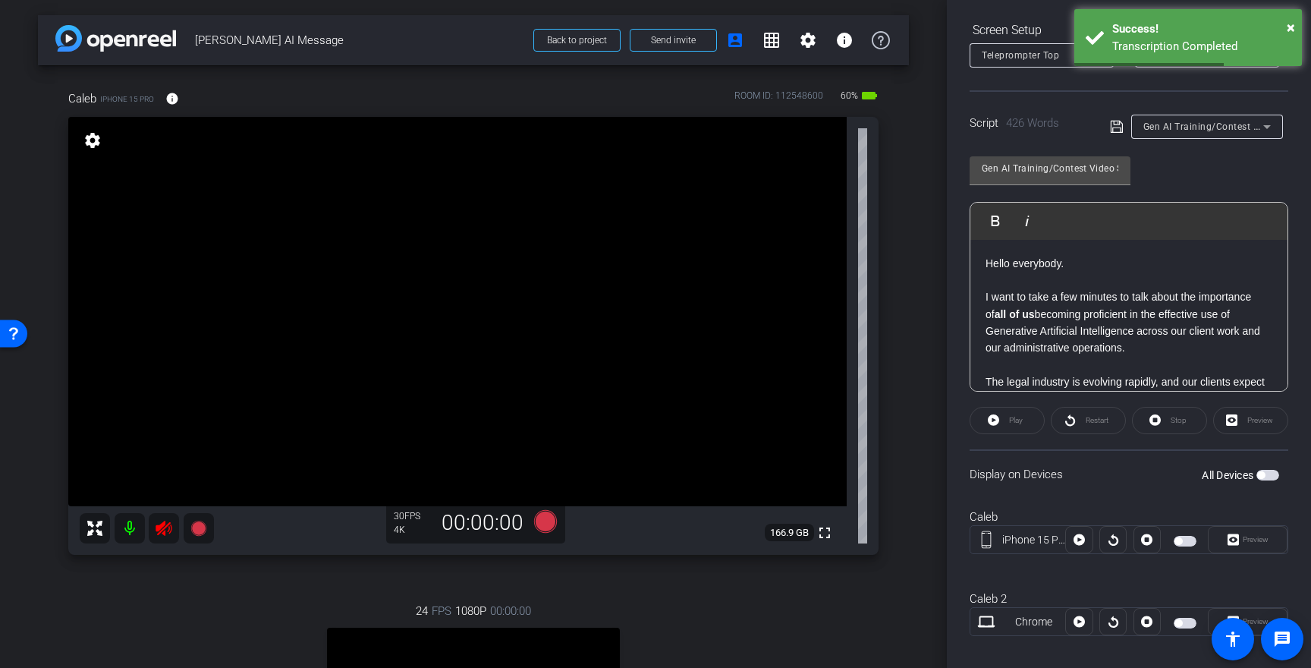
scroll to position [244, 0]
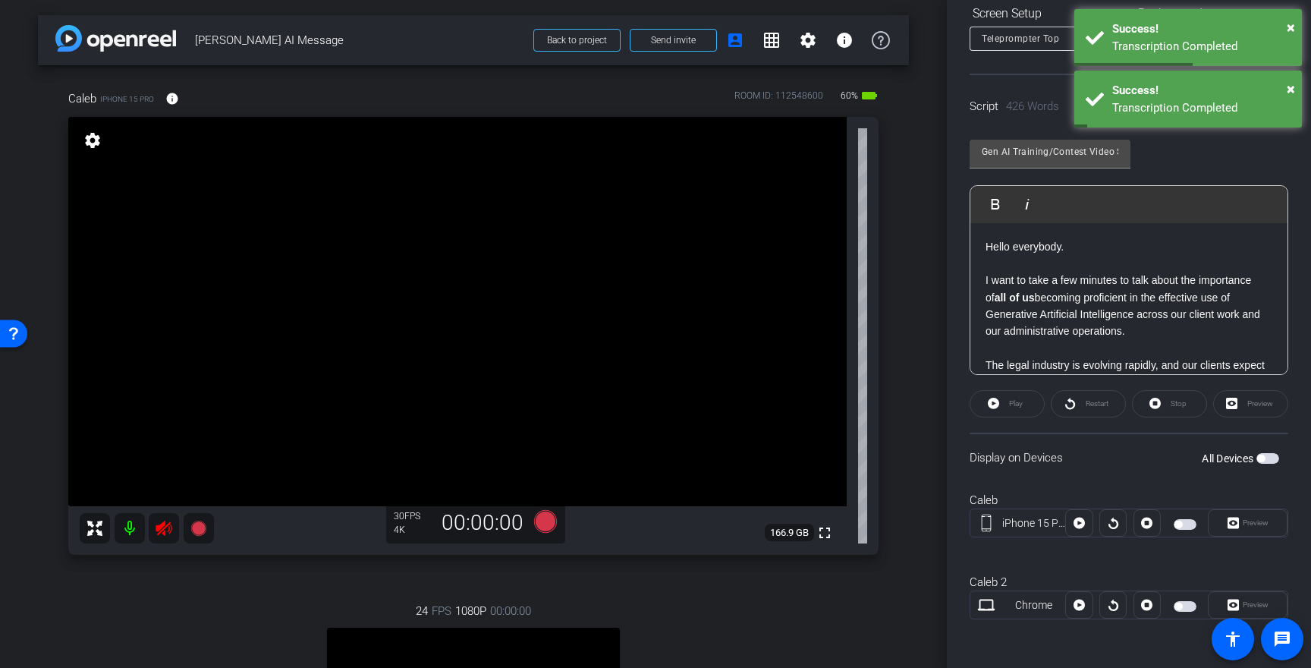
click at [1266, 455] on span "button" at bounding box center [1268, 458] width 23 height 11
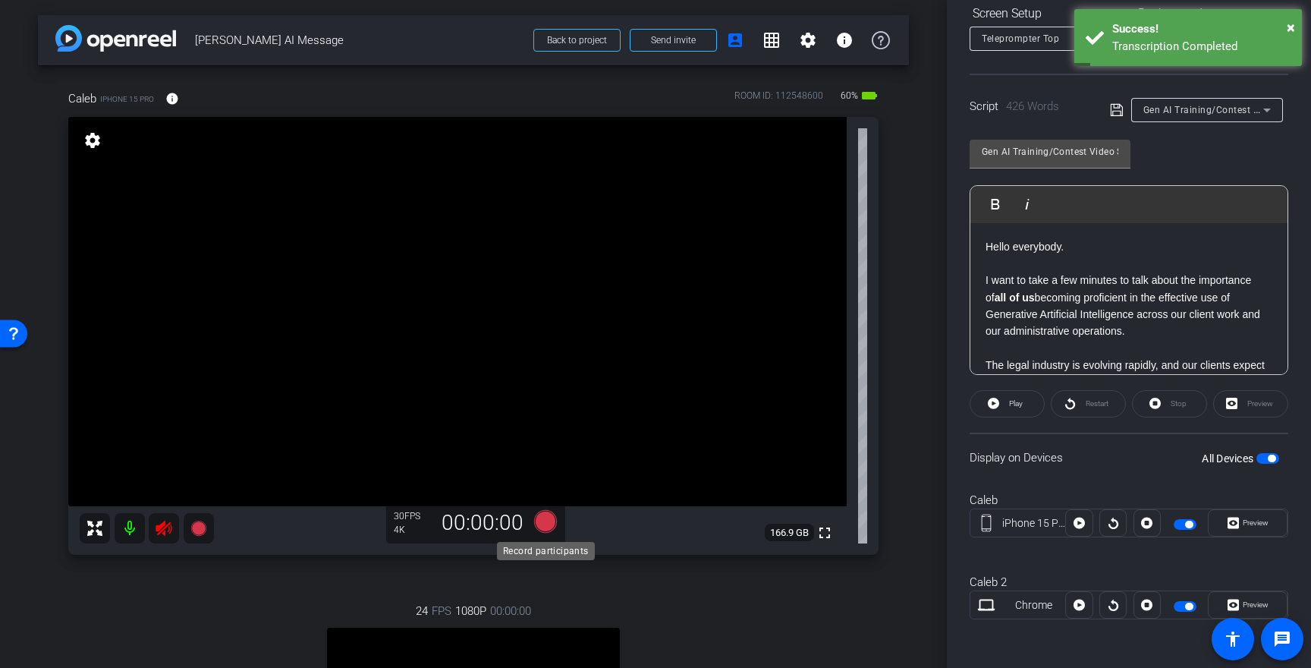
click at [542, 522] on icon at bounding box center [545, 521] width 23 height 23
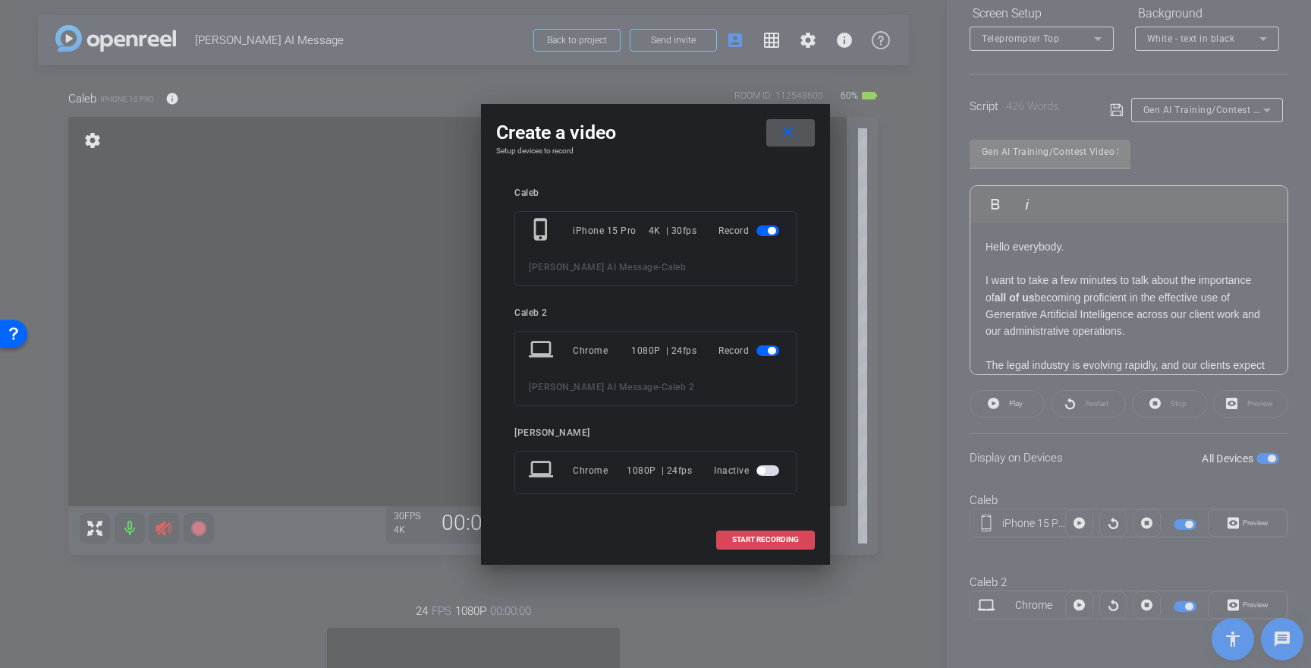
click at [790, 536] on span "START RECORDING" at bounding box center [765, 540] width 67 height 8
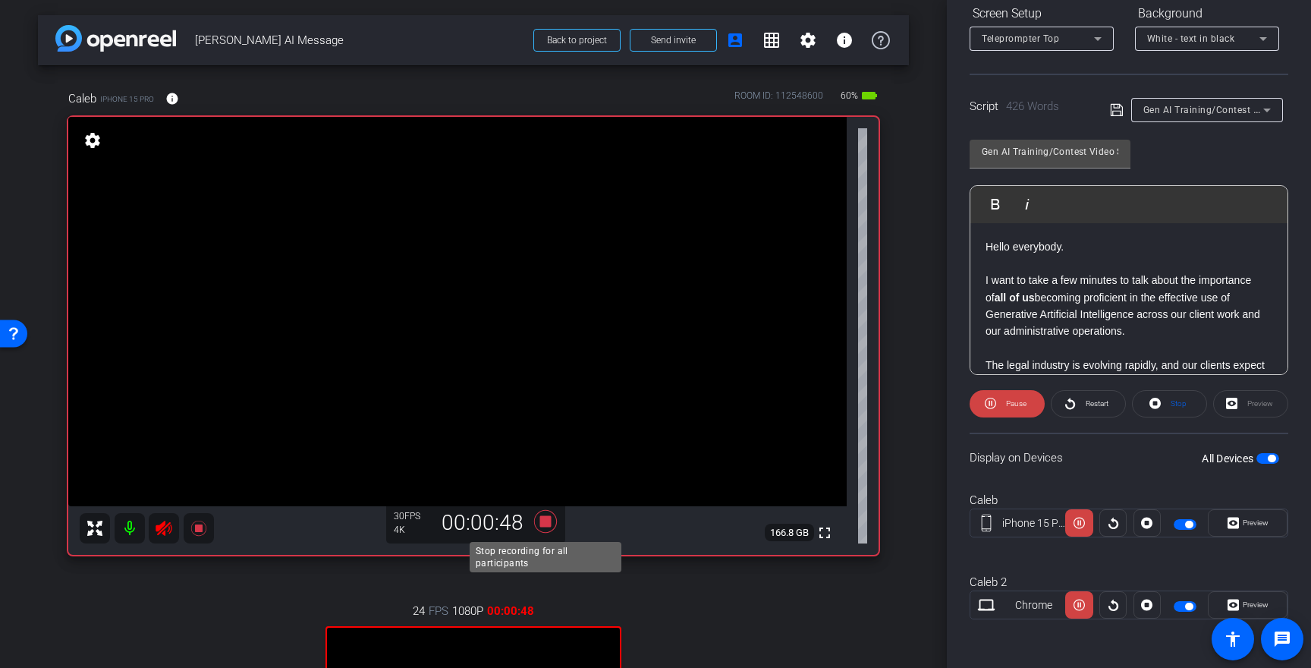
click at [547, 523] on icon at bounding box center [545, 521] width 23 height 23
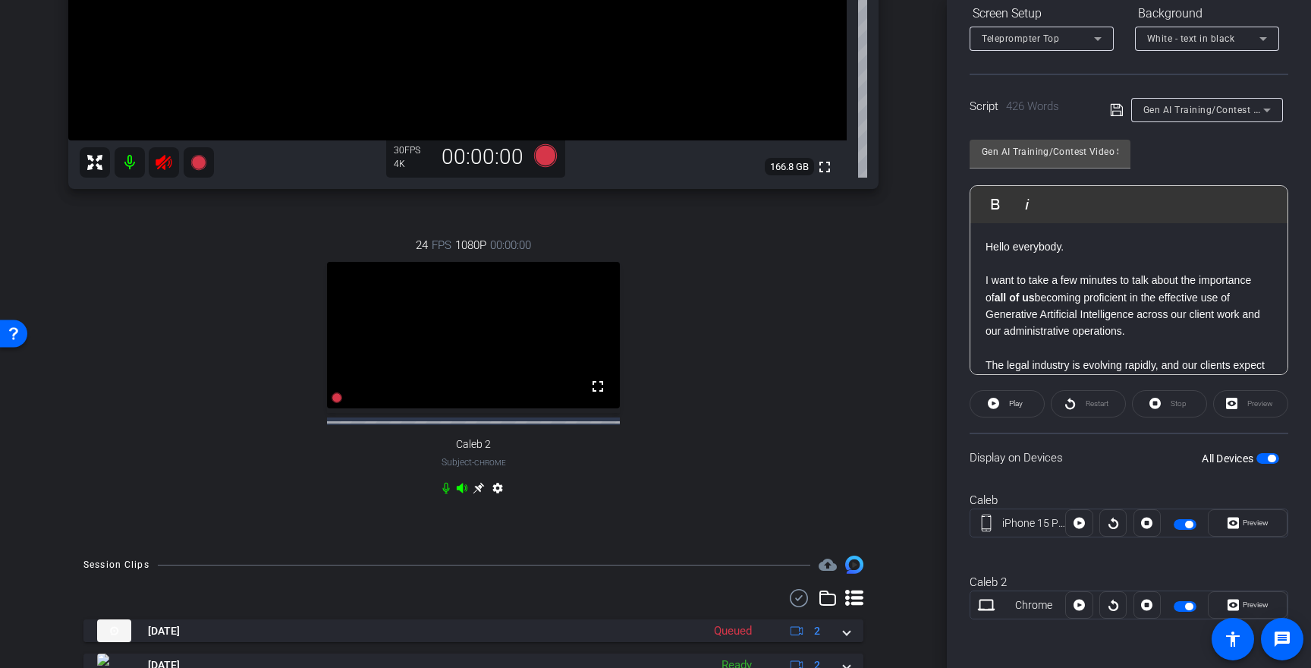
scroll to position [442, 0]
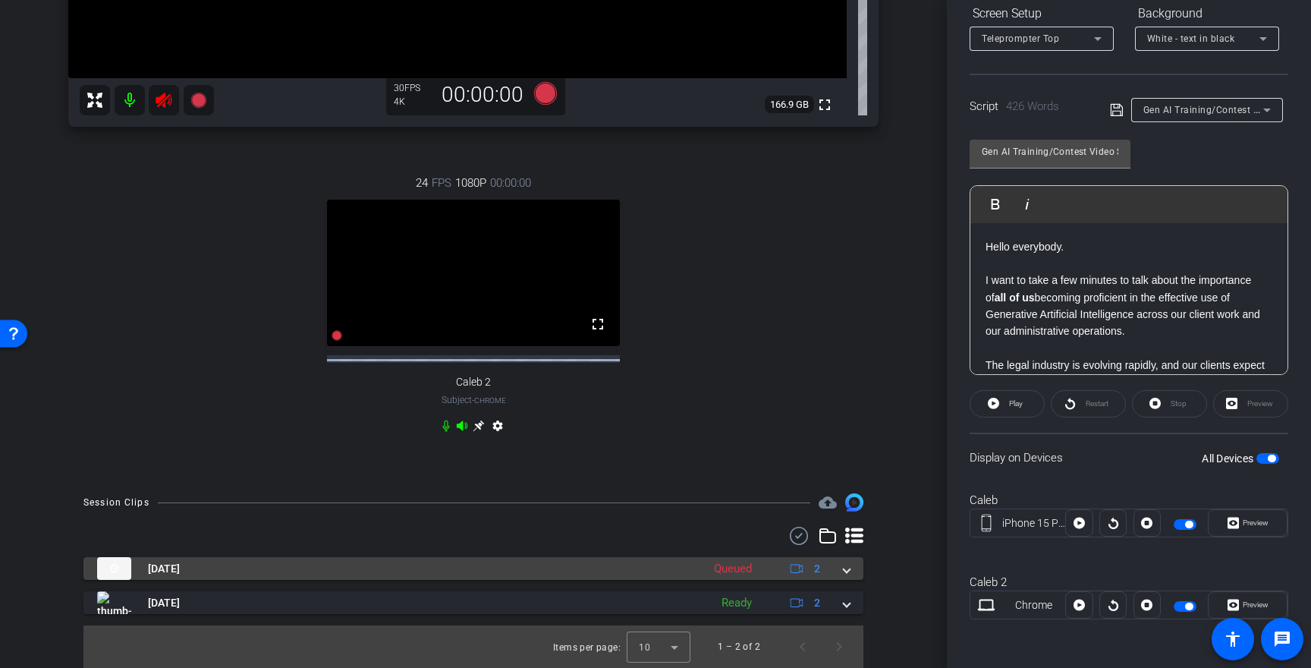
click at [845, 570] on span at bounding box center [847, 569] width 6 height 16
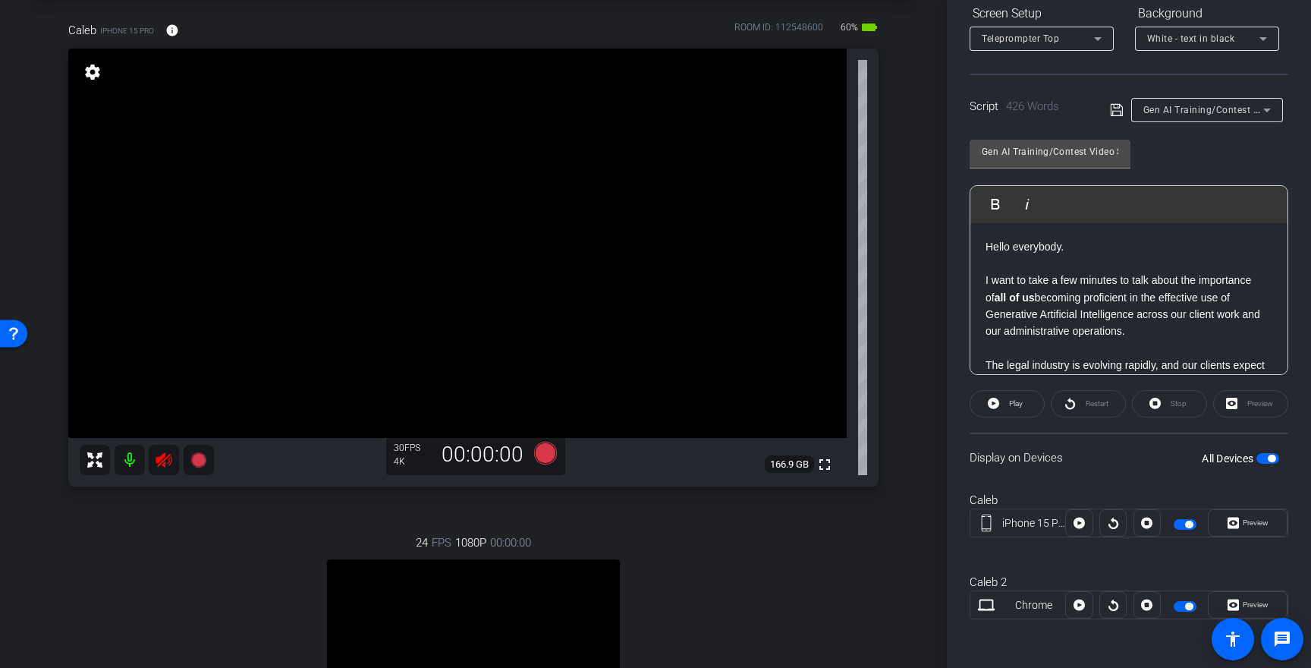
scroll to position [0, 0]
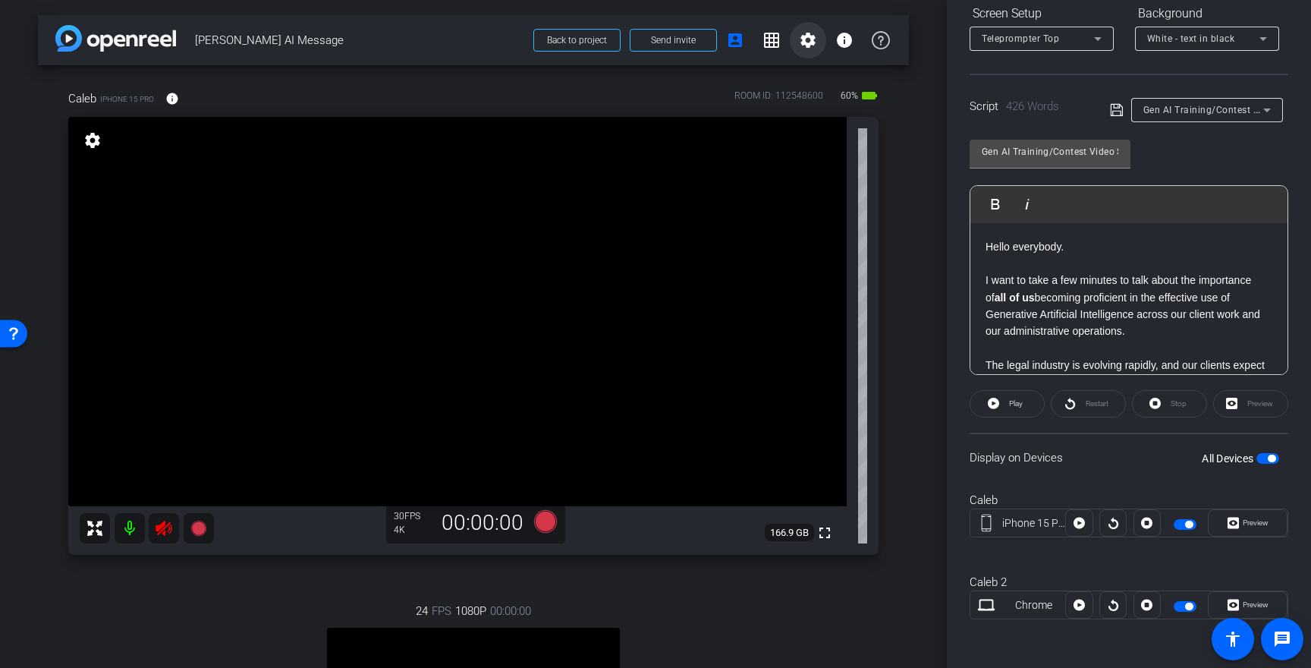
click at [811, 49] on span at bounding box center [808, 40] width 36 height 36
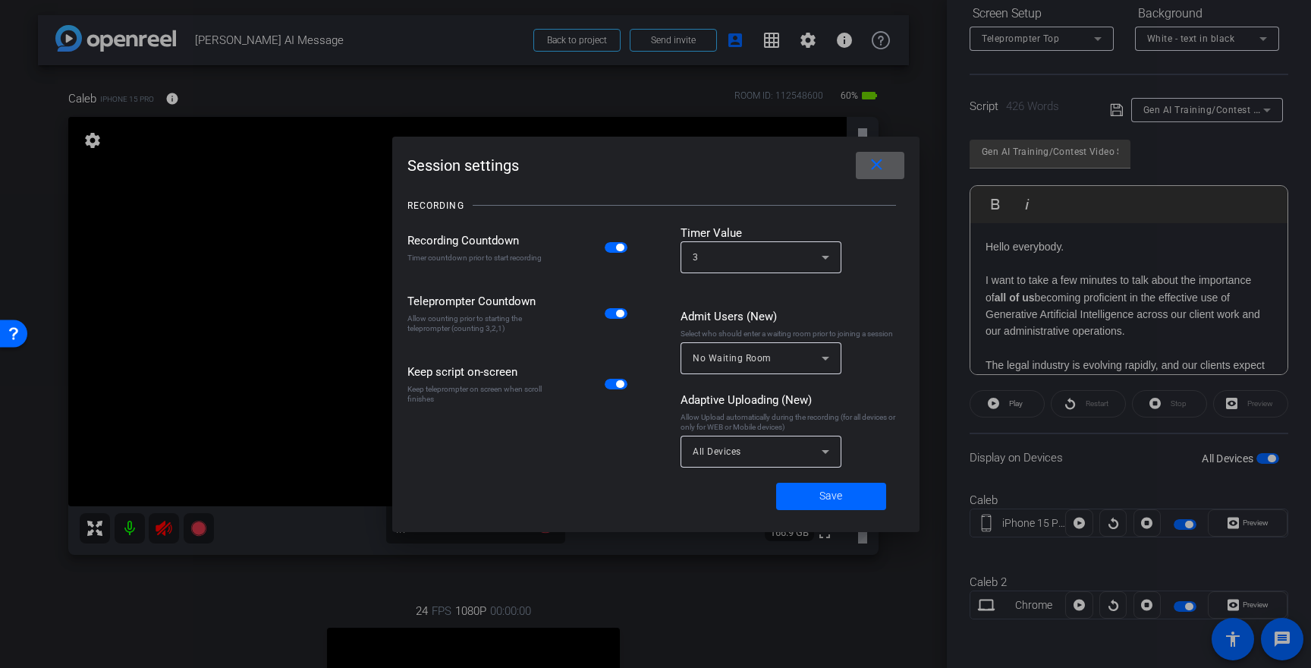
click at [817, 452] on icon at bounding box center [826, 451] width 18 height 18
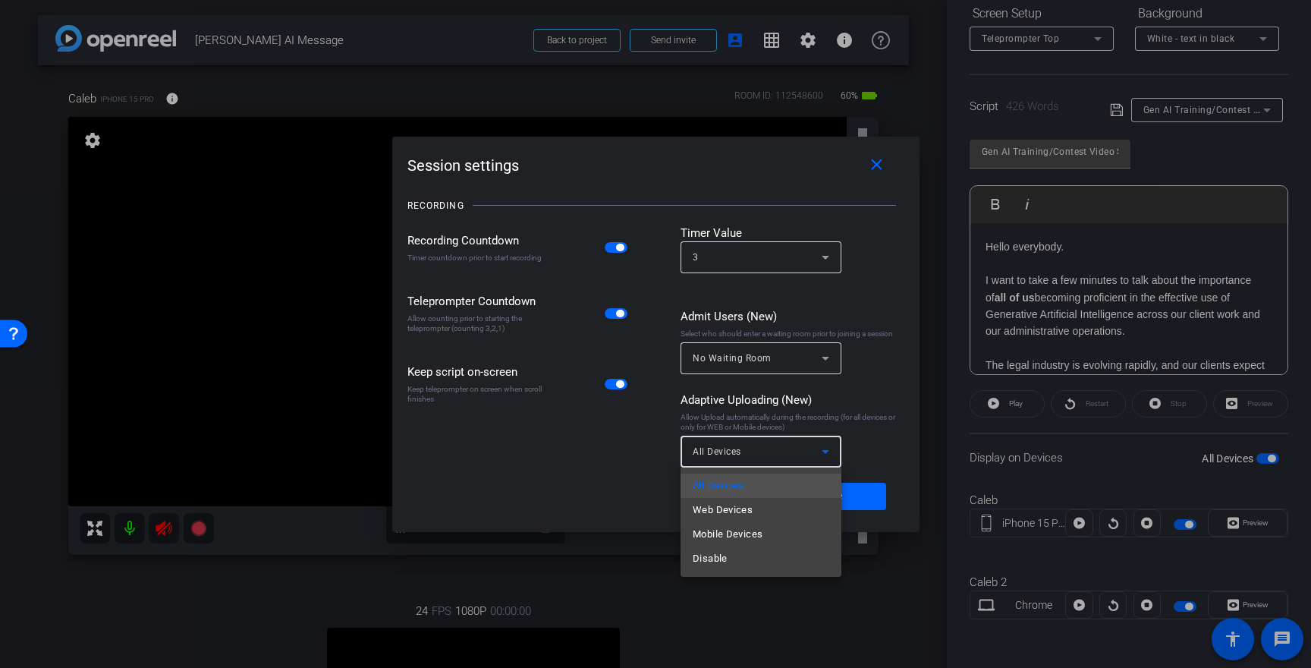
click at [885, 406] on div at bounding box center [655, 334] width 1311 height 668
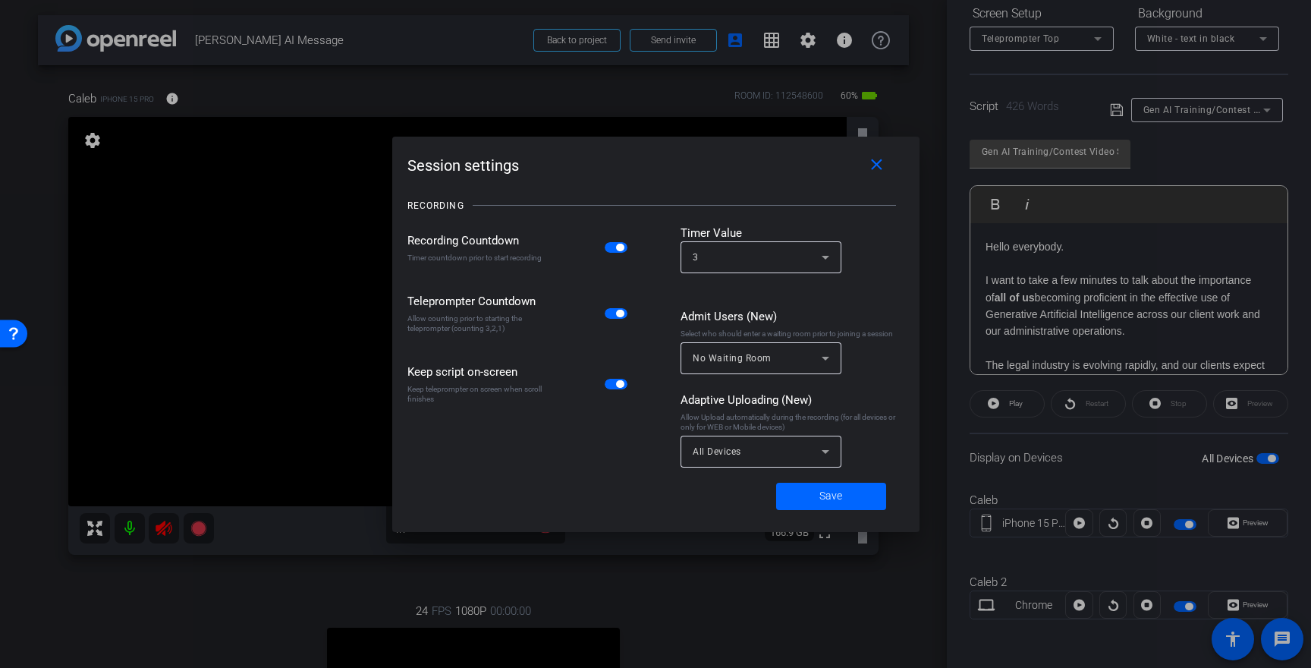
click at [823, 444] on icon at bounding box center [826, 451] width 18 height 18
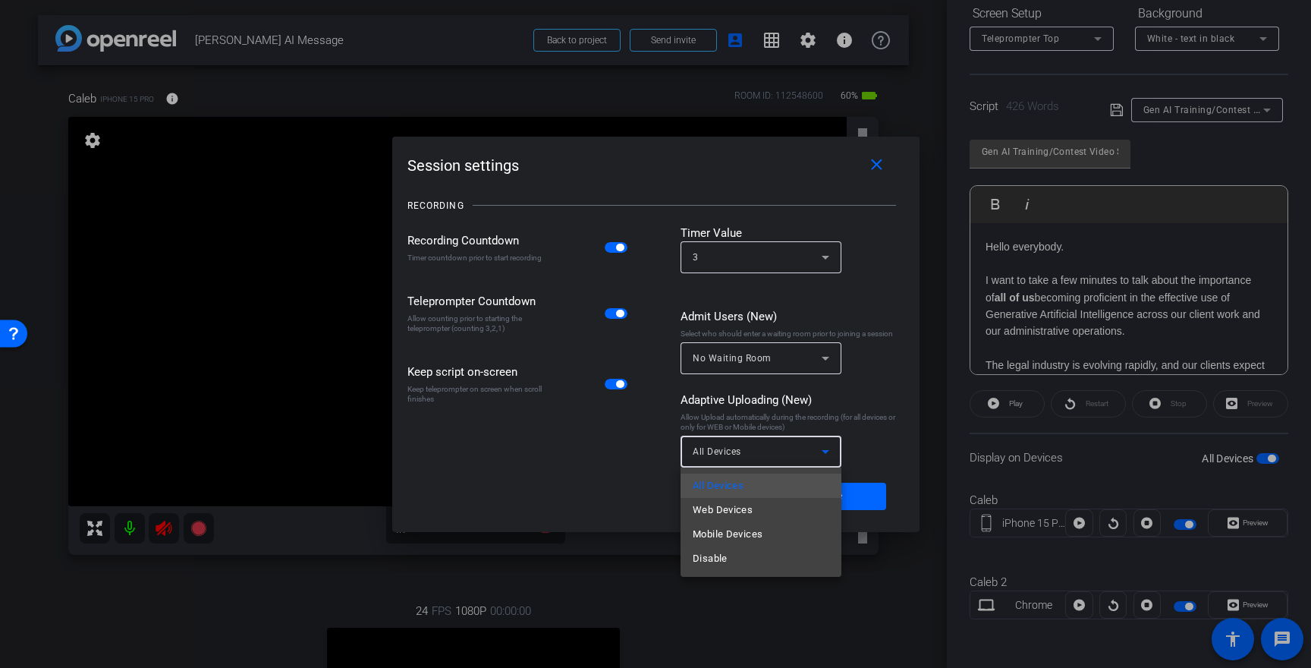
click at [870, 386] on div at bounding box center [655, 334] width 1311 height 668
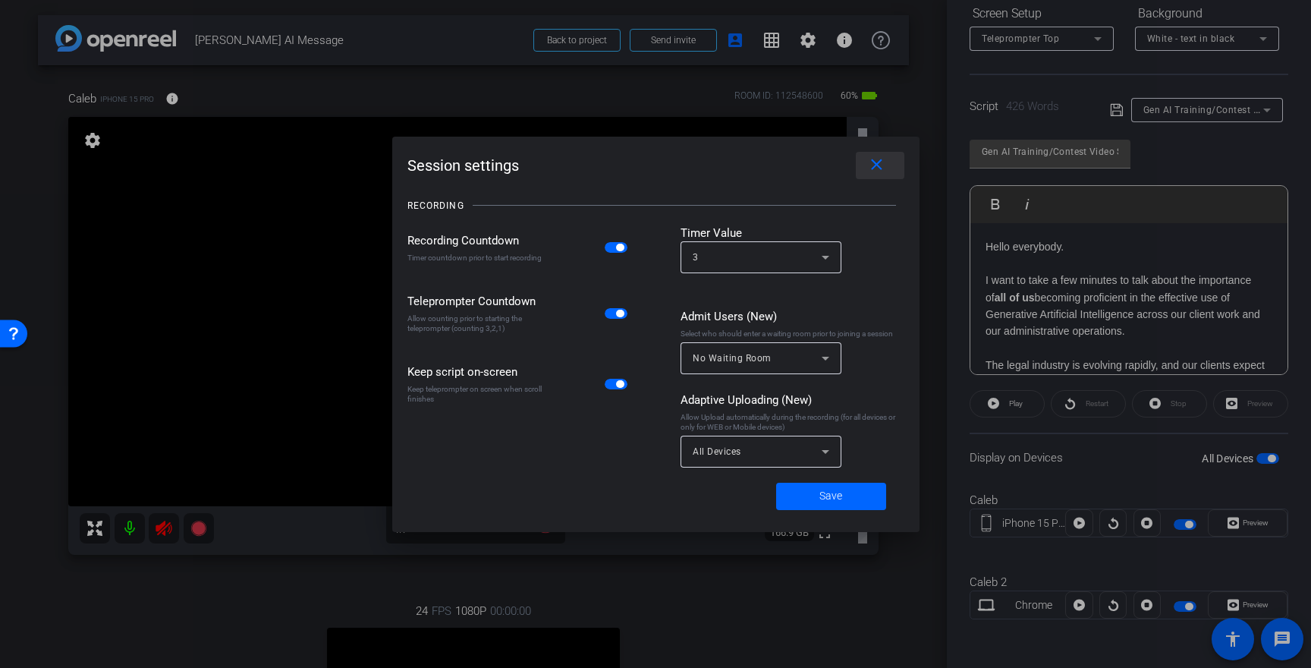
click at [875, 160] on mat-icon "close" at bounding box center [876, 165] width 19 height 19
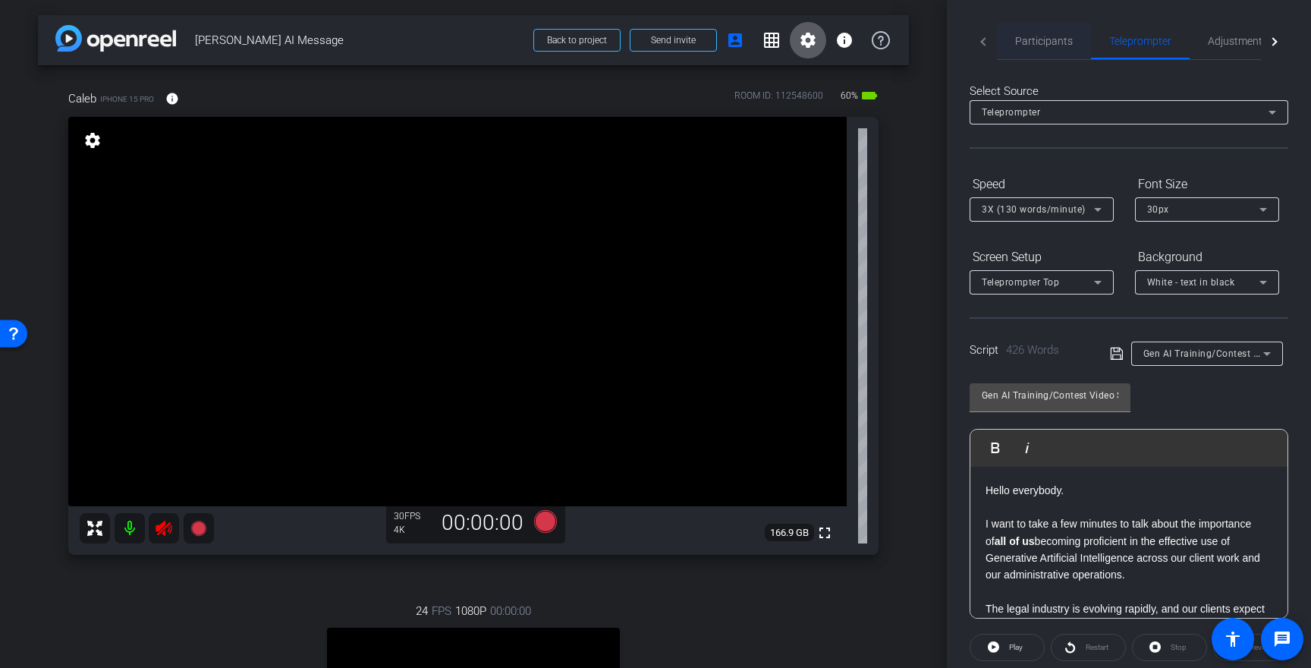
click at [1041, 46] on span "Participants" at bounding box center [1044, 41] width 58 height 11
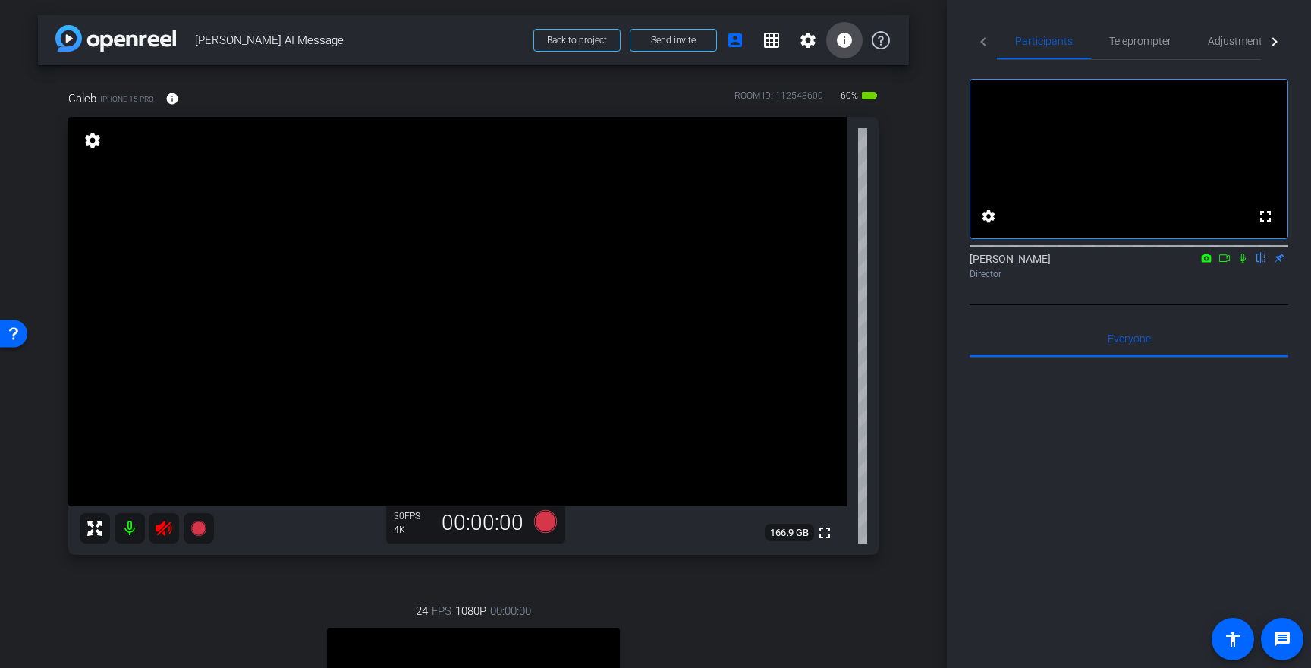
click at [854, 38] on span at bounding box center [844, 40] width 36 height 36
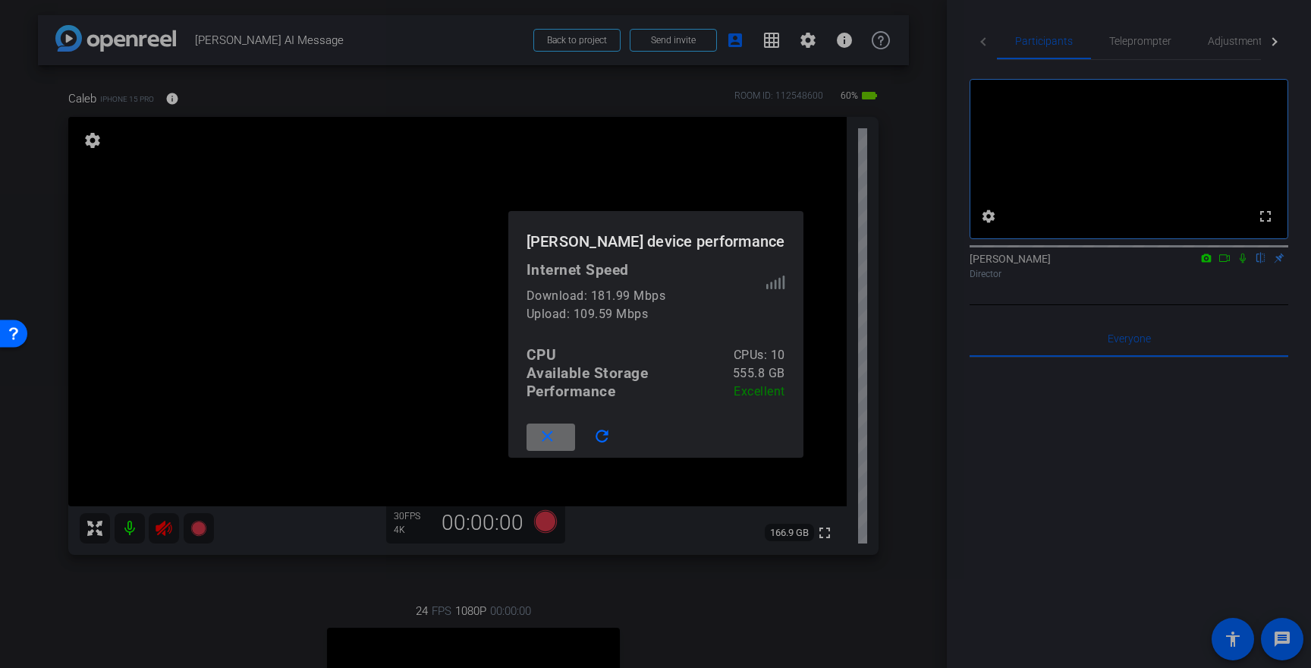
click at [557, 423] on span at bounding box center [551, 437] width 49 height 36
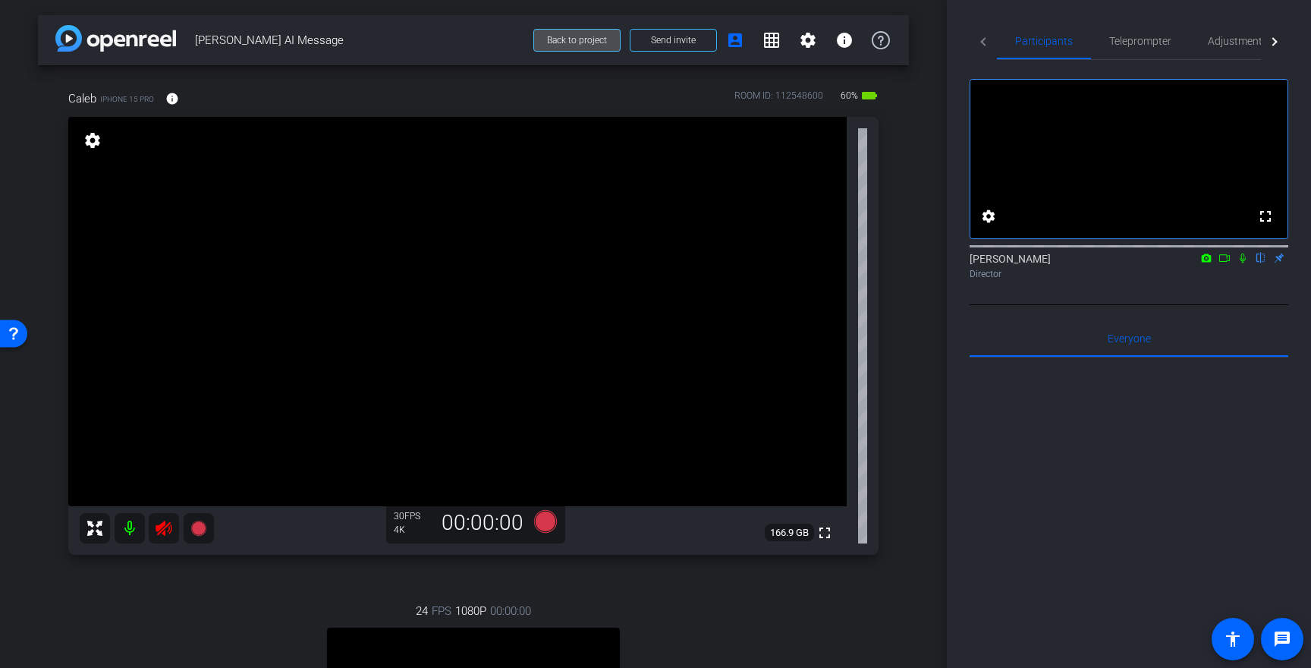
click at [578, 36] on span "Back to project" at bounding box center [577, 40] width 60 height 11
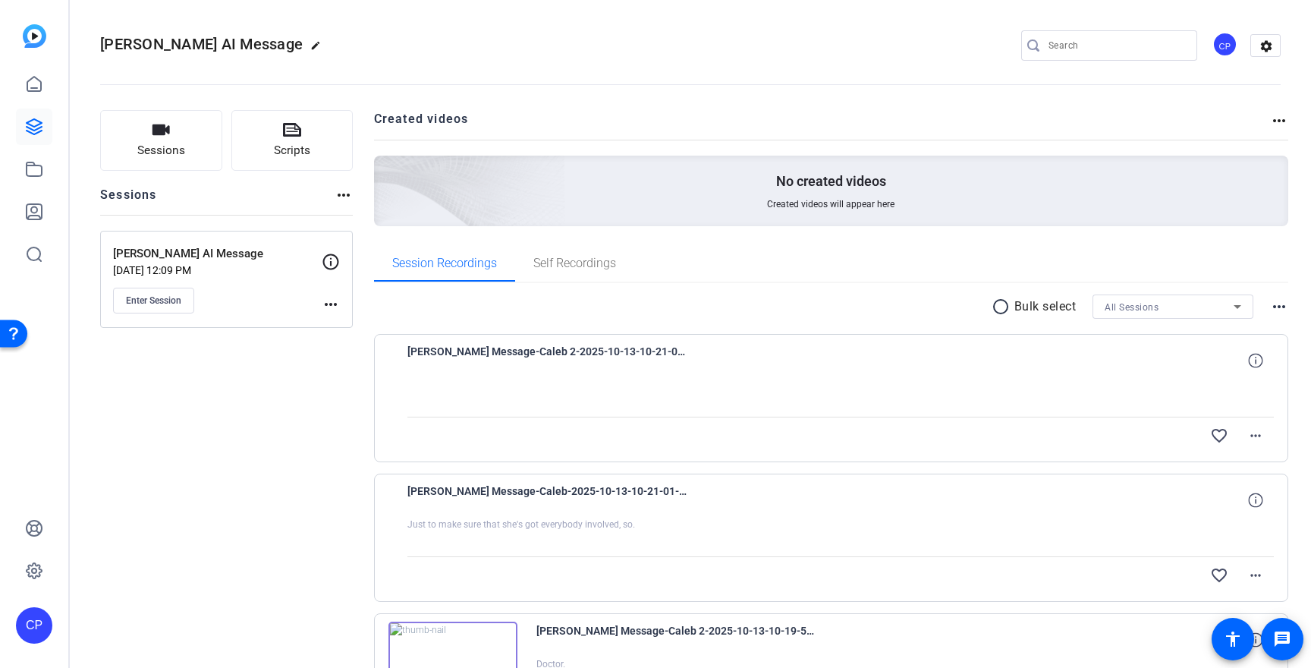
click at [269, 452] on div "Sessions Scripts Sessions more_horiz [PERSON_NAME] AI Message [DATE] 12:09 PM E…" at bounding box center [226, 520] width 253 height 820
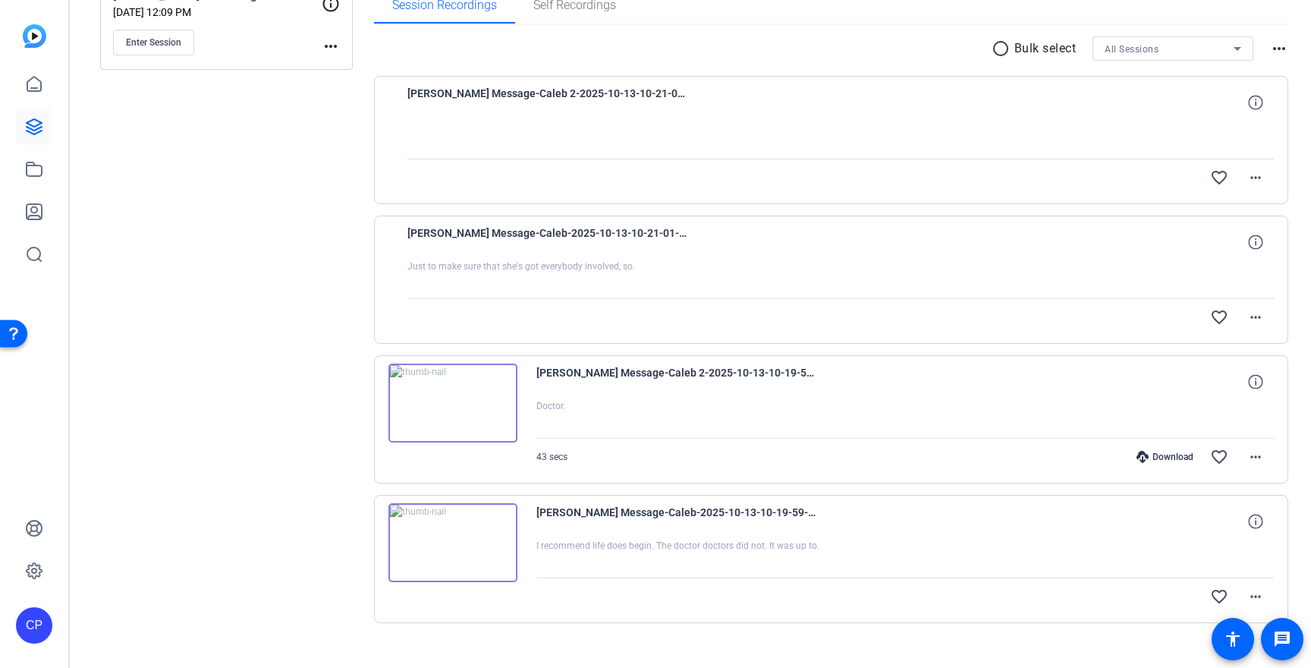
scroll to position [281, 0]
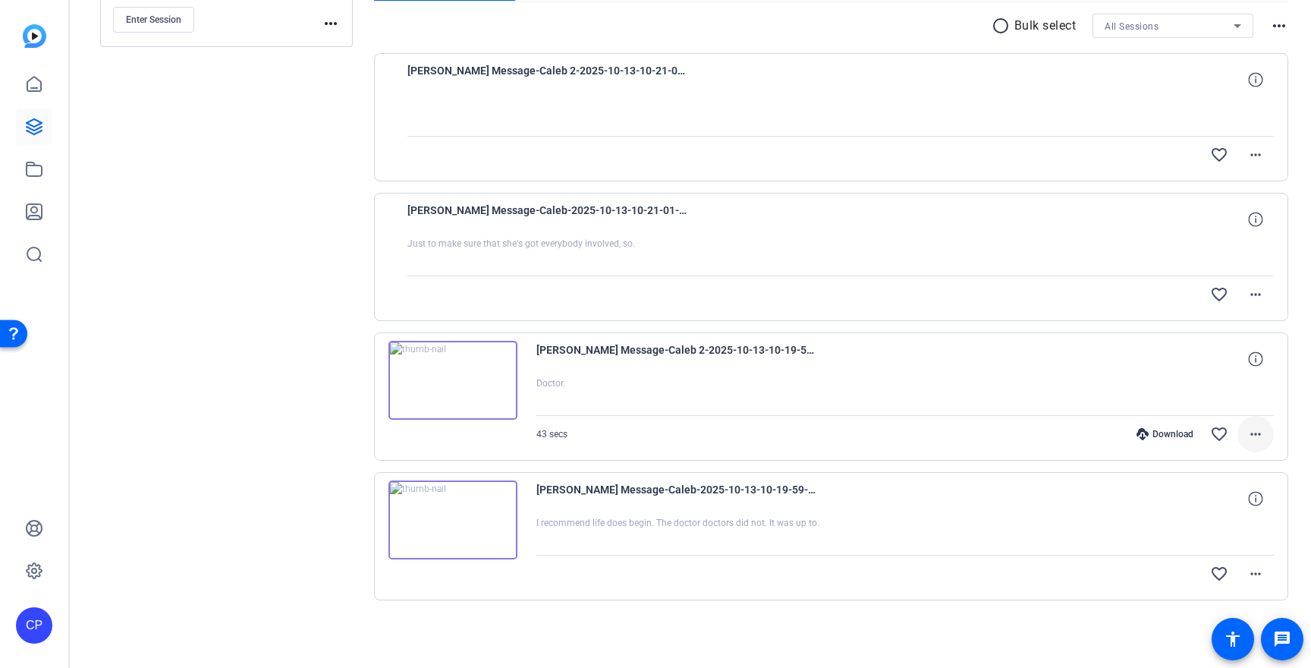
click at [1261, 429] on mat-icon "more_horiz" at bounding box center [1256, 434] width 18 height 18
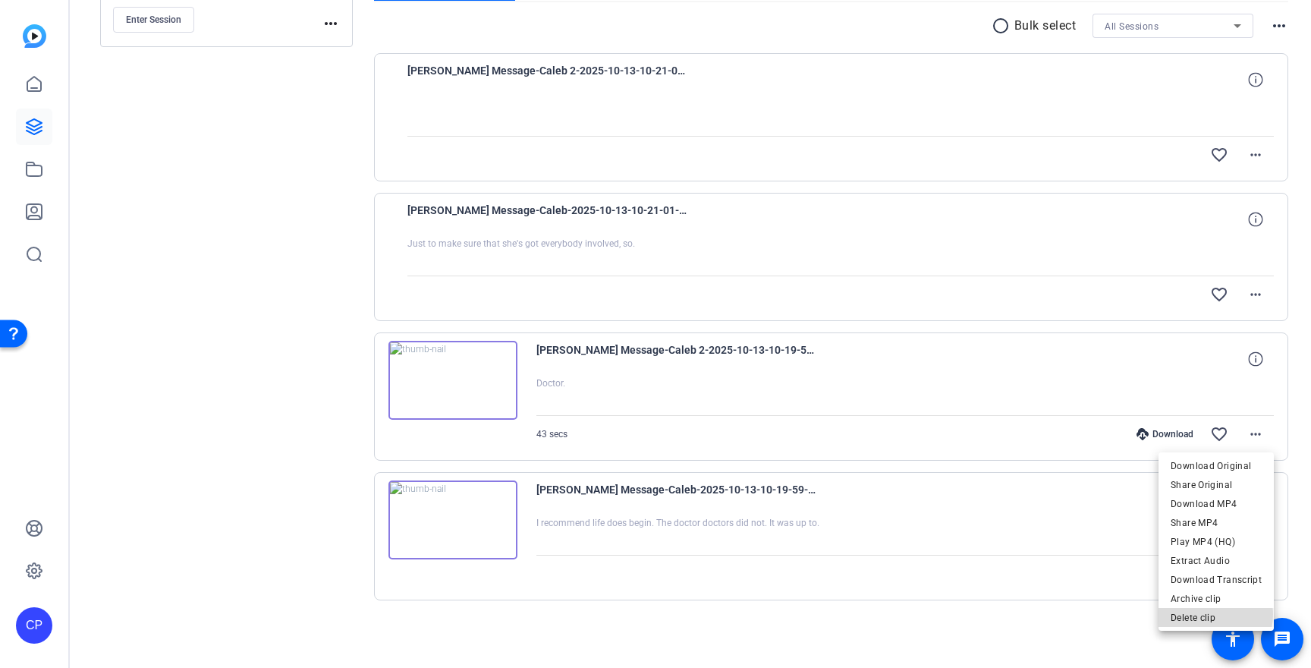
click at [1211, 614] on span "Delete clip" at bounding box center [1216, 618] width 91 height 18
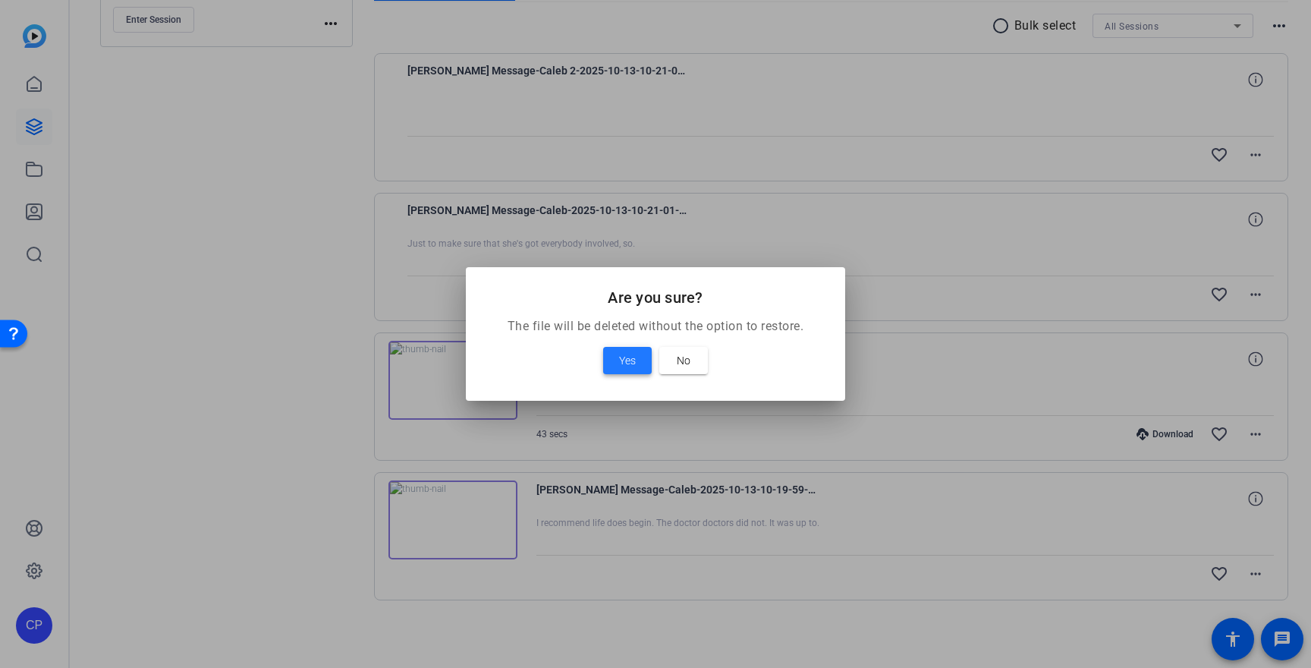
click at [621, 362] on span "Yes" at bounding box center [627, 360] width 17 height 18
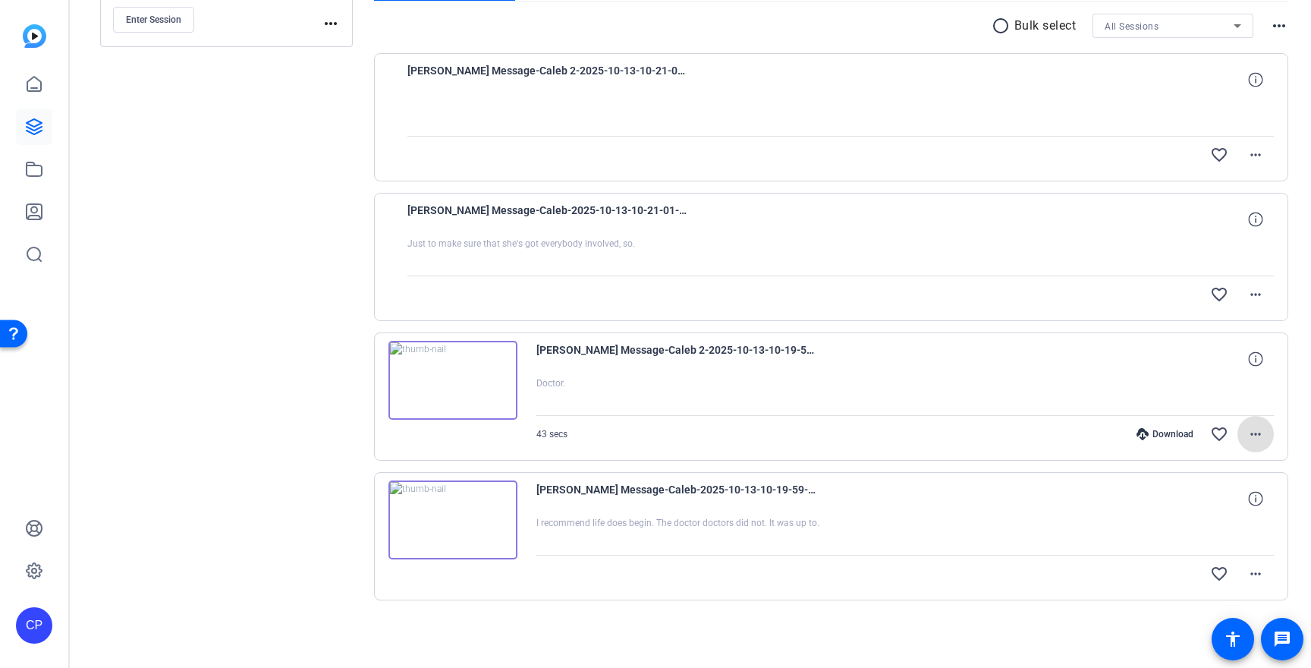
scroll to position [141, 0]
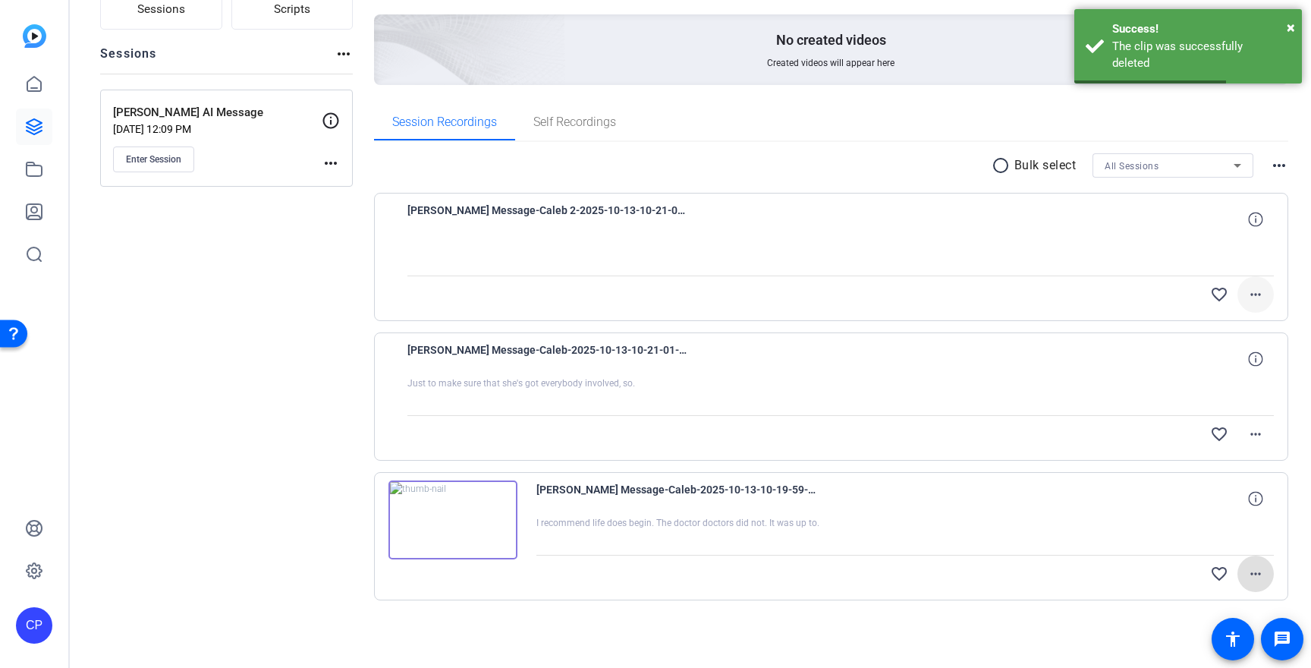
click at [1260, 288] on mat-icon "more_horiz" at bounding box center [1256, 294] width 18 height 18
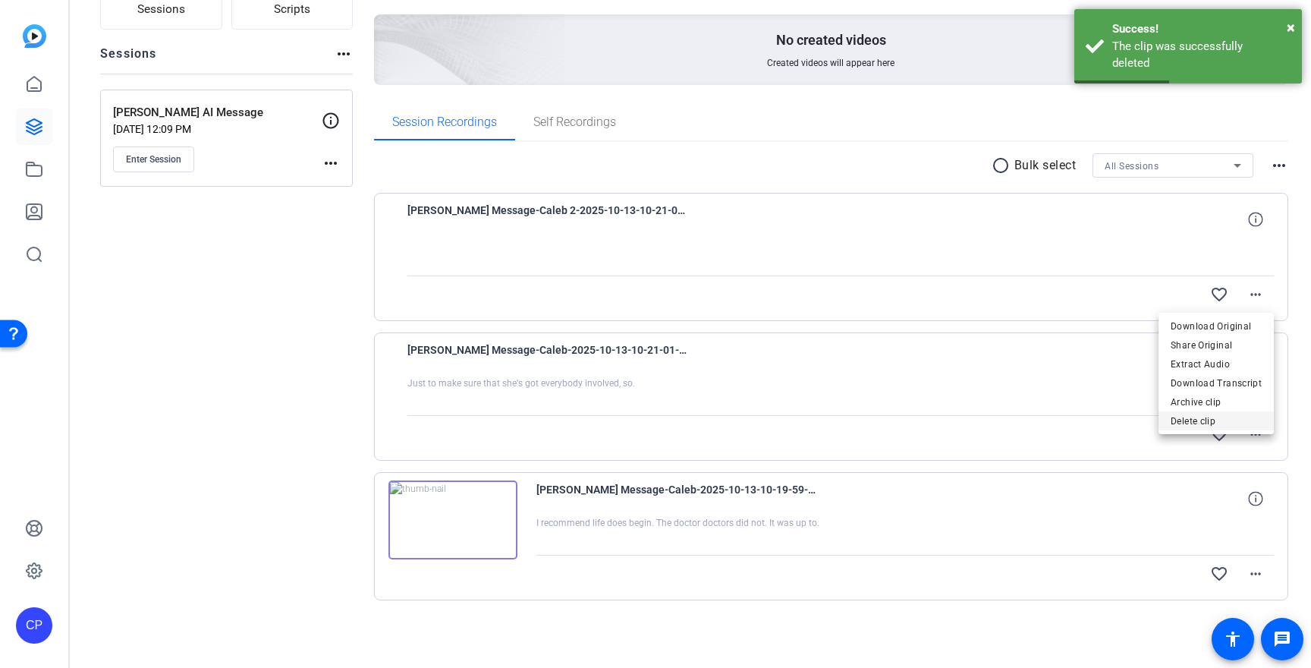
click at [1191, 420] on span "Delete clip" at bounding box center [1216, 421] width 91 height 18
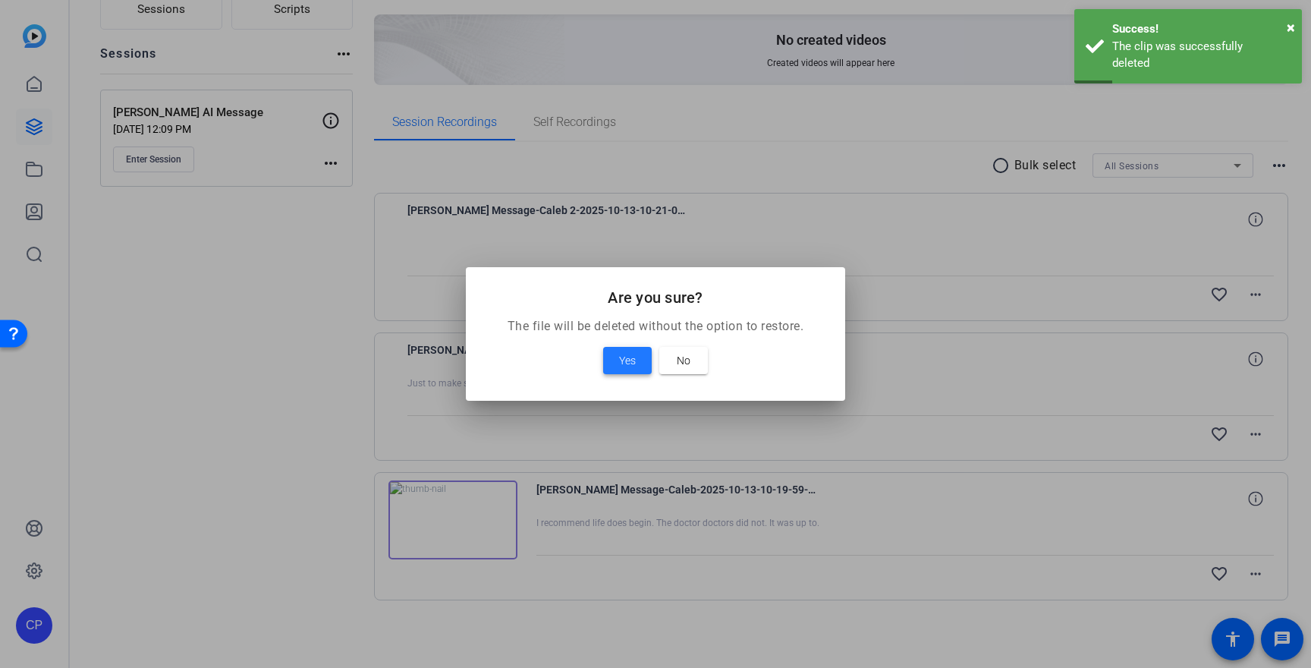
click at [612, 354] on span at bounding box center [627, 360] width 49 height 36
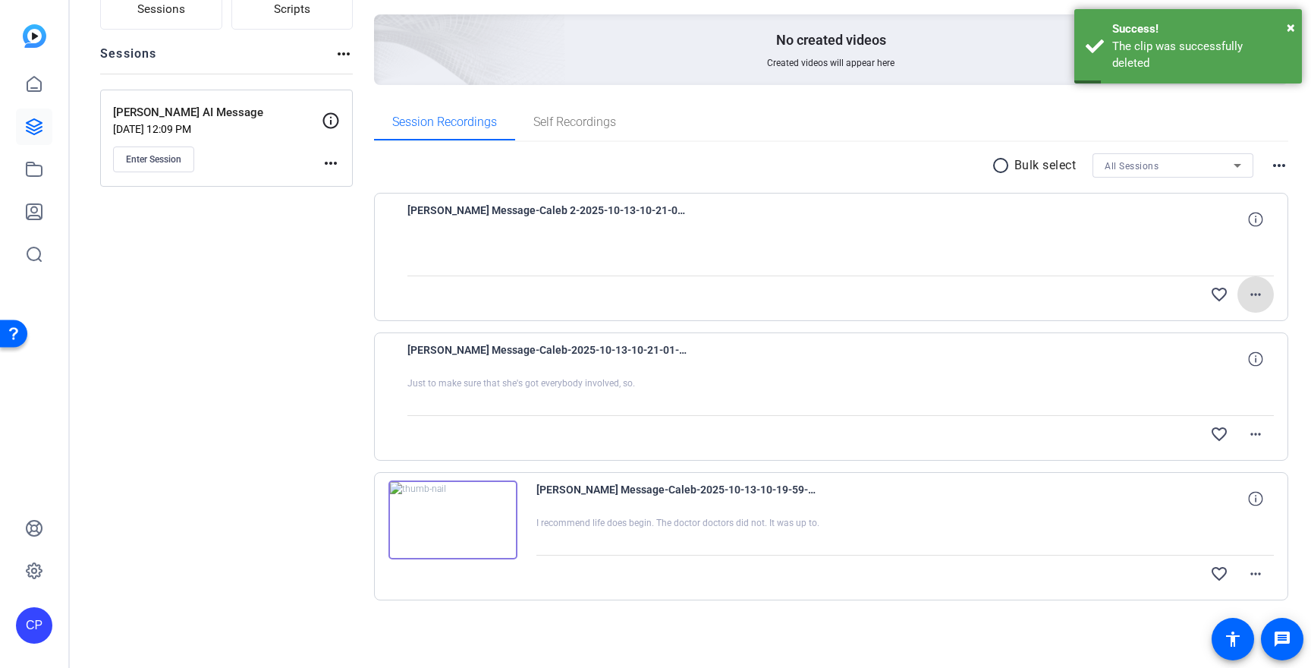
scroll to position [2, 0]
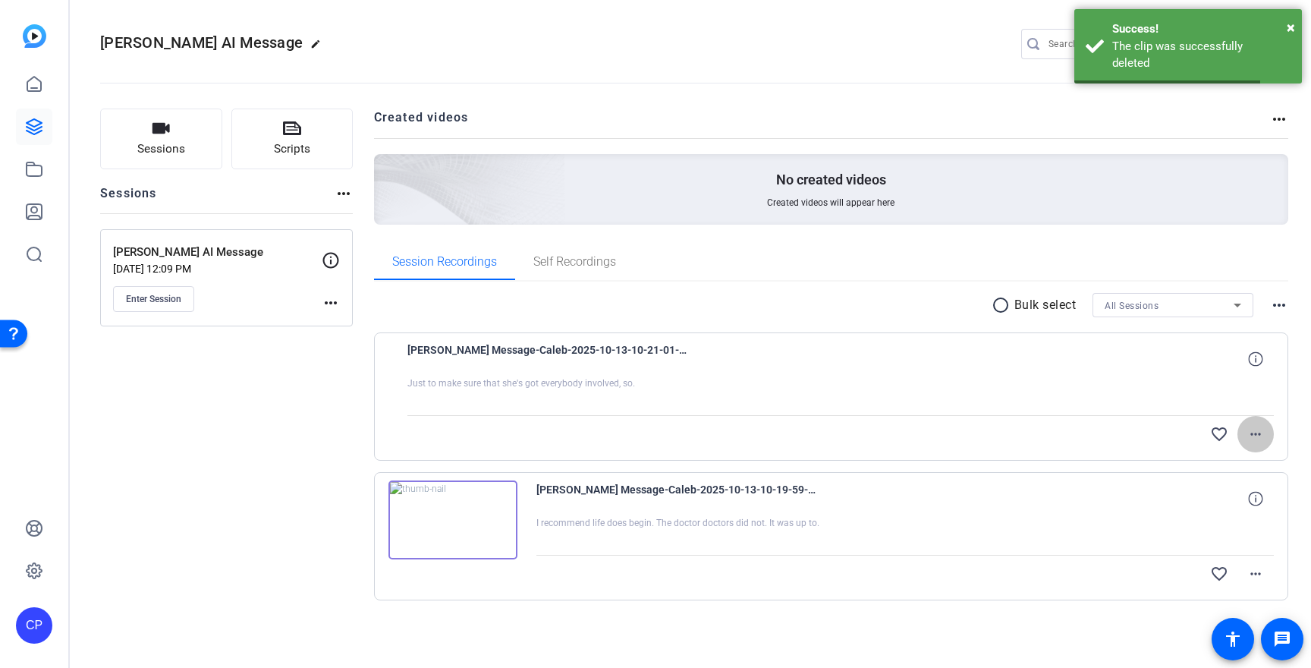
click at [1259, 433] on mat-icon "more_horiz" at bounding box center [1256, 434] width 18 height 18
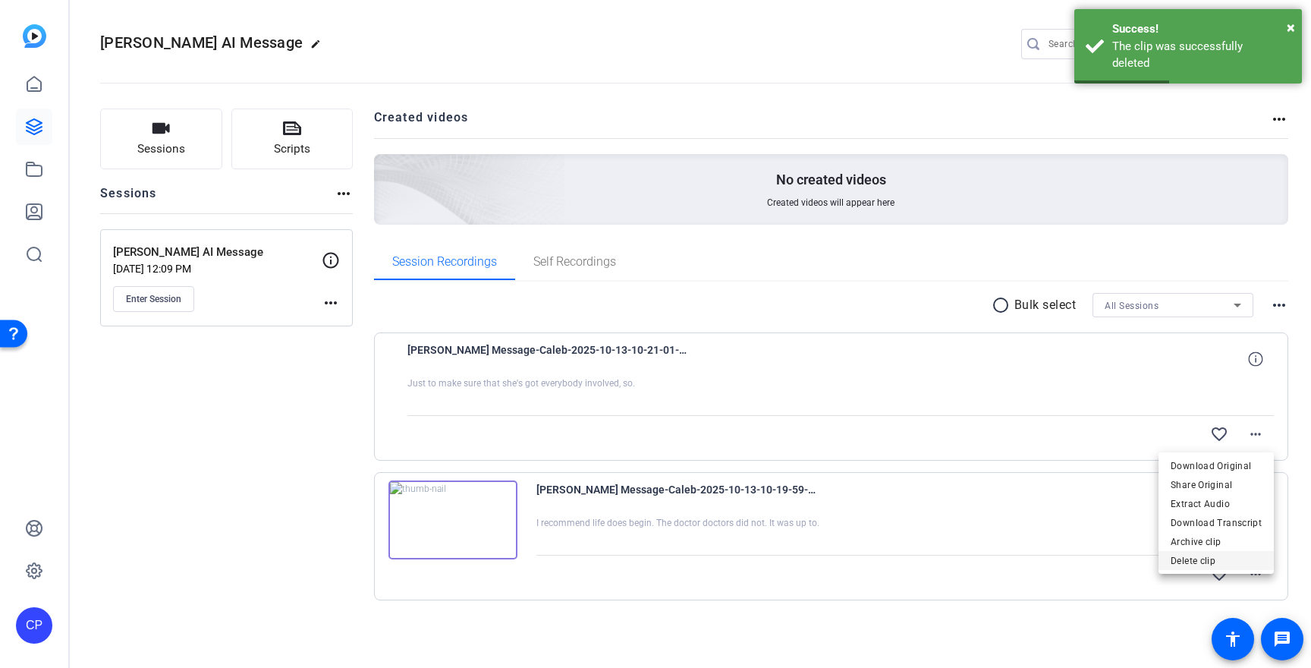
click at [1203, 561] on span "Delete clip" at bounding box center [1216, 561] width 91 height 18
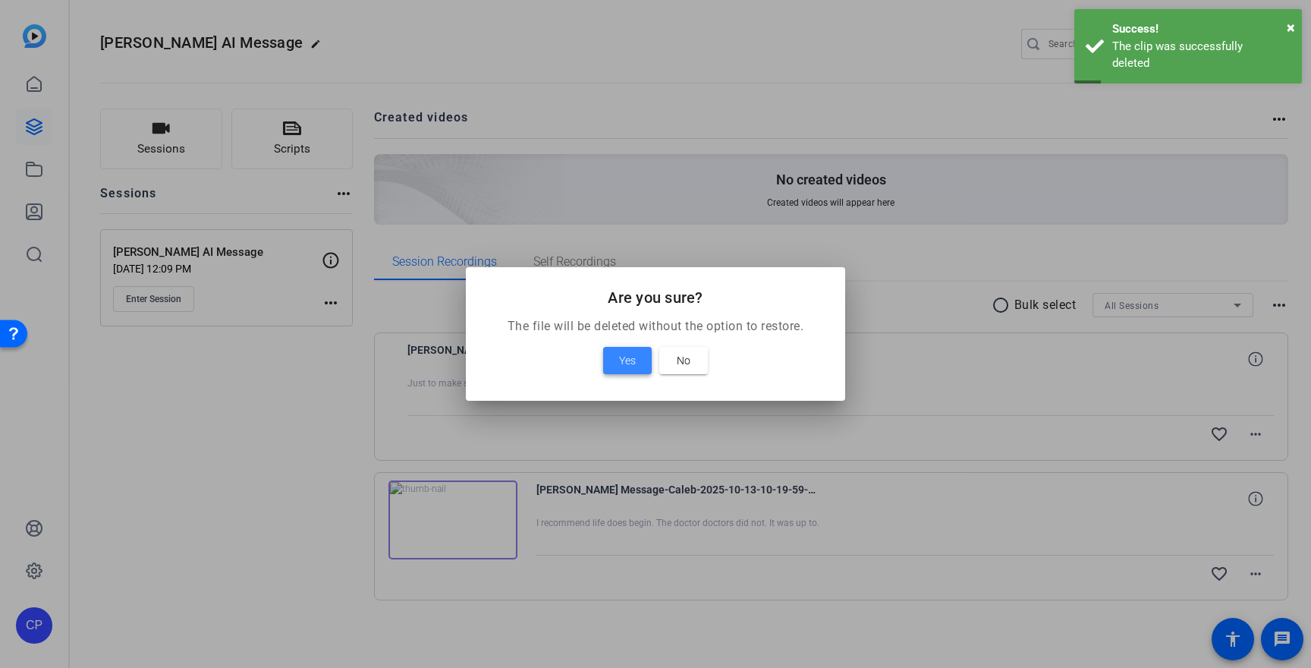
click at [617, 364] on span at bounding box center [627, 360] width 49 height 36
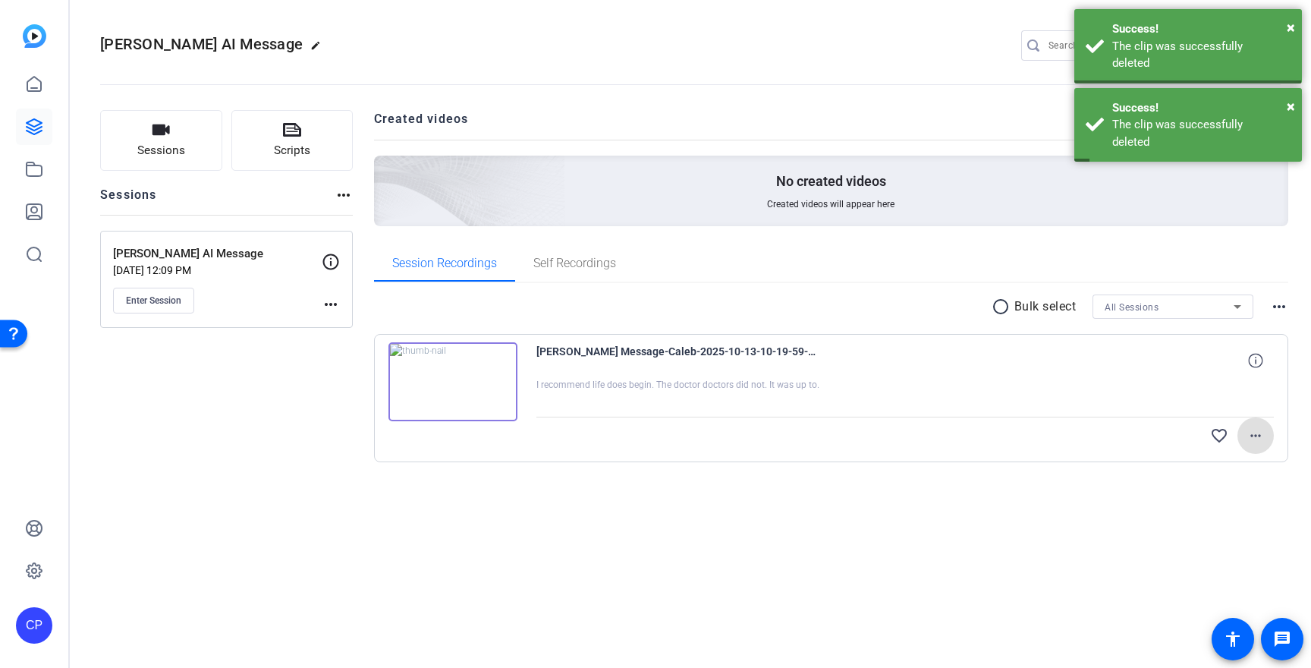
scroll to position [0, 0]
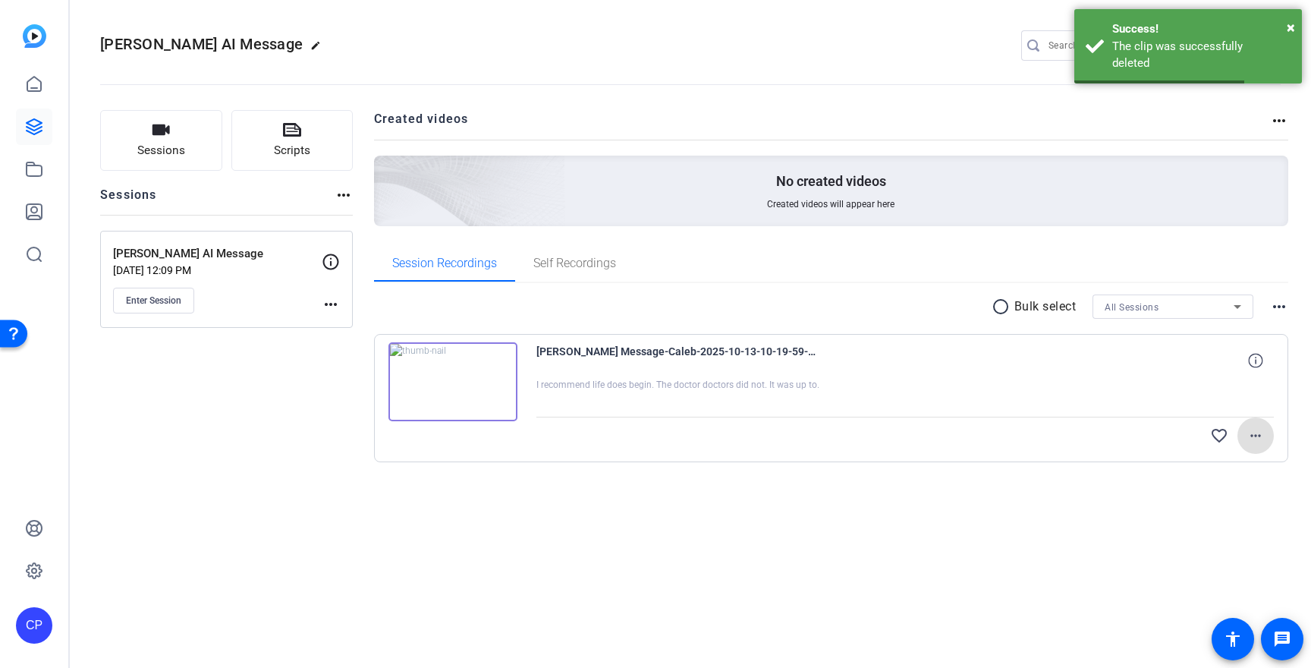
click at [1257, 443] on mat-icon "more_horiz" at bounding box center [1256, 436] width 18 height 18
click at [1190, 562] on span "Delete clip" at bounding box center [1216, 562] width 91 height 18
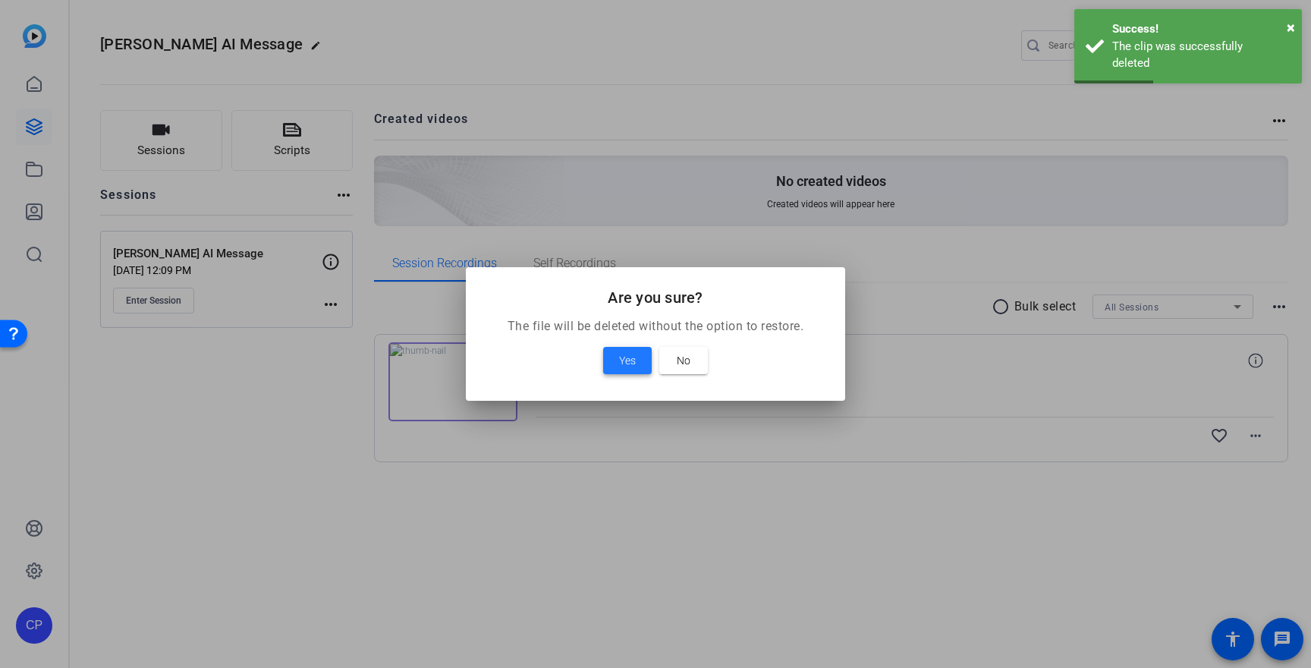
click at [635, 356] on span "Yes" at bounding box center [627, 360] width 17 height 18
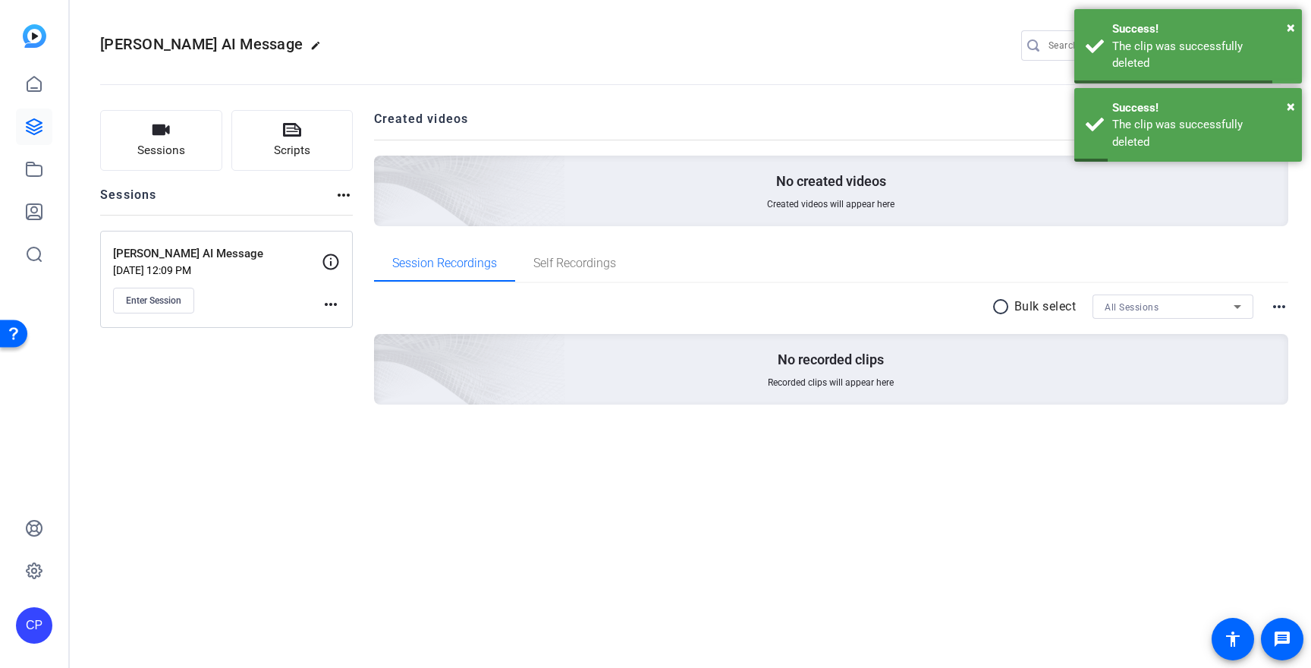
click at [641, 513] on div "[PERSON_NAME] Message edit CP settings Sessions Scripts Sessions more_horiz [PE…" at bounding box center [691, 334] width 1242 height 668
